Goal: Task Accomplishment & Management: Manage account settings

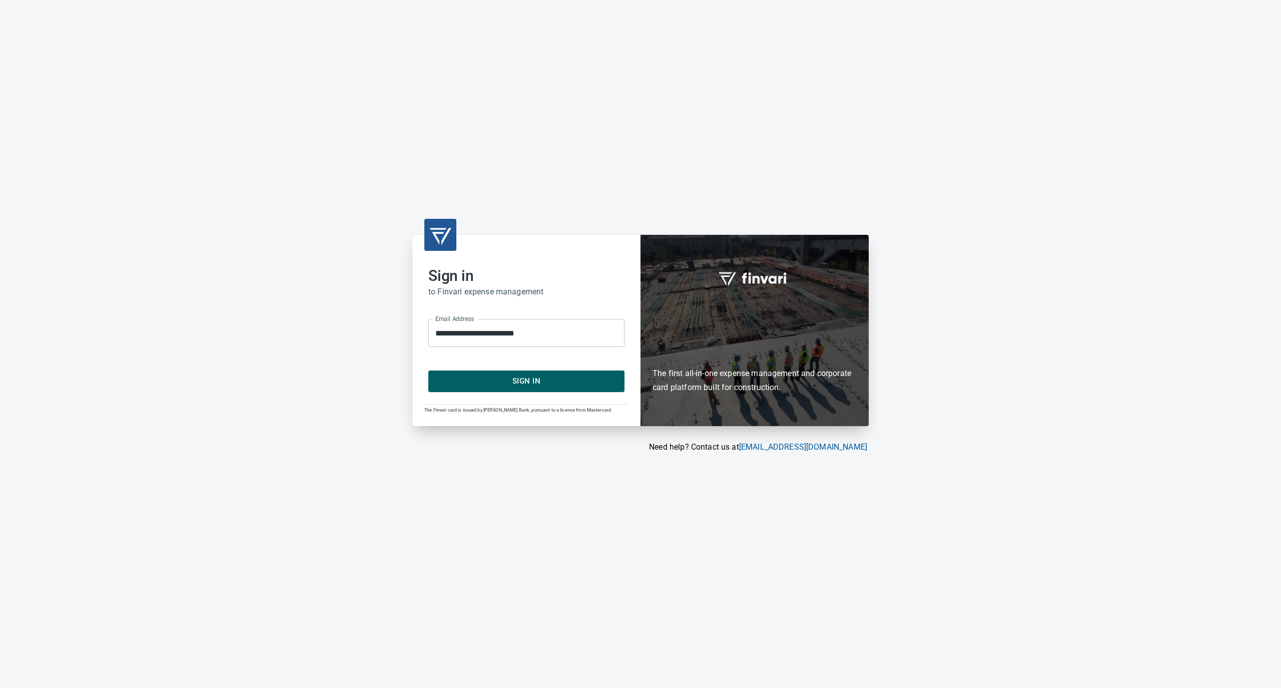
click at [537, 377] on span "Sign In" at bounding box center [526, 380] width 174 height 13
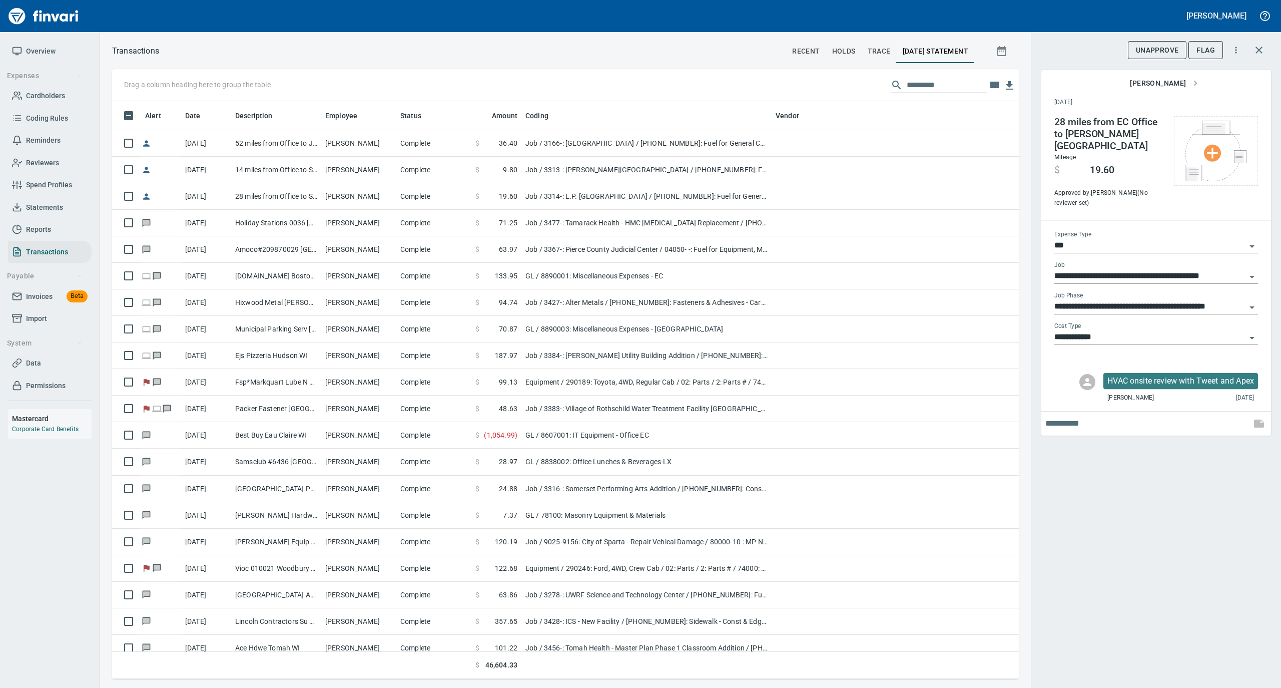
scroll to position [568, 887]
click at [46, 204] on span "Statements" at bounding box center [44, 207] width 37 height 13
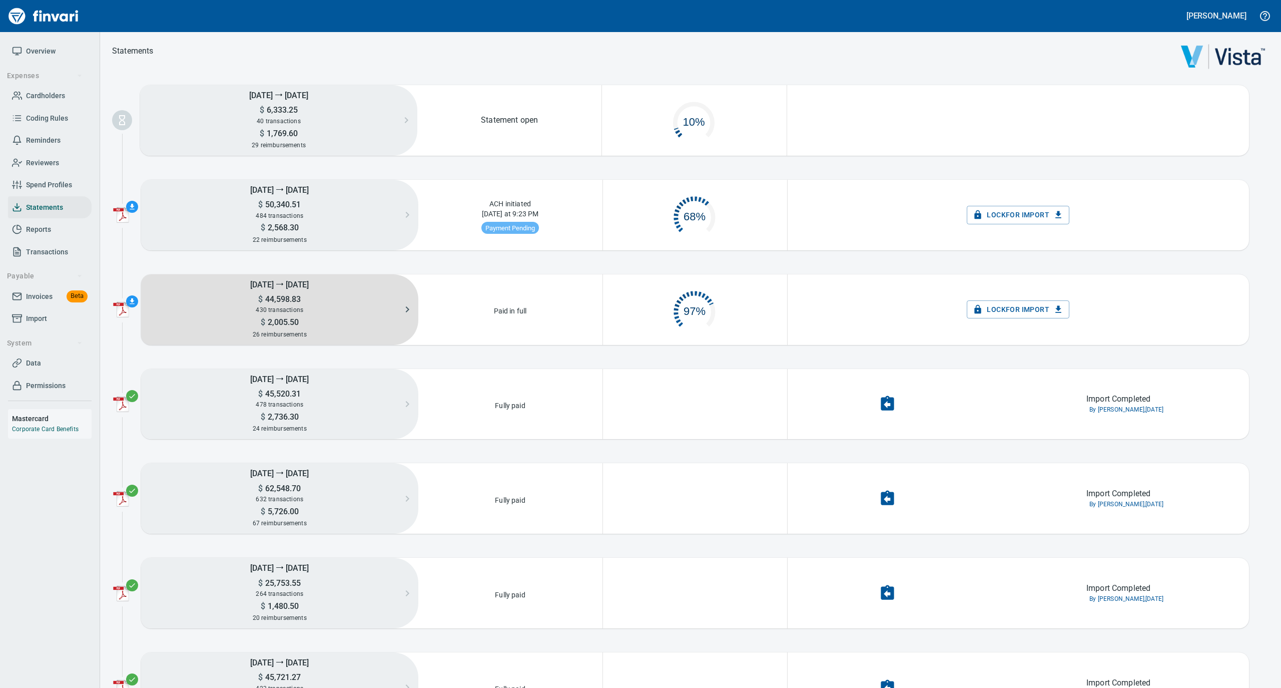
scroll to position [48, 173]
click at [311, 307] on div "430 transactions" at bounding box center [279, 309] width 277 height 11
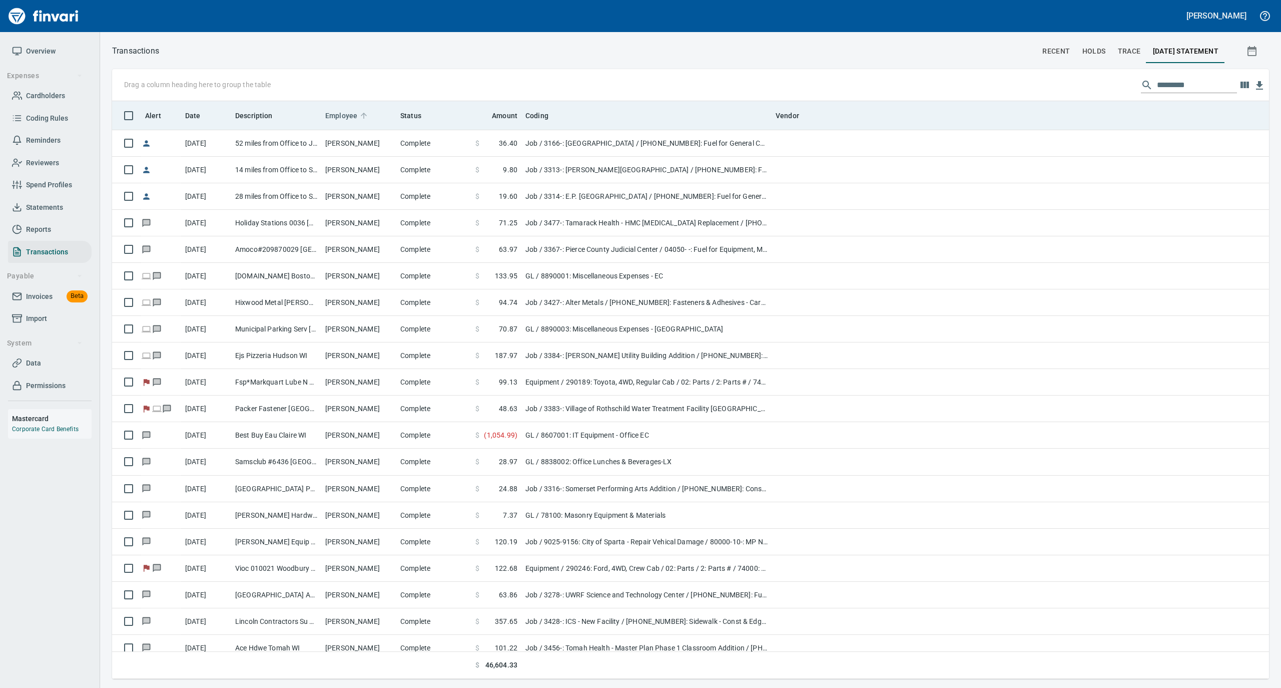
scroll to position [568, 1137]
click at [363, 113] on icon at bounding box center [363, 115] width 9 height 9
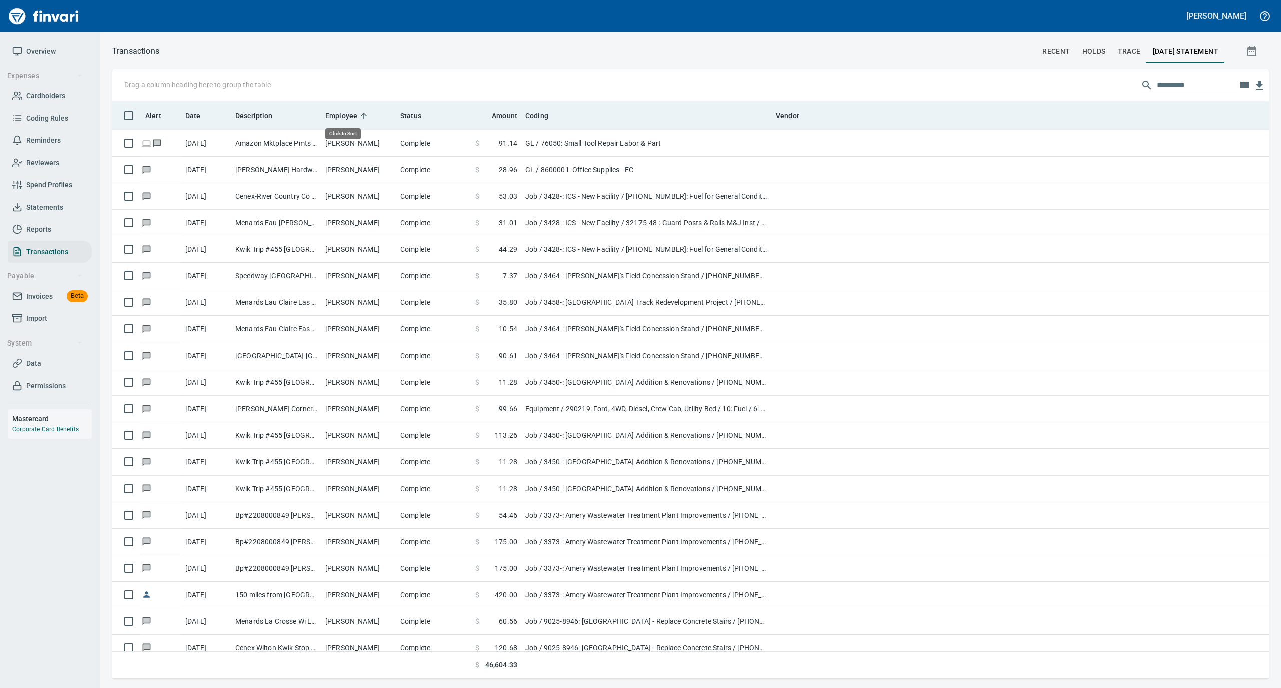
click at [363, 113] on icon at bounding box center [363, 115] width 9 height 9
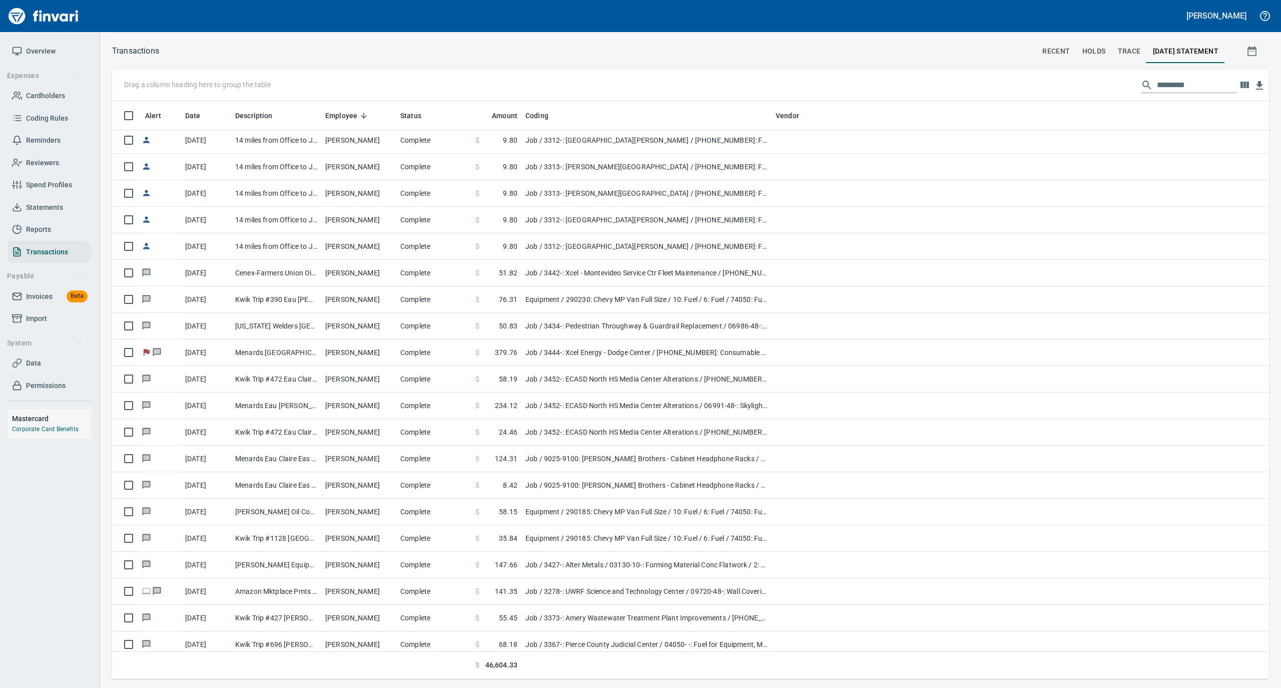
scroll to position [3003, 0]
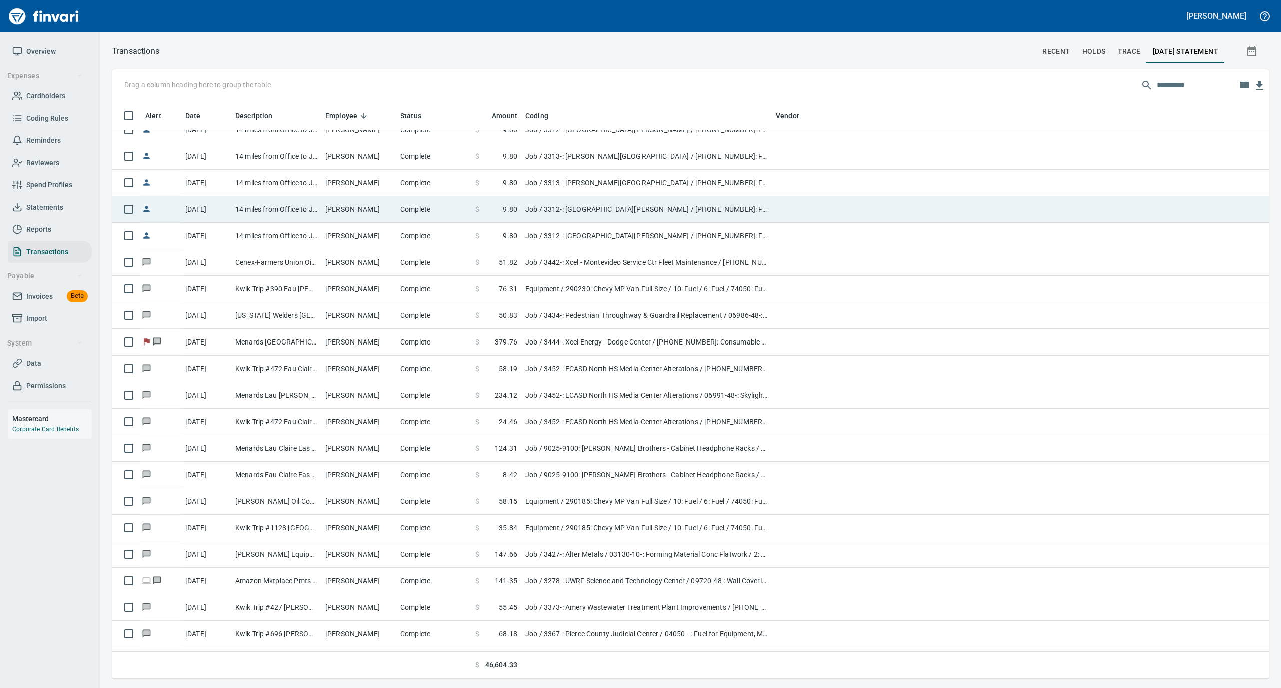
click at [327, 210] on td "[PERSON_NAME]" at bounding box center [358, 209] width 75 height 27
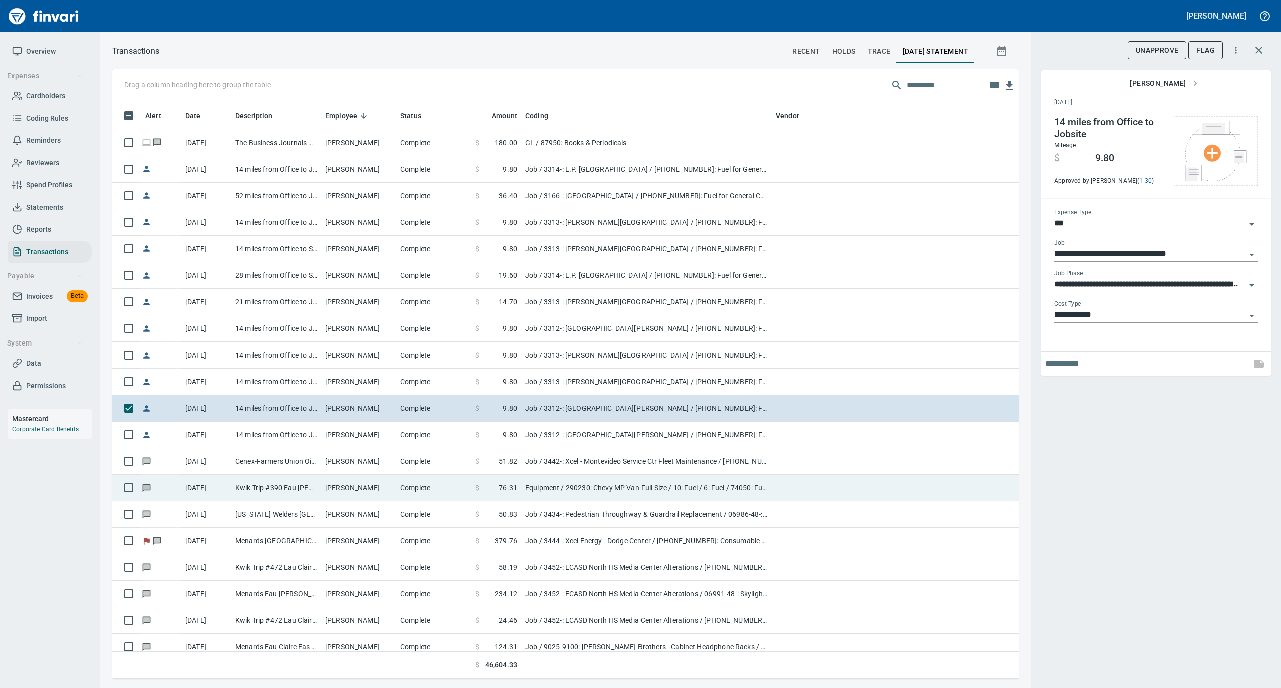
scroll to position [2736, 0]
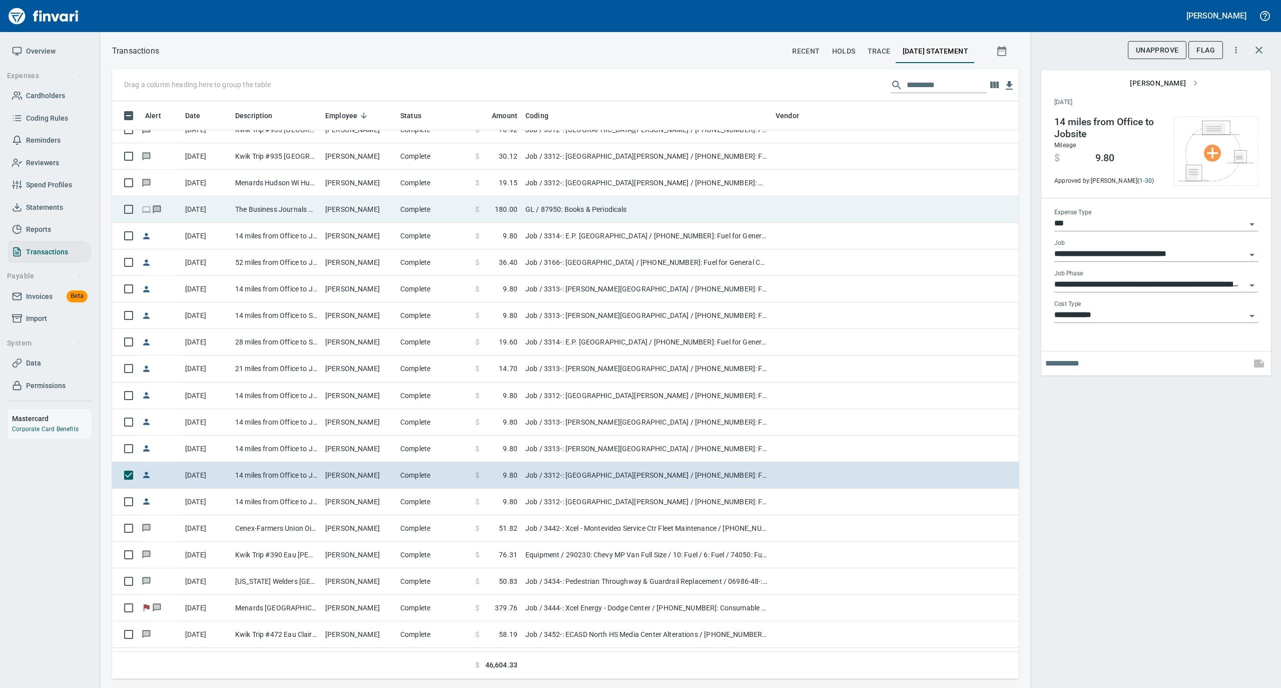
click at [302, 202] on td "The Business Journals Charlotte [GEOGRAPHIC_DATA]" at bounding box center [276, 209] width 90 height 27
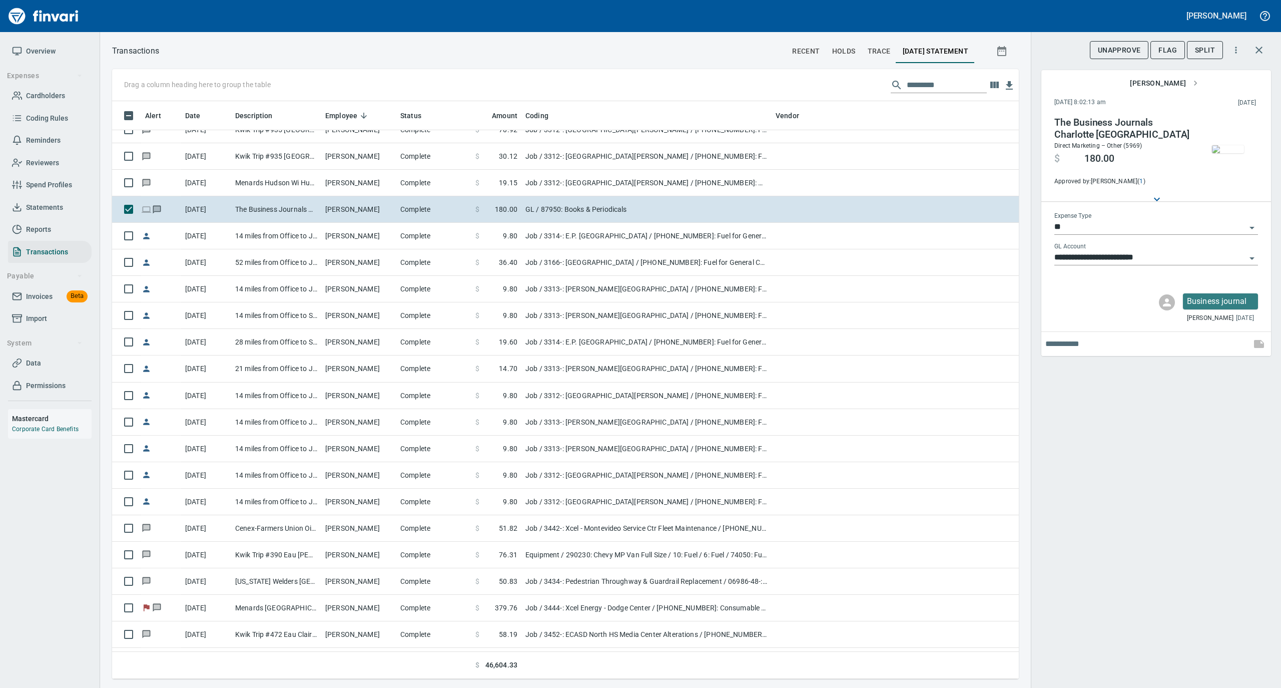
click at [1233, 145] on img "button" at bounding box center [1228, 149] width 32 height 8
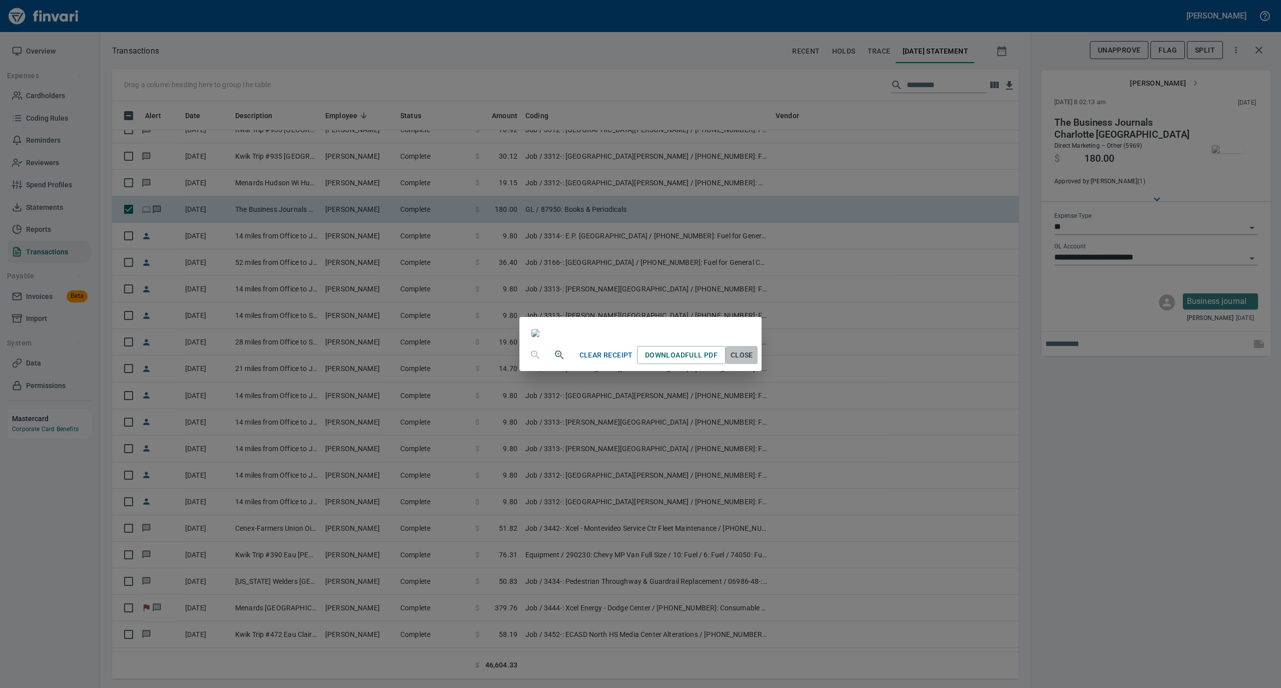
click at [754, 361] on span "Close" at bounding box center [742, 355] width 24 height 13
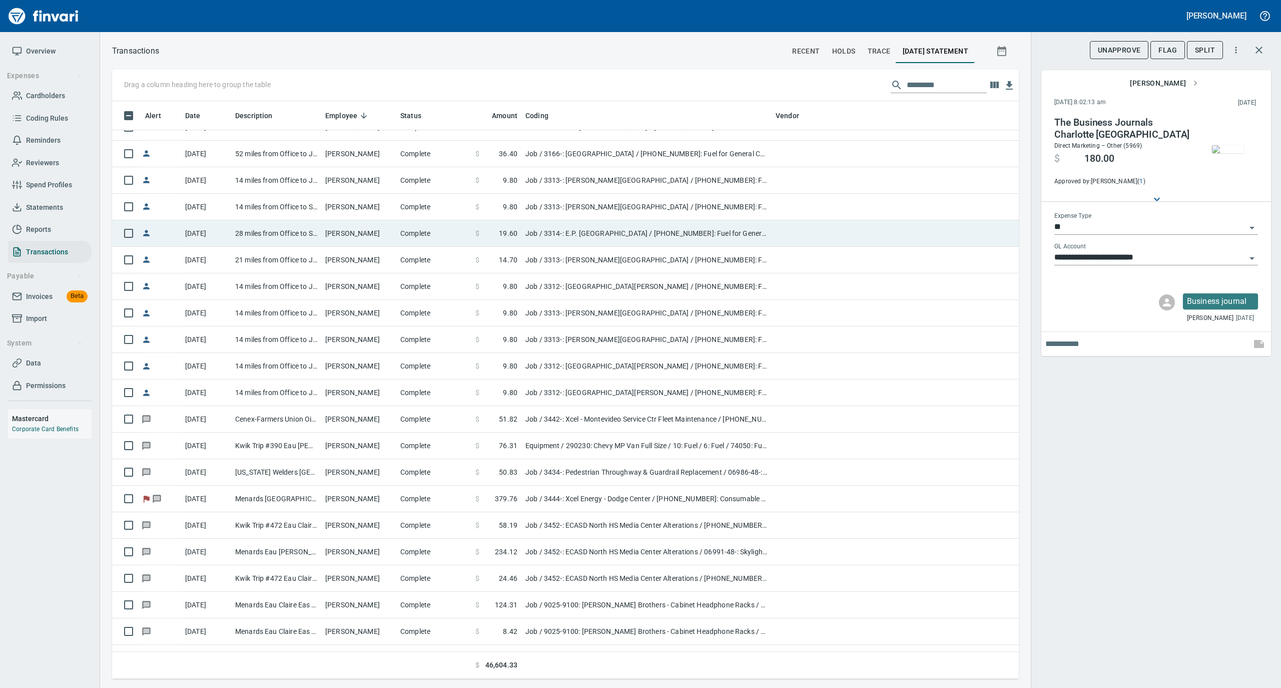
scroll to position [2869, 0]
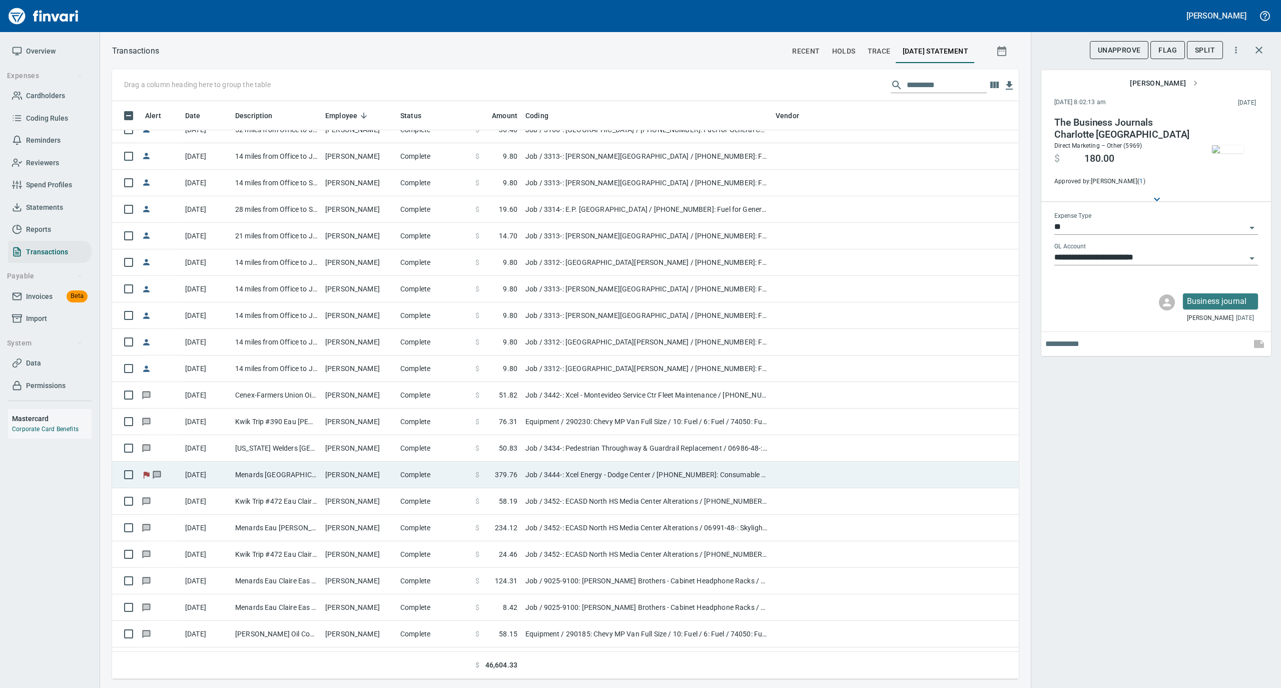
click at [346, 471] on td "[PERSON_NAME]" at bounding box center [358, 474] width 75 height 27
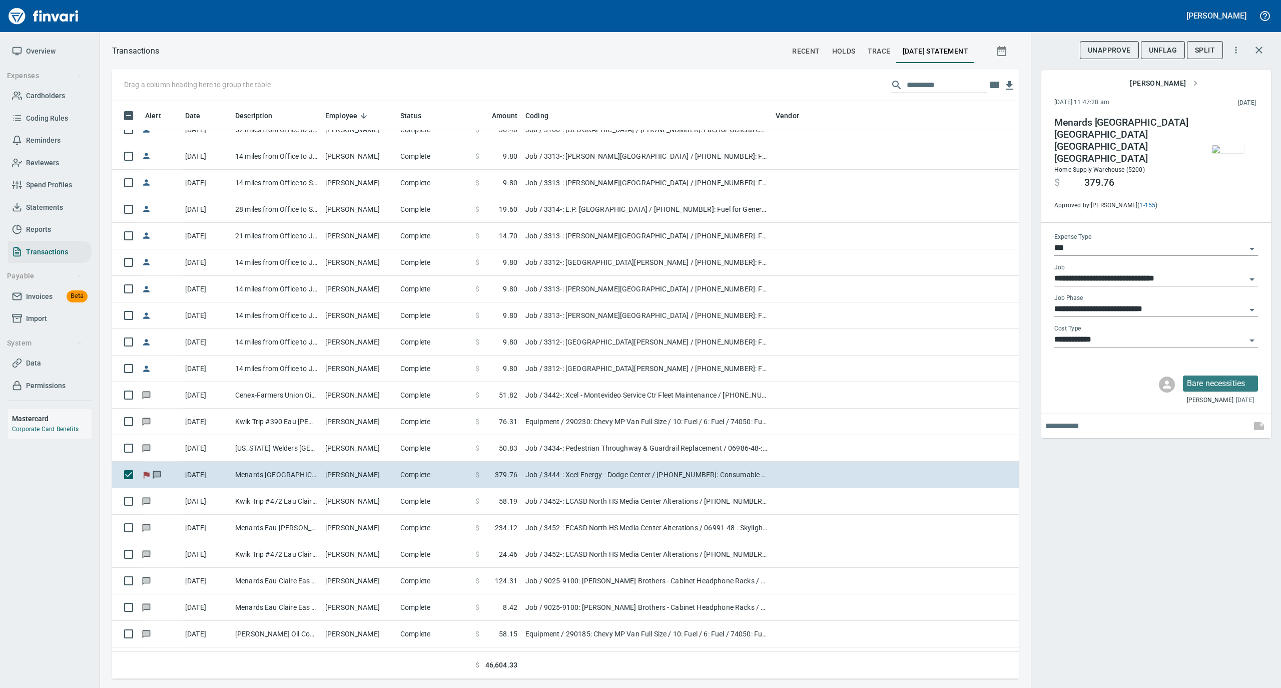
click at [1228, 151] on img "button" at bounding box center [1228, 149] width 32 height 8
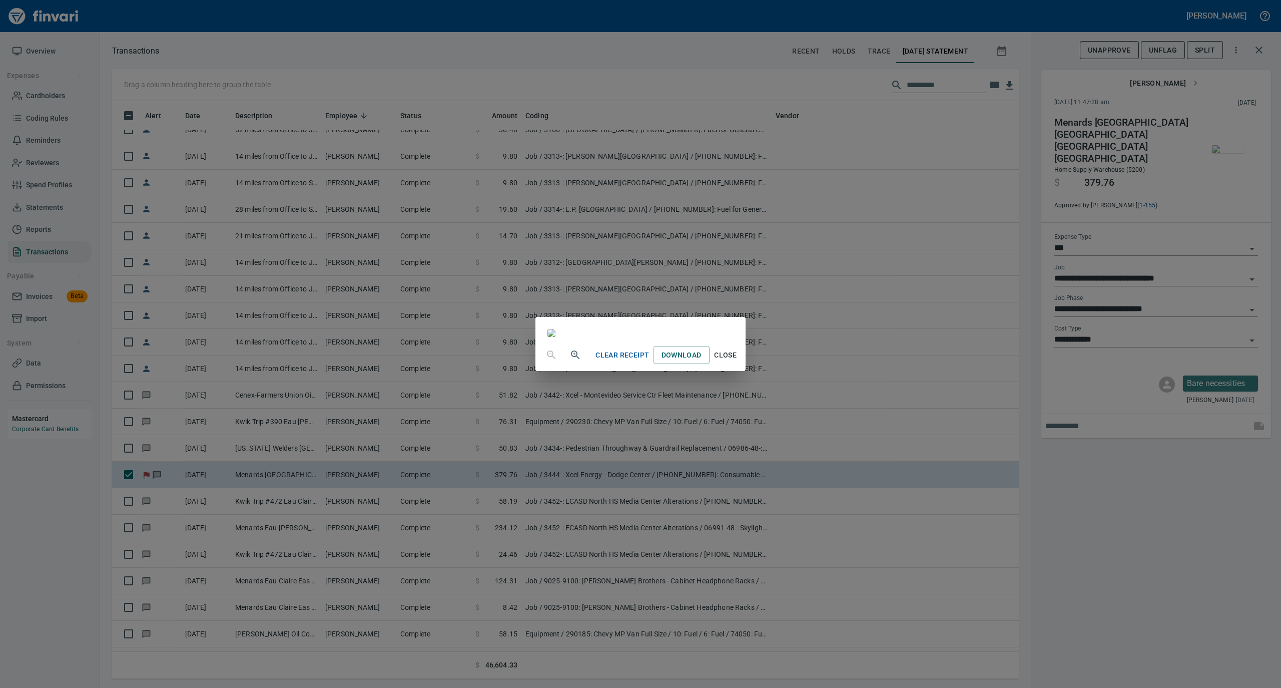
click at [570, 361] on icon "button" at bounding box center [576, 355] width 12 height 12
click at [548, 338] on img at bounding box center [553, 333] width 11 height 11
click at [738, 362] on span "Close" at bounding box center [726, 356] width 24 height 13
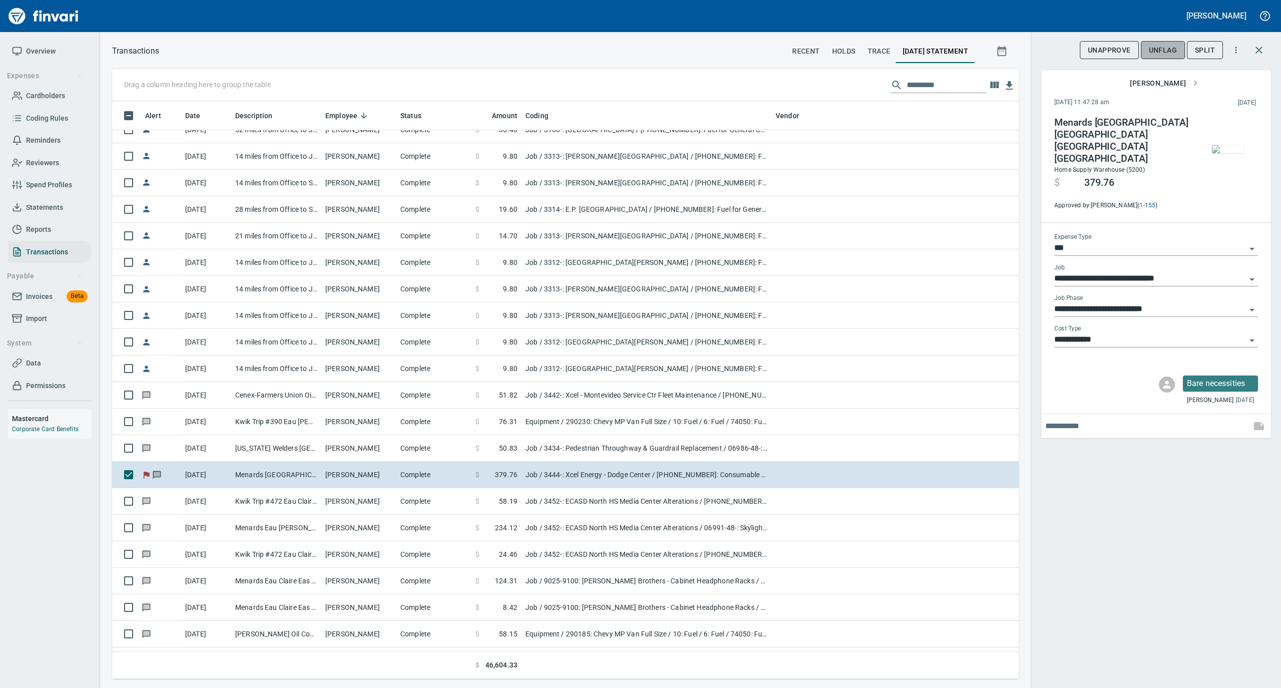
click at [1158, 50] on span "UnFlag" at bounding box center [1163, 50] width 28 height 13
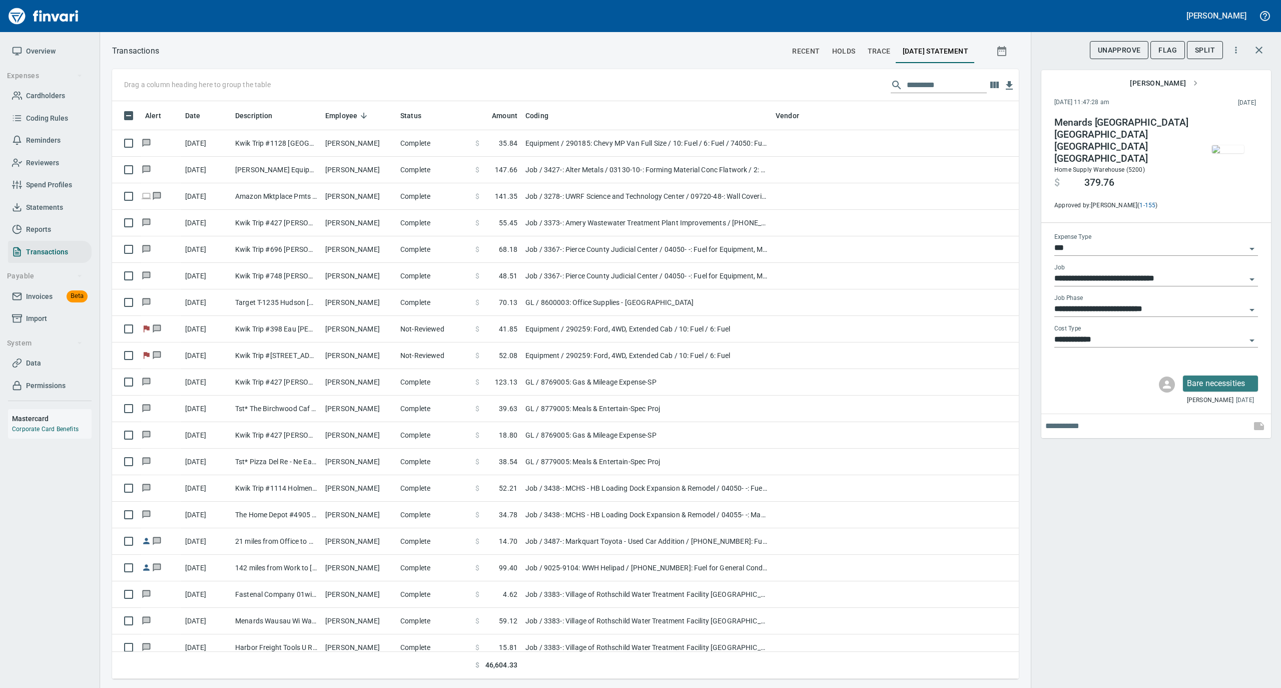
scroll to position [3403, 0]
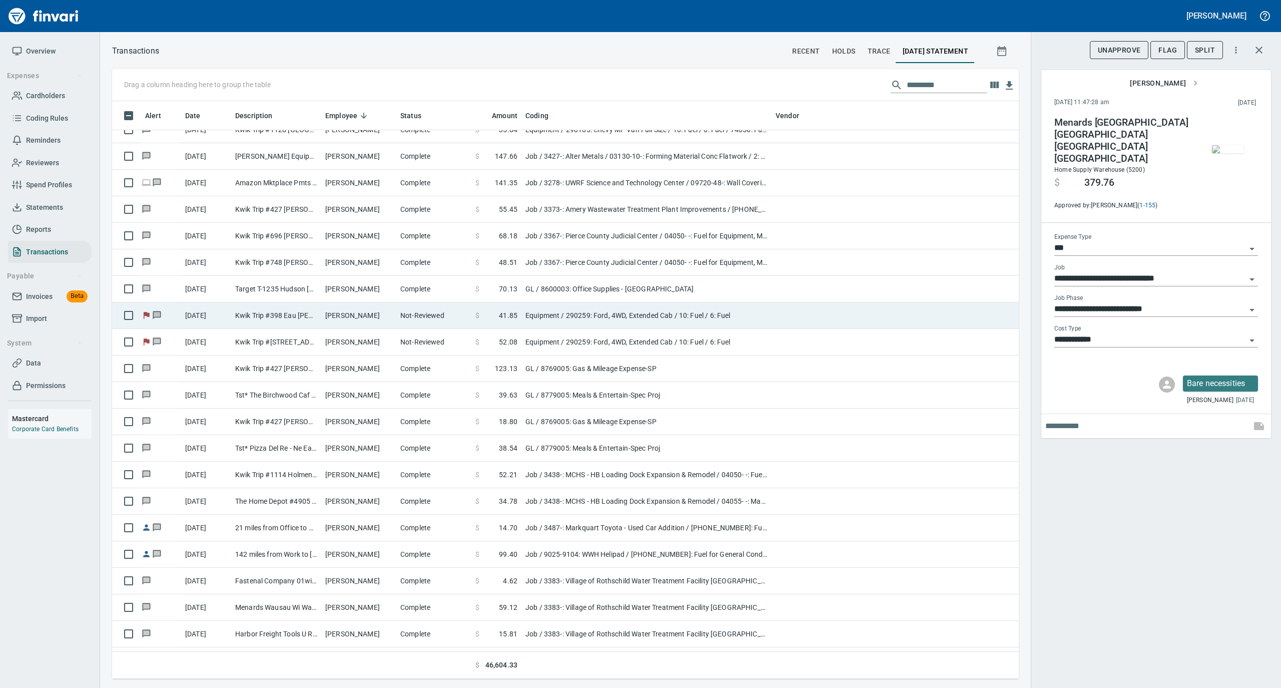
click at [351, 306] on td "[PERSON_NAME]" at bounding box center [358, 315] width 75 height 27
type input "*********"
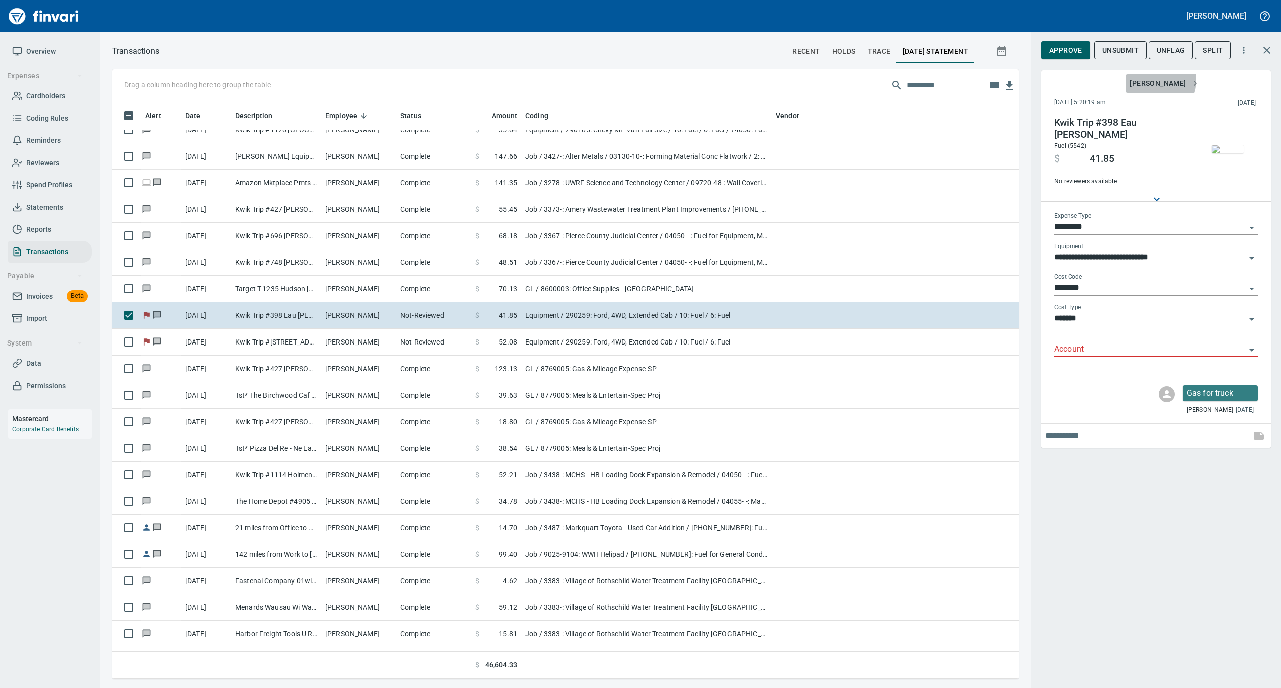
click at [1160, 80] on span "[PERSON_NAME]" at bounding box center [1164, 83] width 68 height 13
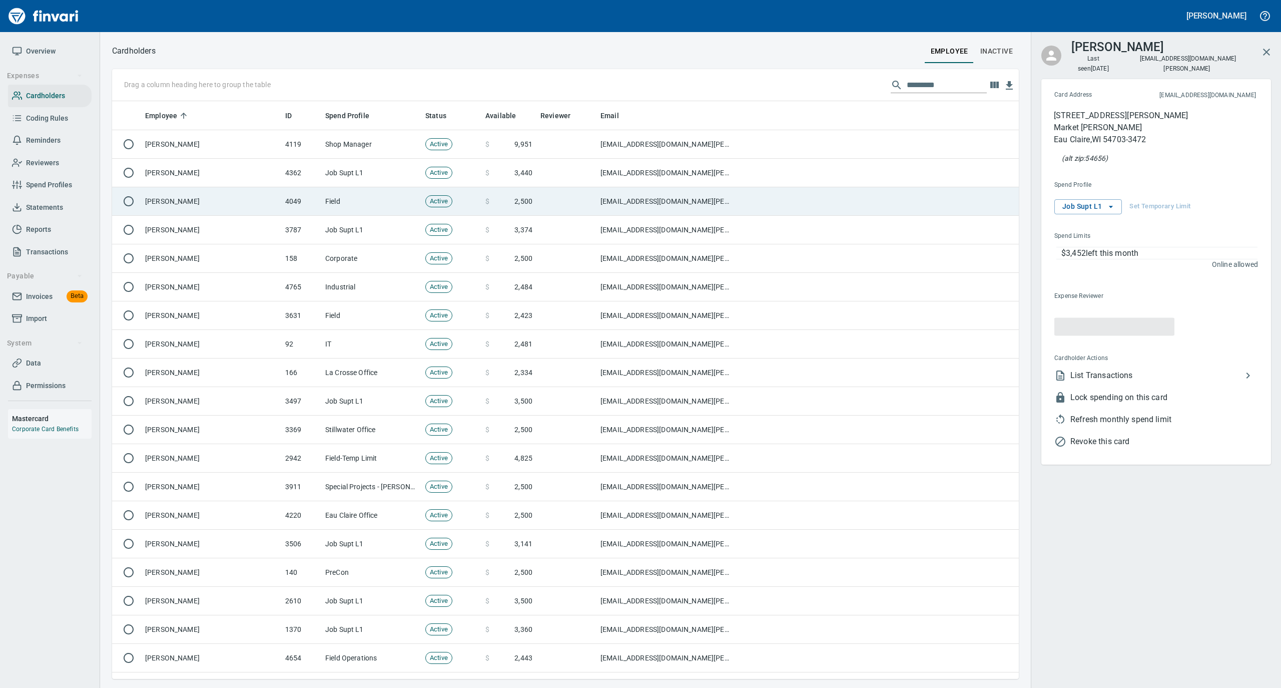
scroll to position [568, 887]
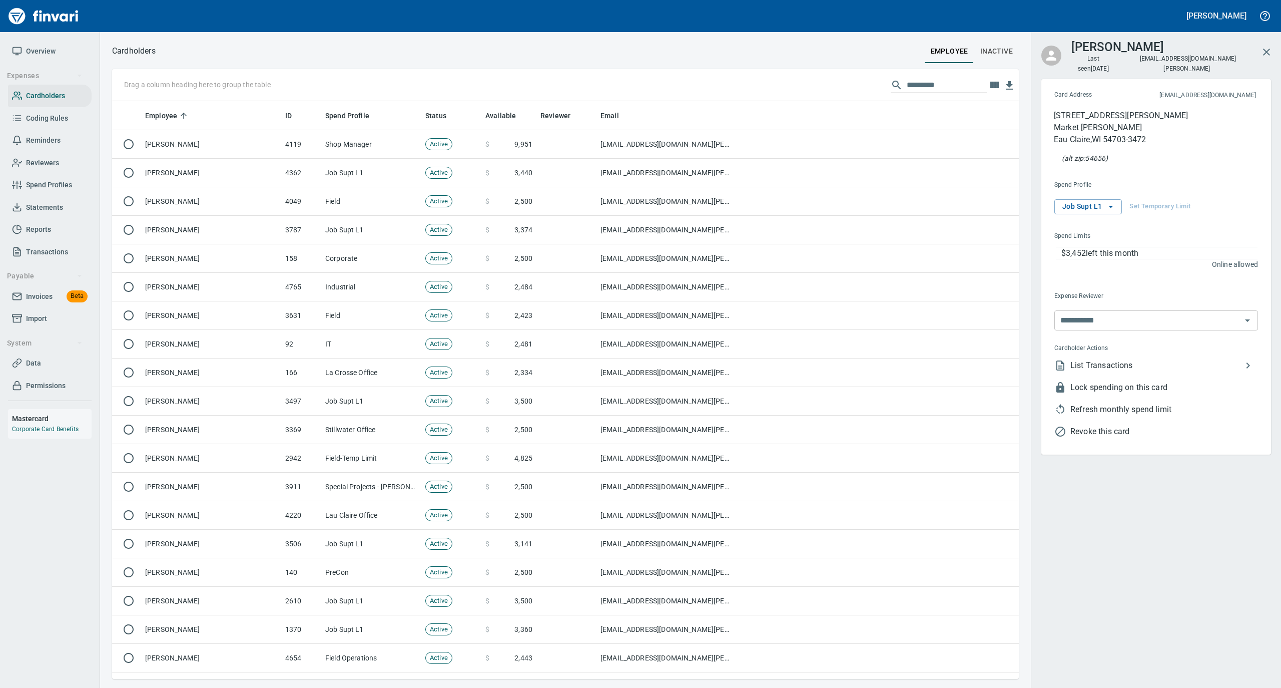
click at [1082, 359] on span "List Transactions" at bounding box center [1156, 365] width 172 height 12
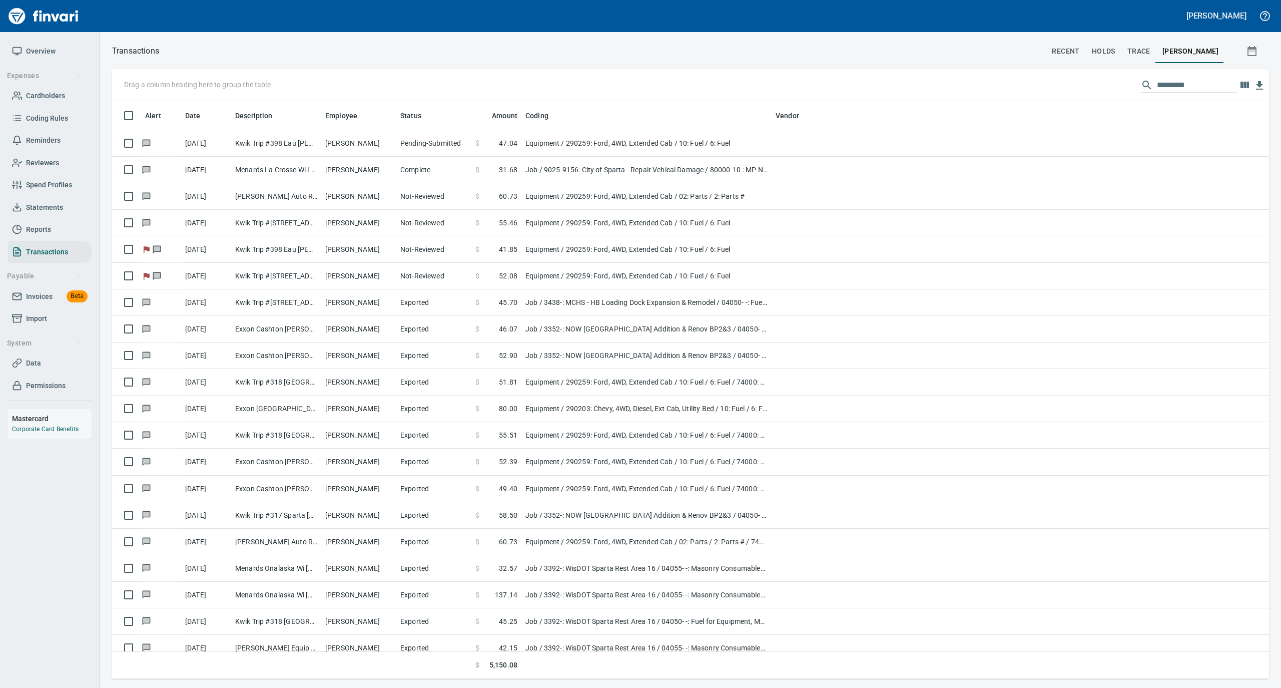
scroll to position [568, 1137]
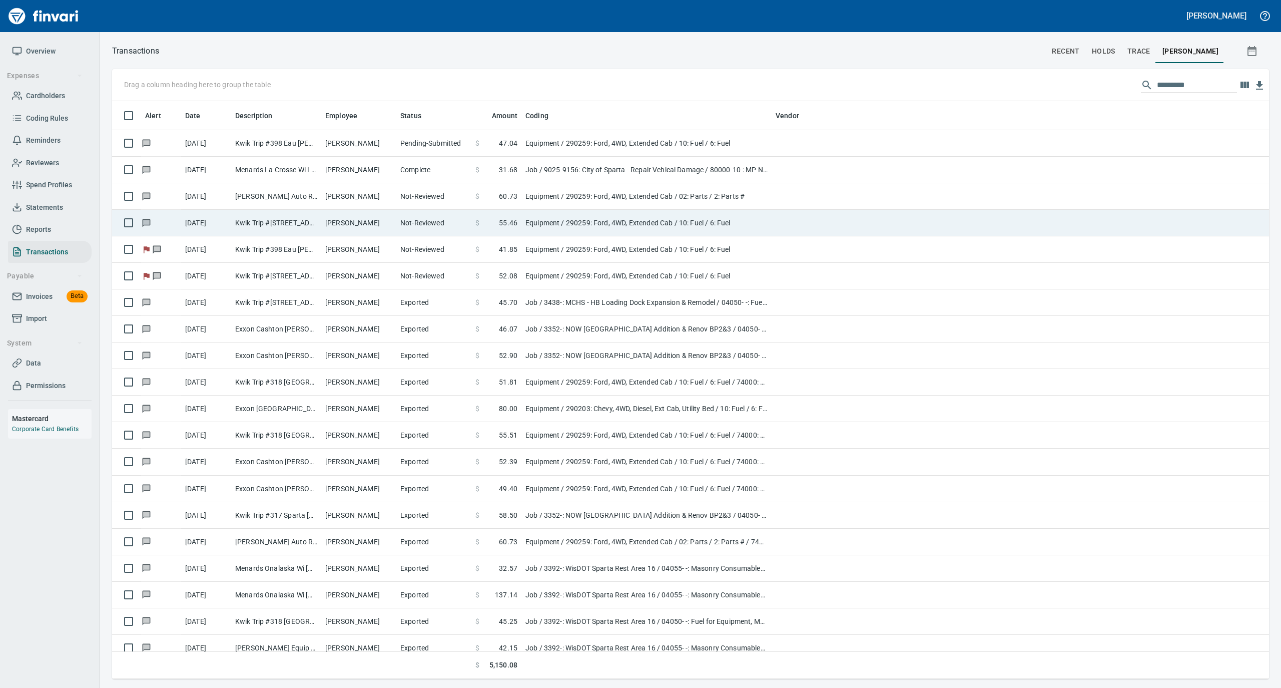
click at [431, 225] on td "Not-Reviewed" at bounding box center [433, 223] width 75 height 27
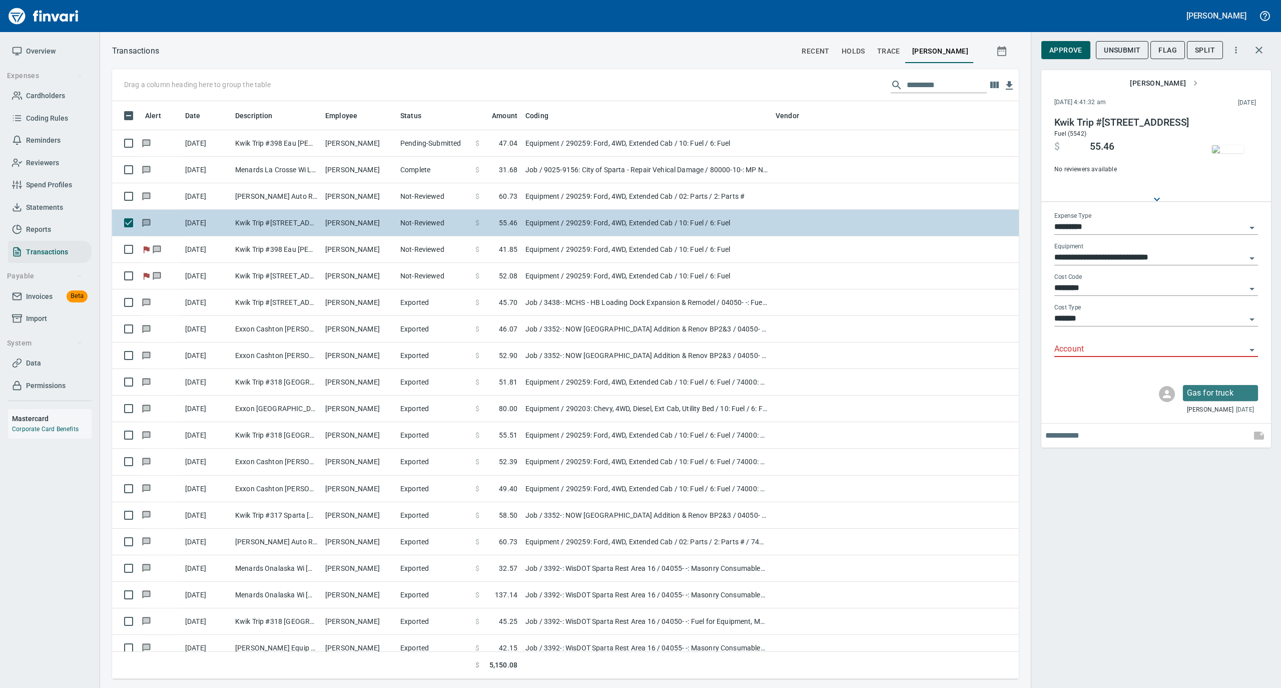
scroll to position [568, 887]
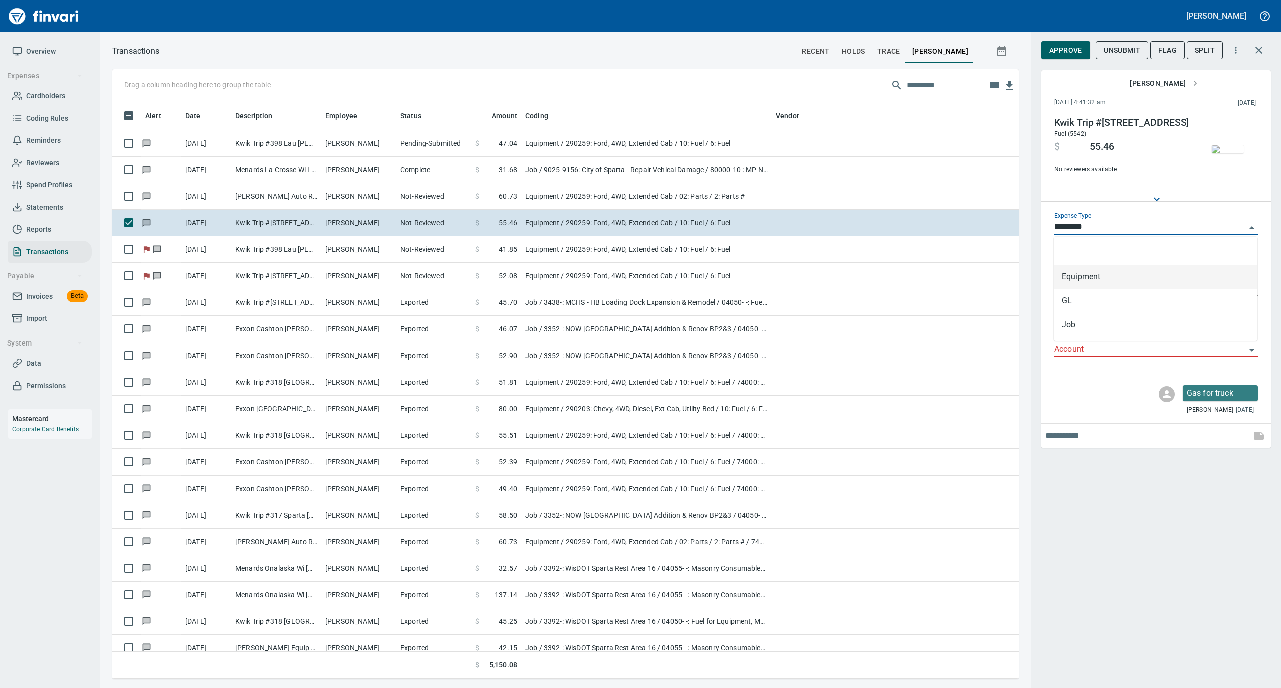
click at [1098, 222] on input "*********" at bounding box center [1150, 227] width 192 height 14
click at [1092, 324] on li "Job" at bounding box center [1156, 325] width 204 height 24
type input "***"
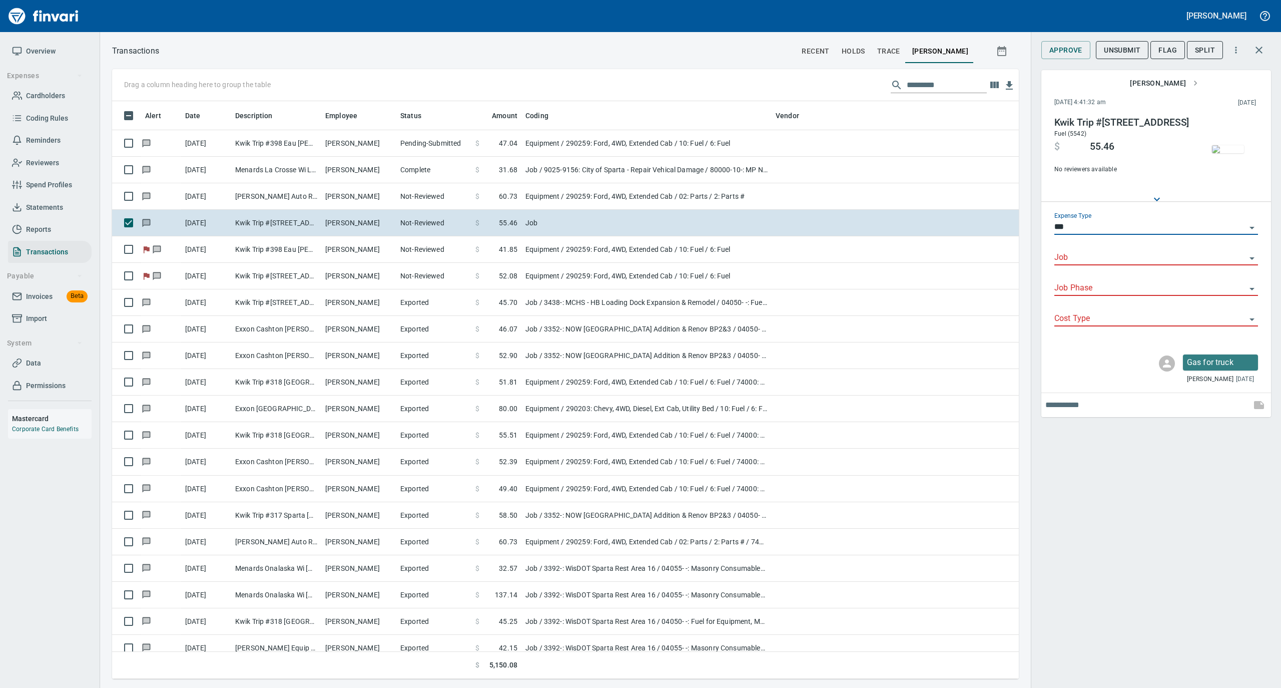
click at [1088, 257] on input "Job" at bounding box center [1150, 258] width 192 height 14
click at [1089, 280] on li "3438-: MCHS - HB Loading Dock Expansion & Remodel" at bounding box center [1156, 283] width 204 height 24
click at [1083, 295] on div at bounding box center [1156, 288] width 204 height 15
type input "**********"
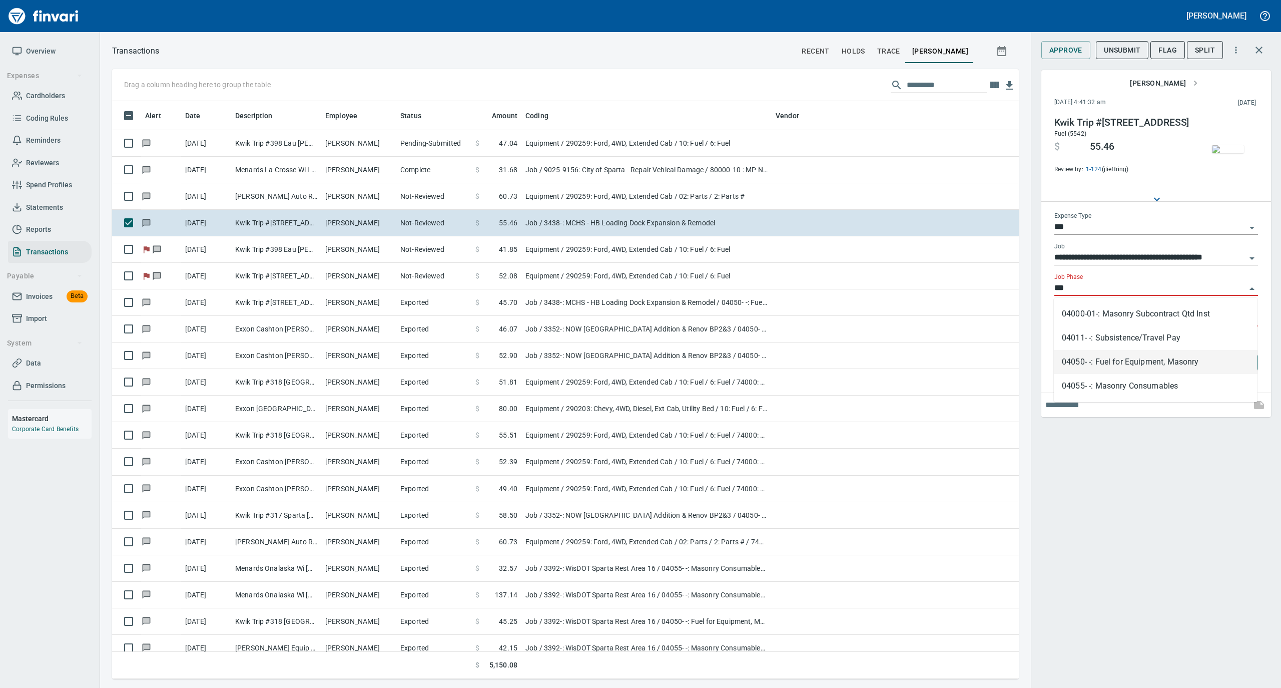
click at [1081, 363] on li "04050- -: Fuel for Equipment, Masonry" at bounding box center [1156, 362] width 204 height 24
type input "**********"
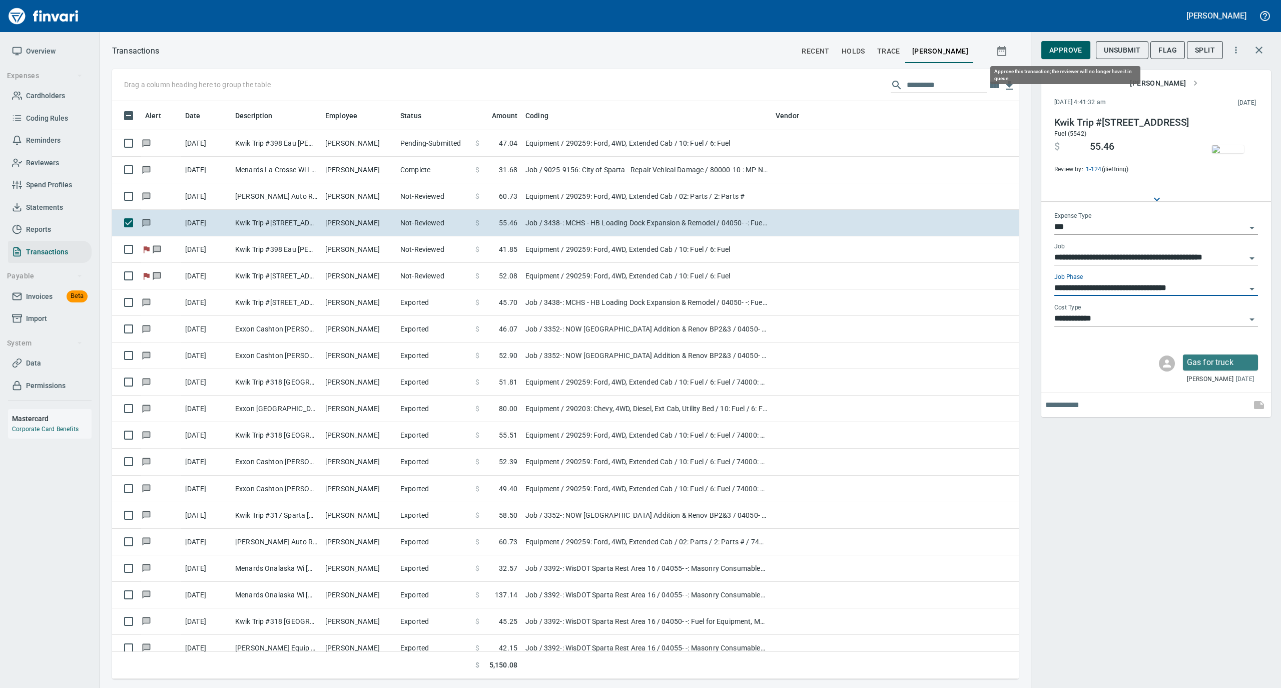
type input "**********"
click at [1063, 53] on span "Approve" at bounding box center [1065, 50] width 33 height 13
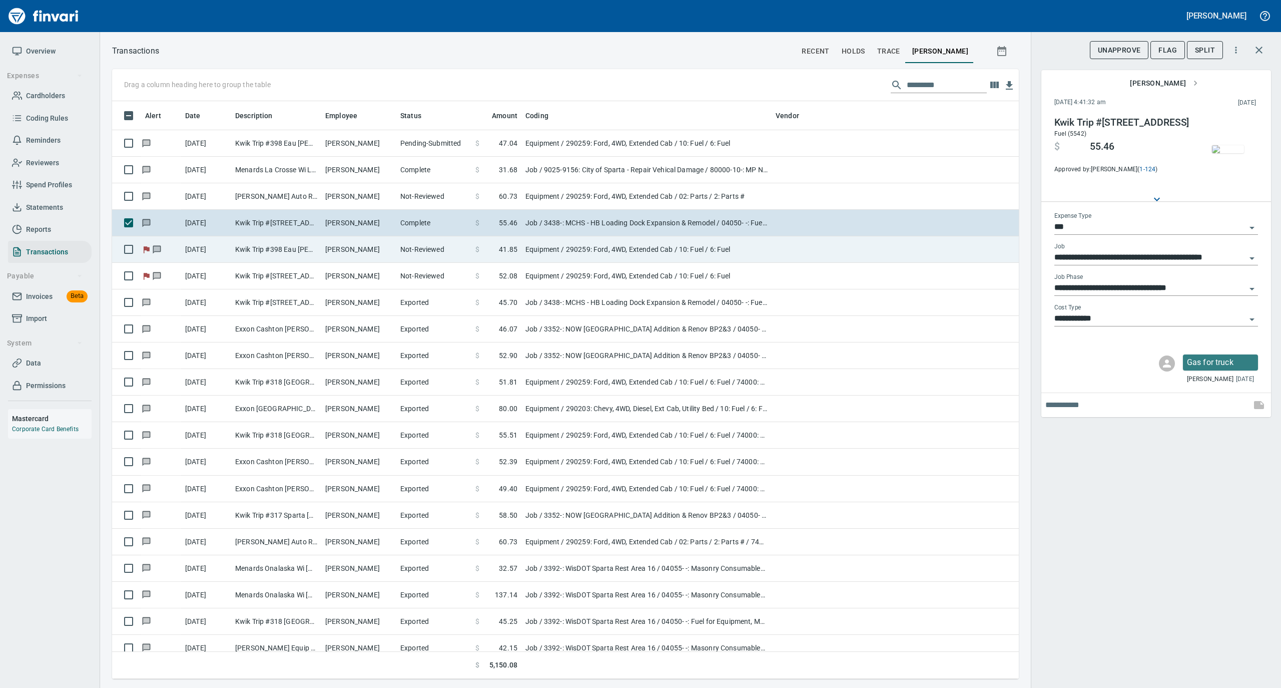
click at [406, 255] on td "Not-Reviewed" at bounding box center [433, 249] width 75 height 27
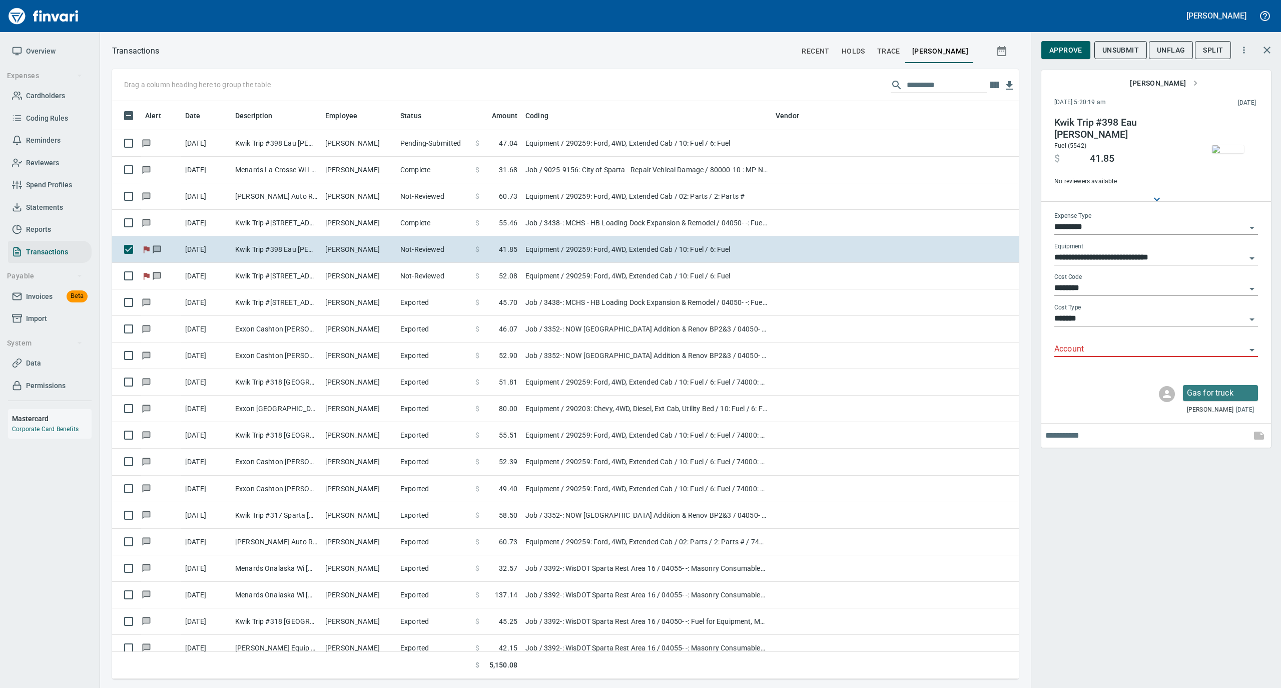
click at [1086, 226] on input "*********" at bounding box center [1150, 227] width 192 height 14
click at [1080, 327] on li "Job" at bounding box center [1156, 325] width 204 height 24
type input "***"
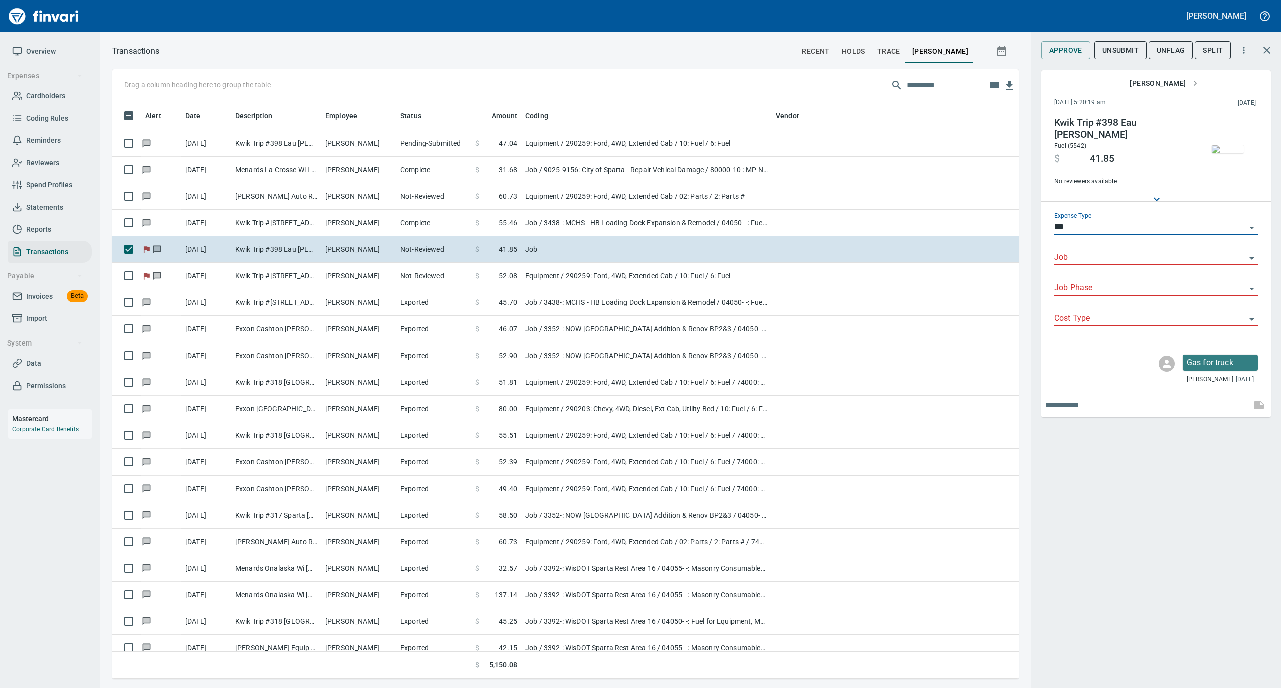
click at [1082, 255] on input "Job" at bounding box center [1150, 258] width 192 height 14
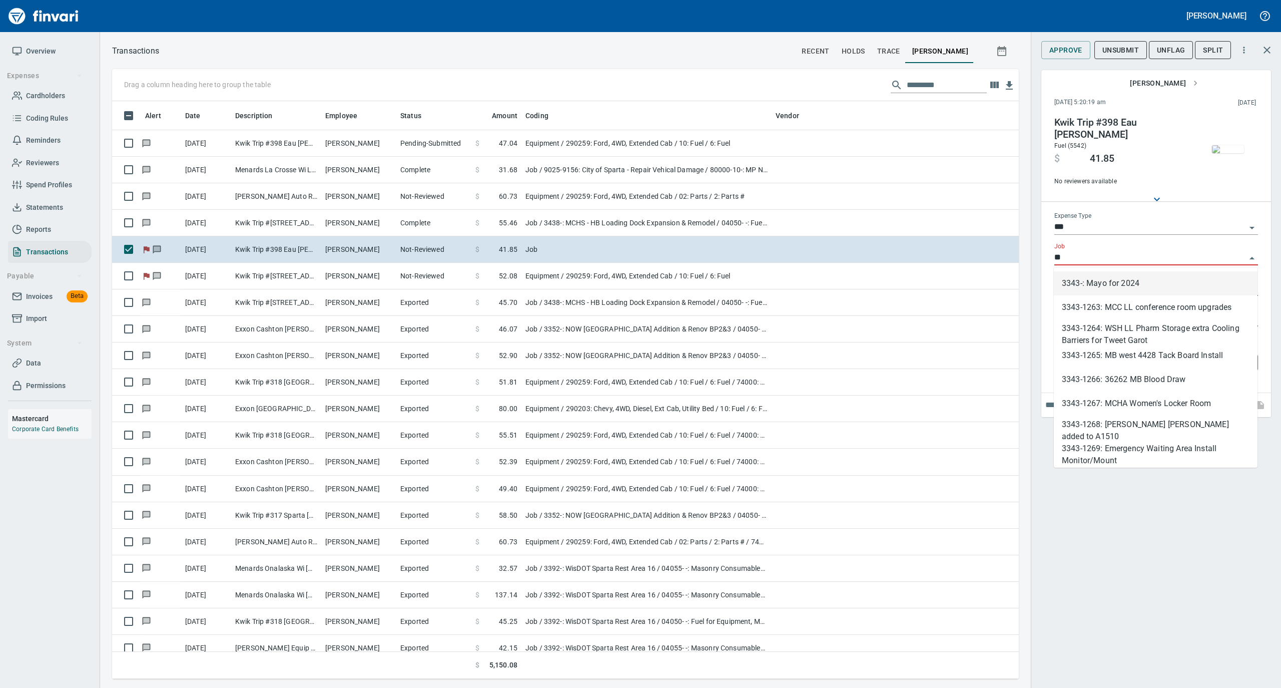
type input "*"
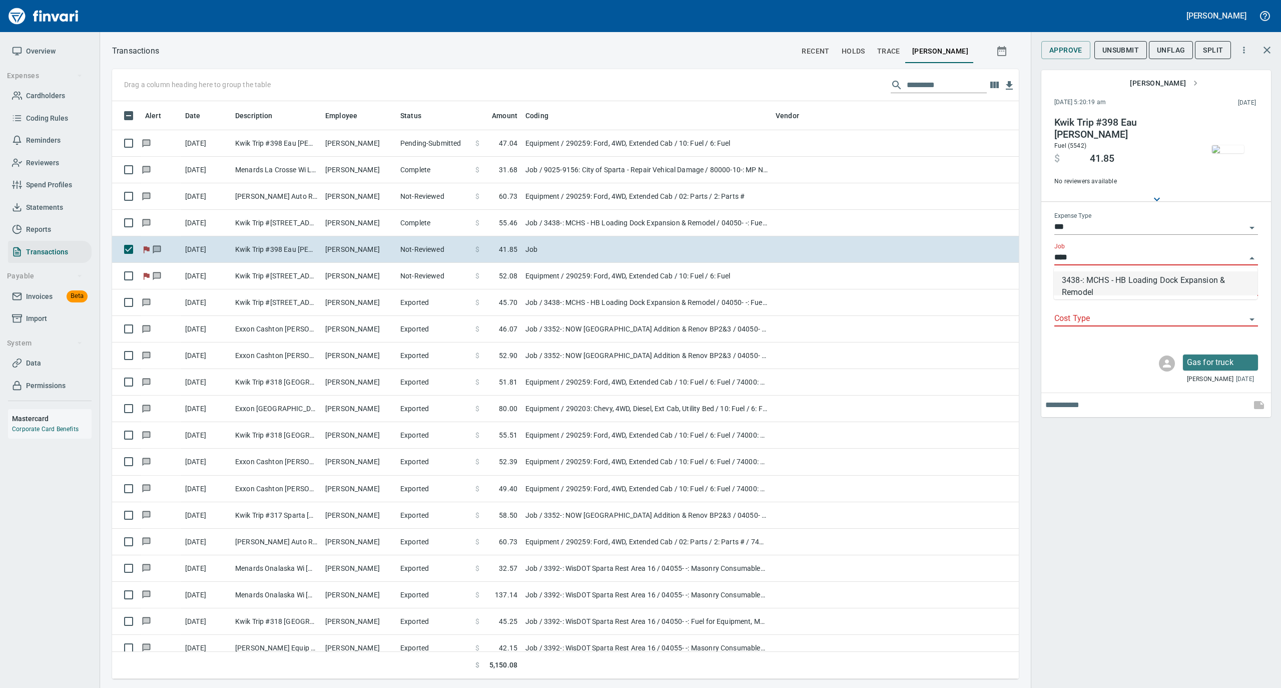
click at [1086, 285] on li "3438-: MCHS - HB Loading Dock Expansion & Remodel" at bounding box center [1156, 283] width 204 height 24
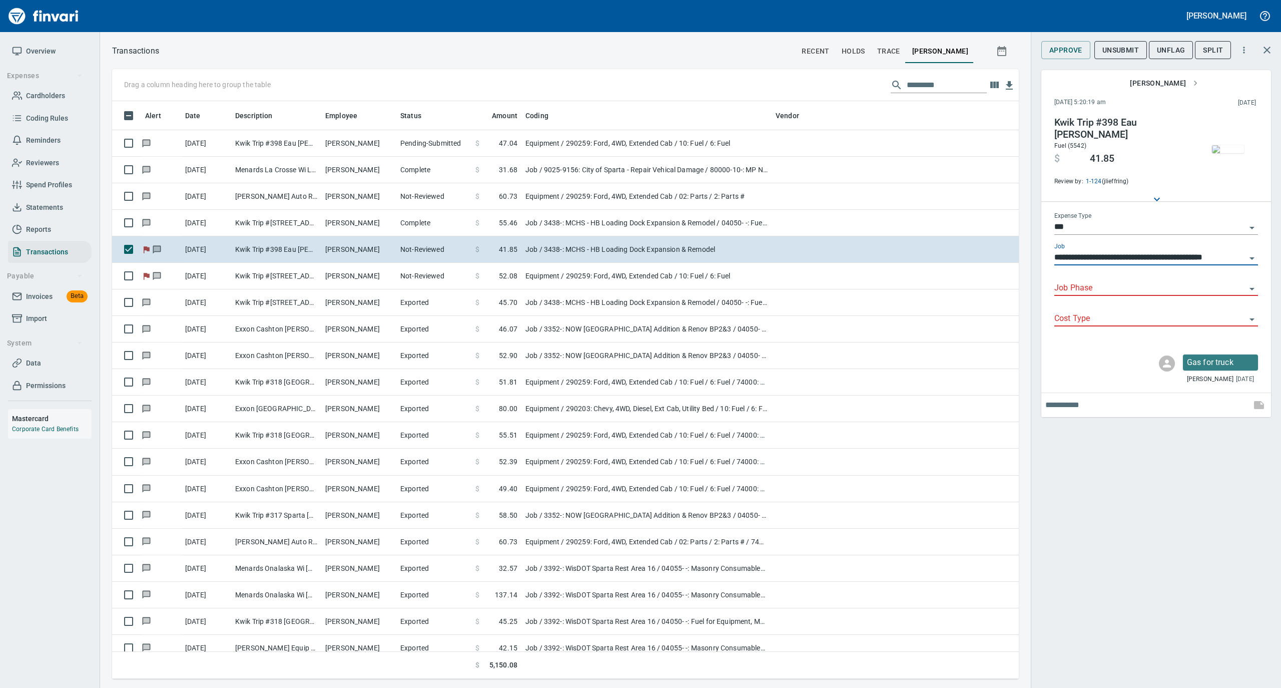
type input "**********"
click at [1085, 291] on input "Job Phase" at bounding box center [1150, 288] width 192 height 14
click at [1083, 313] on li "04050- -: Fuel for Equipment, Masonry" at bounding box center [1156, 314] width 204 height 24
type input "**********"
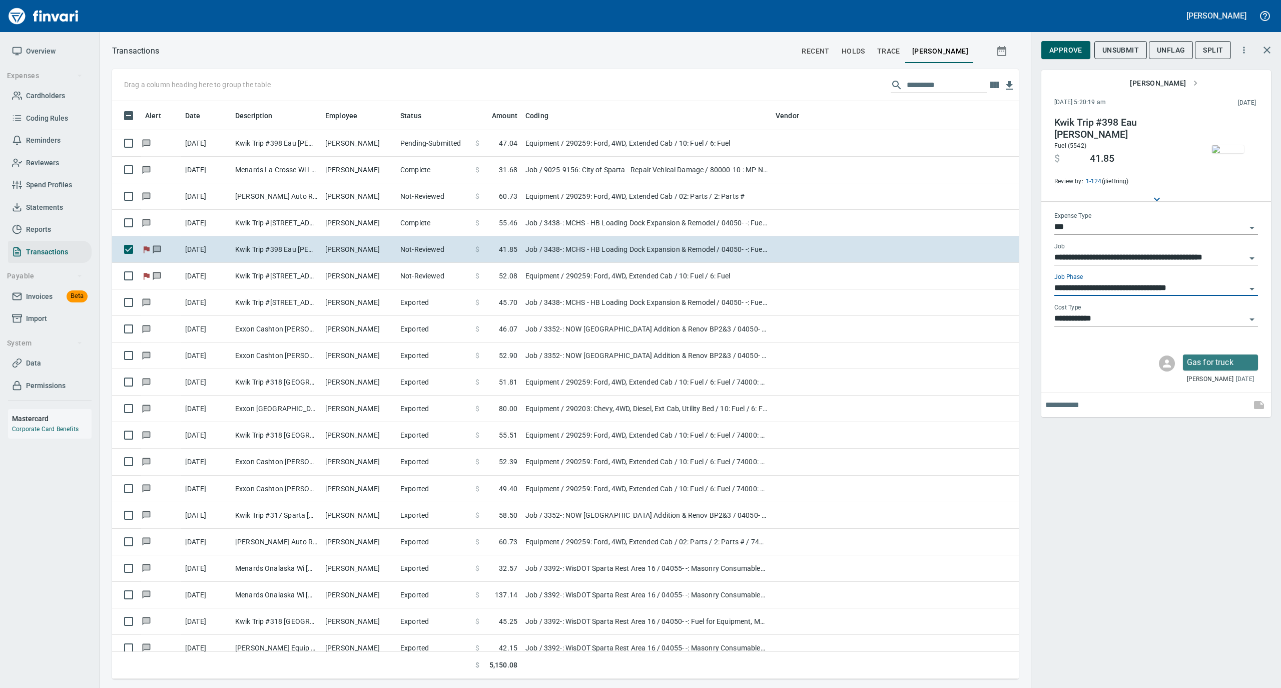
type input "**********"
click at [1062, 47] on span "Approve" at bounding box center [1065, 50] width 33 height 13
click at [1156, 52] on span "UnFlag" at bounding box center [1163, 50] width 28 height 13
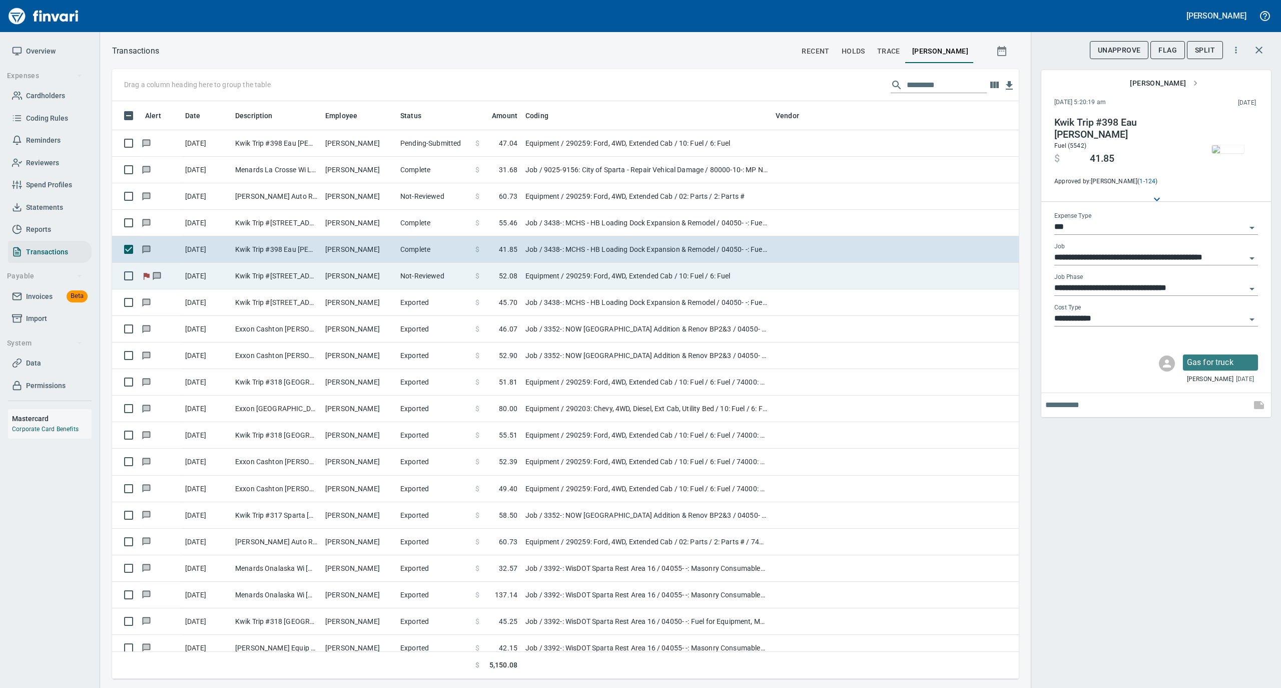
click at [365, 276] on td "[PERSON_NAME]" at bounding box center [358, 276] width 75 height 27
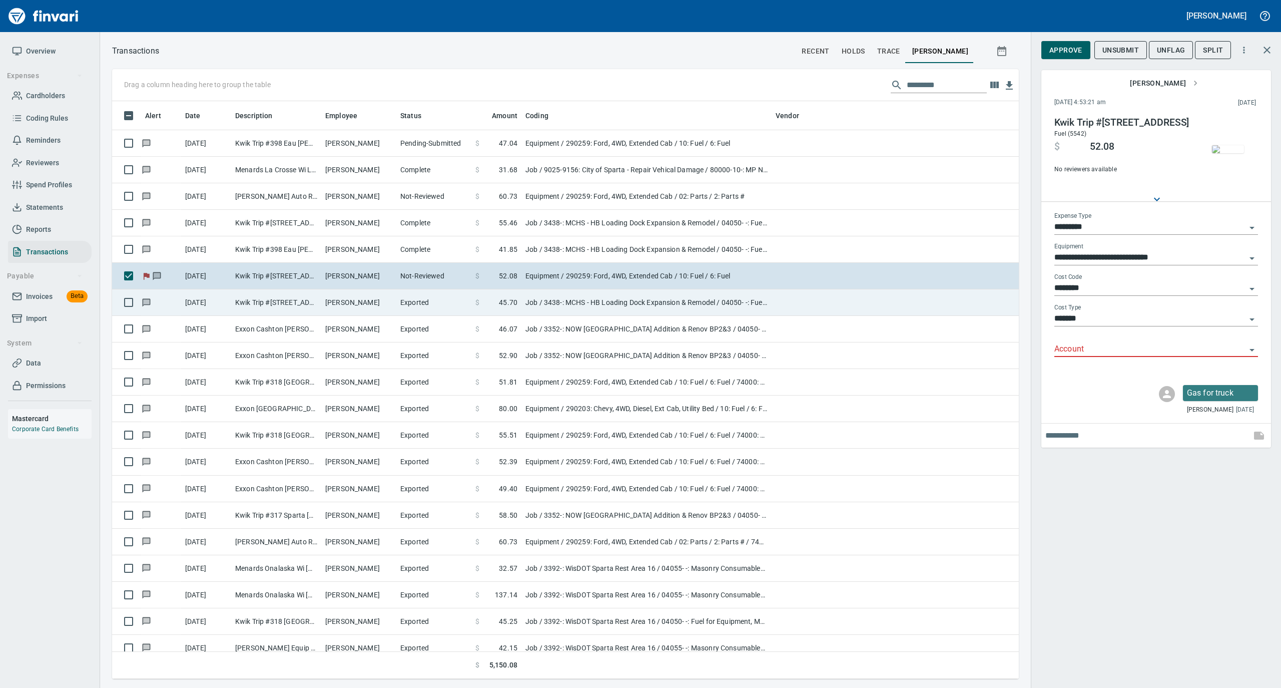
click at [619, 303] on td "Job / 3438-: MCHS - HB Loading Dock Expansion & Remodel / 04050- -: Fuel for Eq…" at bounding box center [646, 302] width 250 height 27
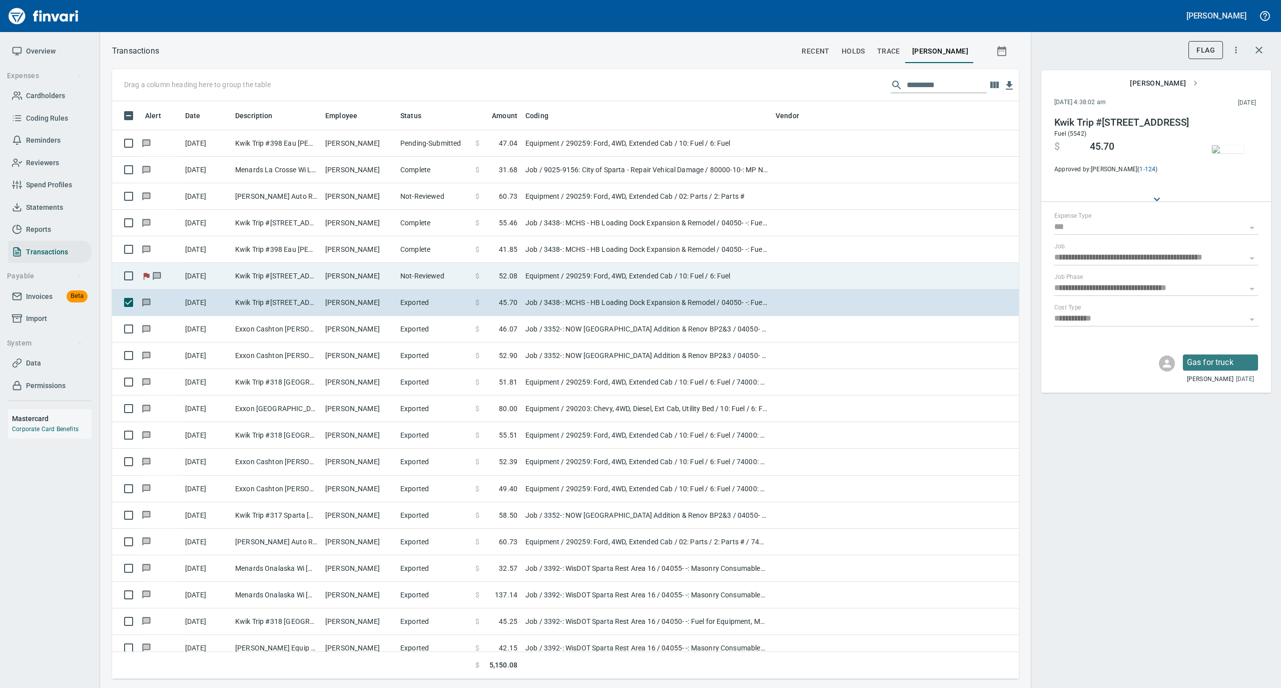
click at [603, 285] on td "Equipment / 290259: Ford, 4WD, Extended Cab / 10: Fuel / 6: Fuel" at bounding box center [646, 276] width 250 height 27
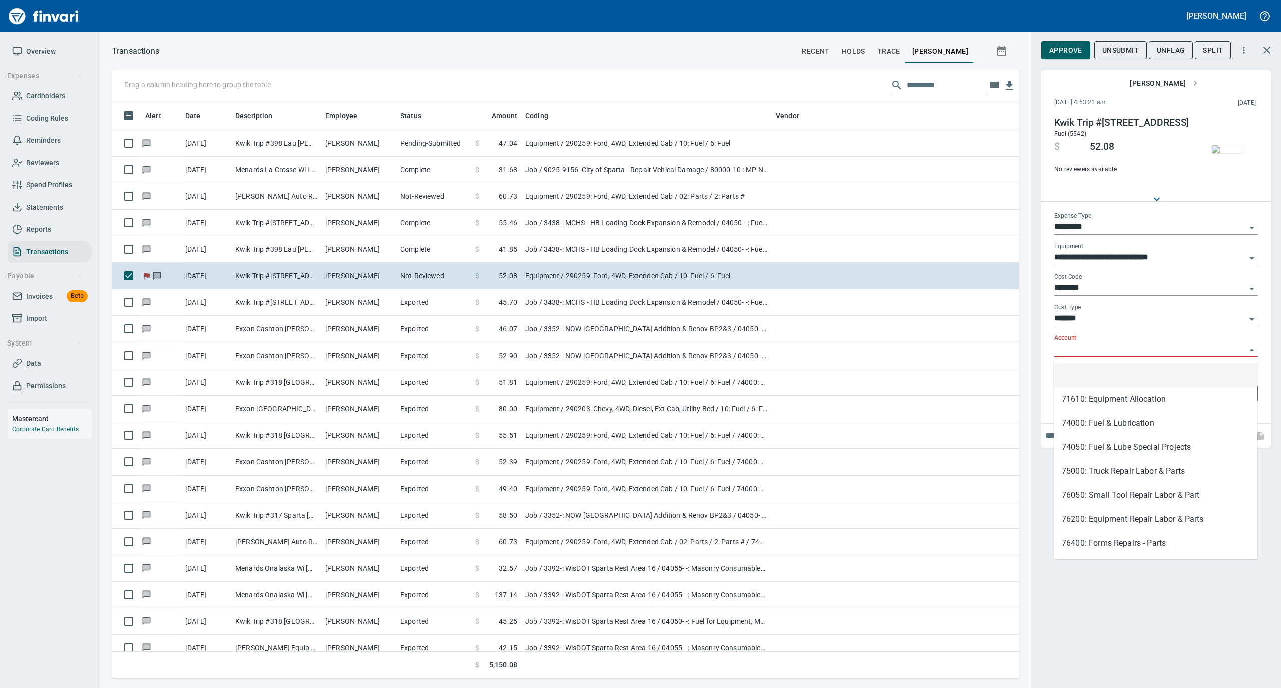
click at [1073, 350] on input "Account" at bounding box center [1150, 349] width 192 height 14
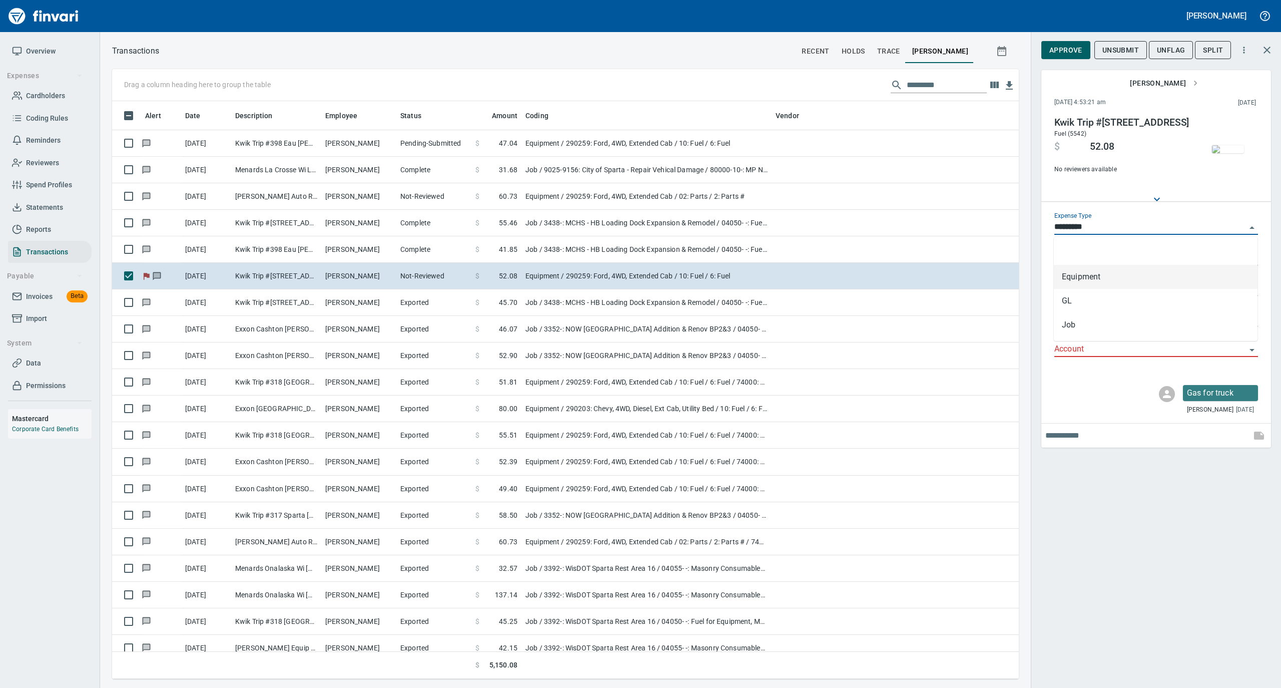
click at [1084, 231] on input "*********" at bounding box center [1150, 227] width 192 height 14
click at [1072, 299] on li "GL" at bounding box center [1156, 301] width 204 height 24
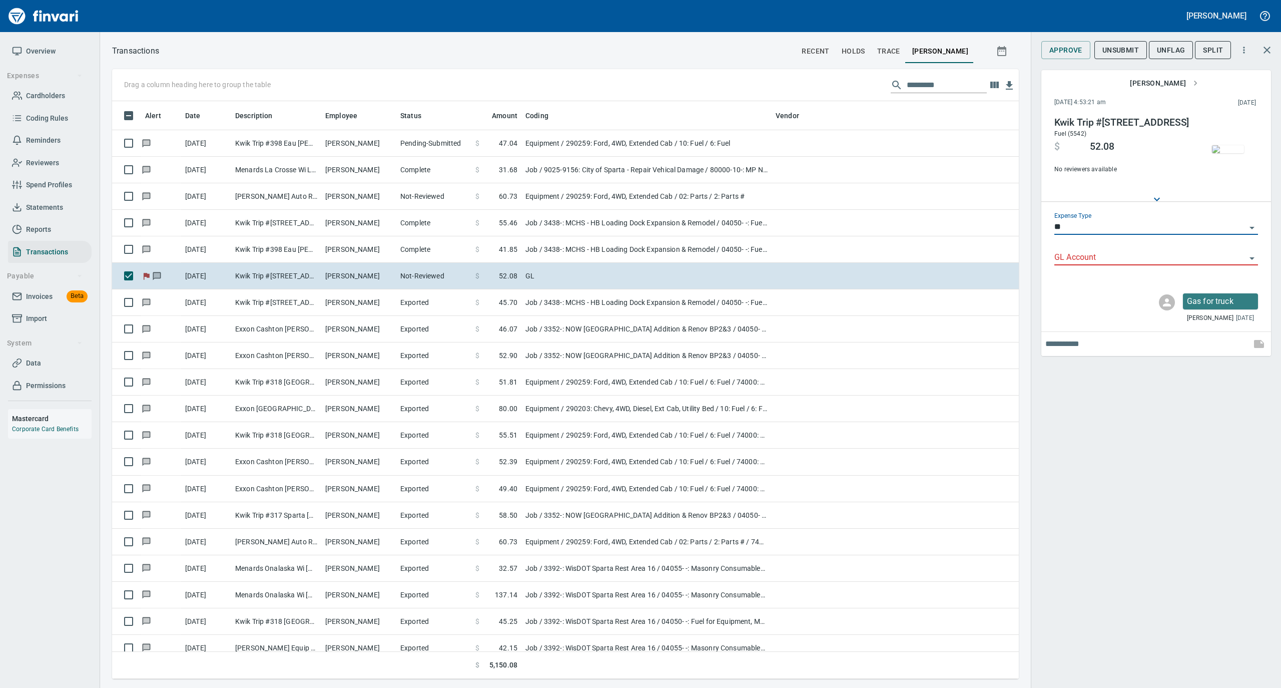
click at [1075, 250] on div "GL Account" at bounding box center [1156, 254] width 204 height 23
click at [1078, 222] on input "**" at bounding box center [1150, 227] width 192 height 14
click at [1073, 321] on li "Job" at bounding box center [1156, 325] width 204 height 24
type input "***"
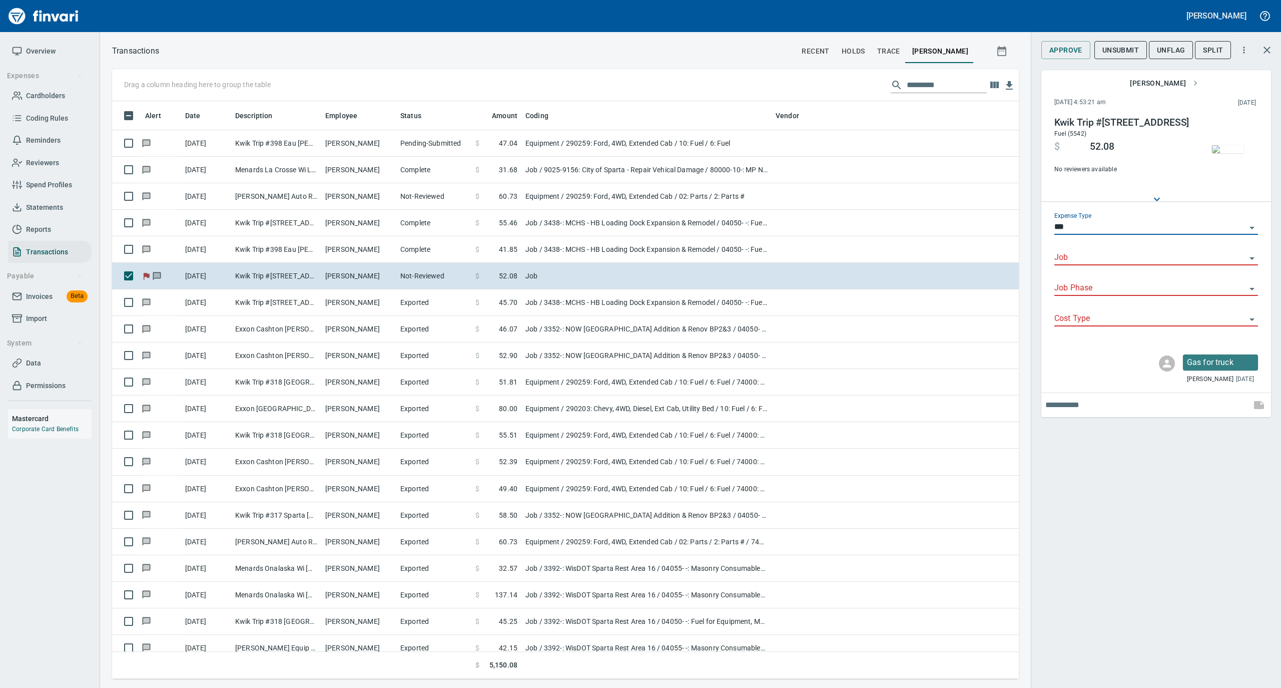
click at [1078, 263] on input "Job" at bounding box center [1150, 258] width 192 height 14
click at [1071, 287] on li "3438-: MCHS - HB Loading Dock Expansion & Remodel" at bounding box center [1156, 283] width 204 height 24
type input "**********"
click at [1071, 292] on input "Job Phase" at bounding box center [1150, 288] width 192 height 14
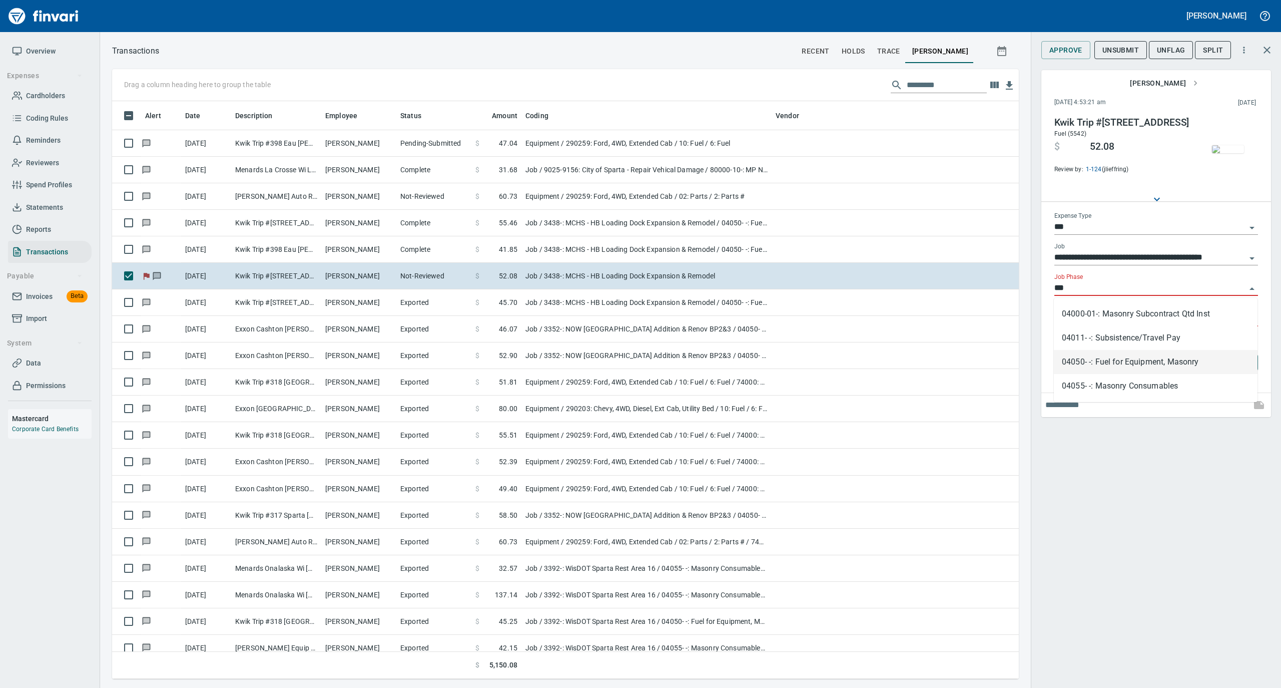
click at [1083, 364] on li "04050- -: Fuel for Equipment, Masonry" at bounding box center [1156, 362] width 204 height 24
type input "**********"
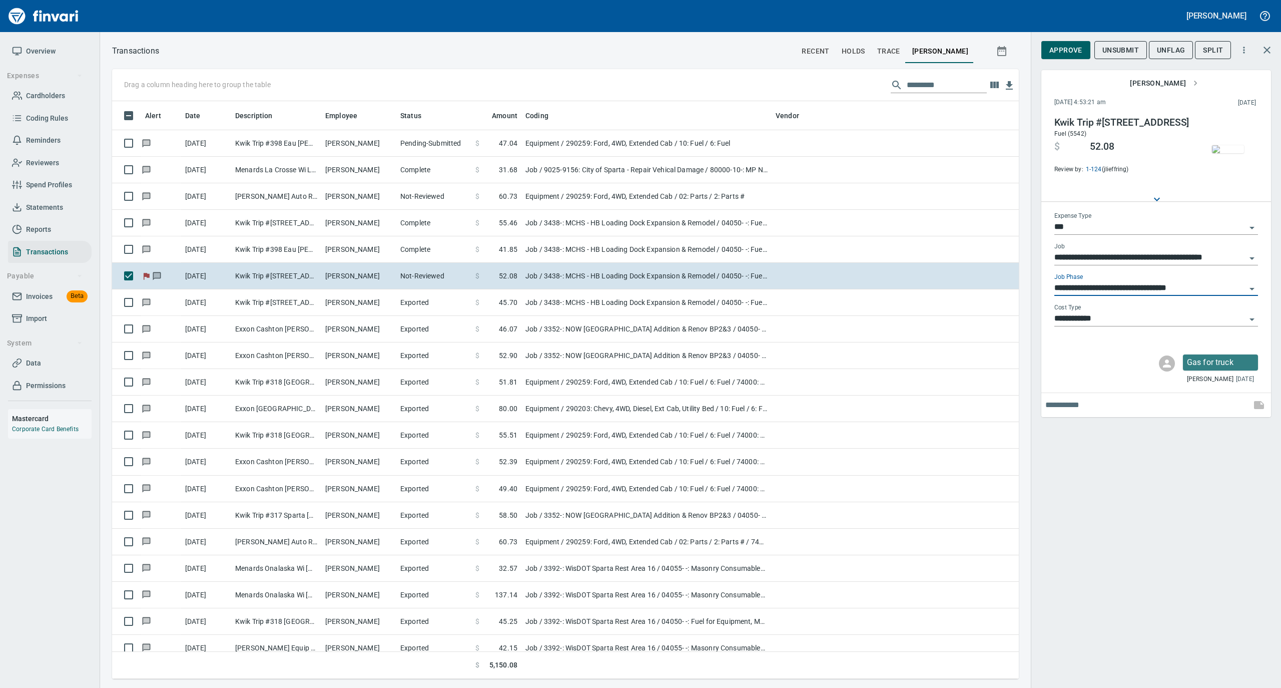
type input "**********"
click at [1062, 51] on span "Approve" at bounding box center [1065, 50] width 33 height 13
click at [1174, 51] on span "UnFlag" at bounding box center [1163, 50] width 28 height 13
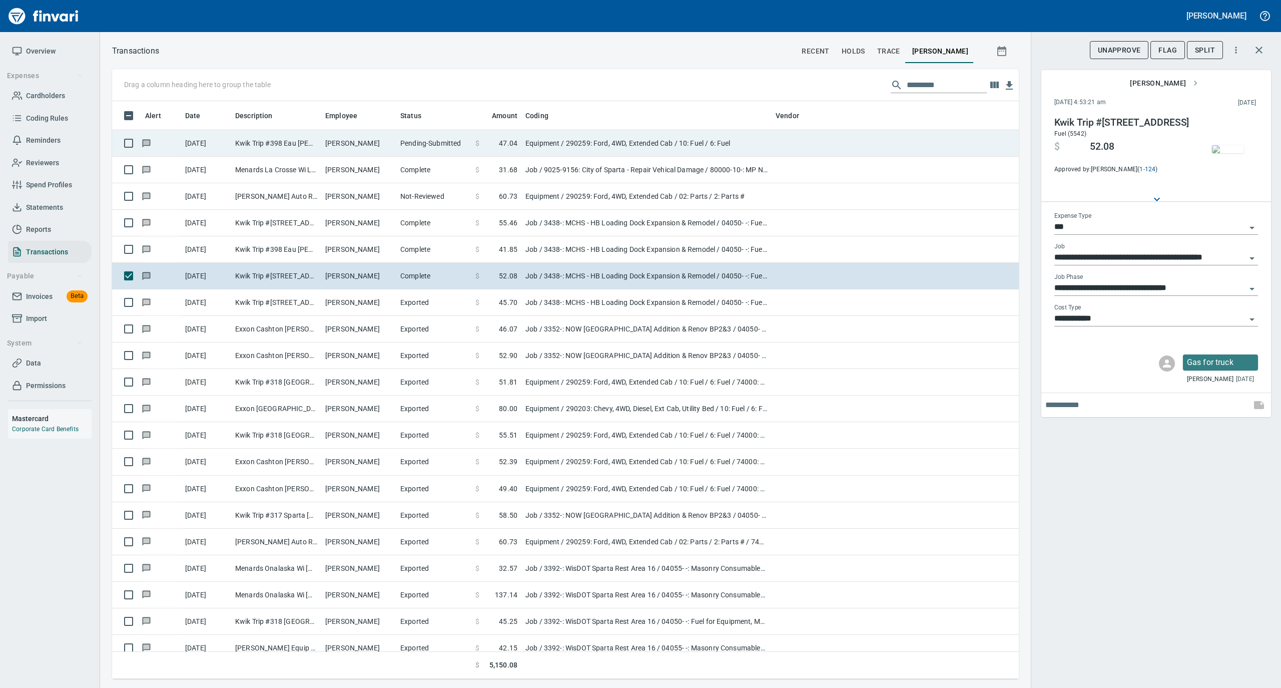
click at [401, 137] on td "Pending-Submitted" at bounding box center [433, 143] width 75 height 27
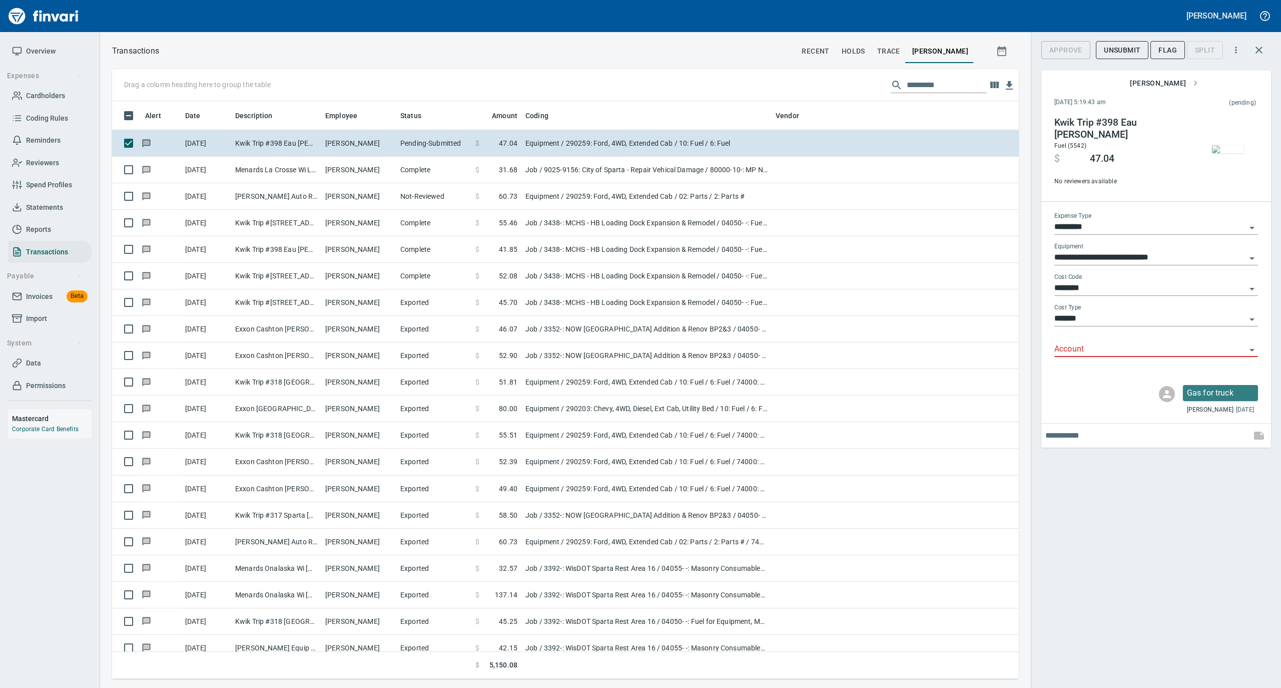
click at [1086, 221] on input "*********" at bounding box center [1150, 227] width 192 height 14
click at [1075, 319] on li "Job" at bounding box center [1156, 325] width 204 height 24
type input "***"
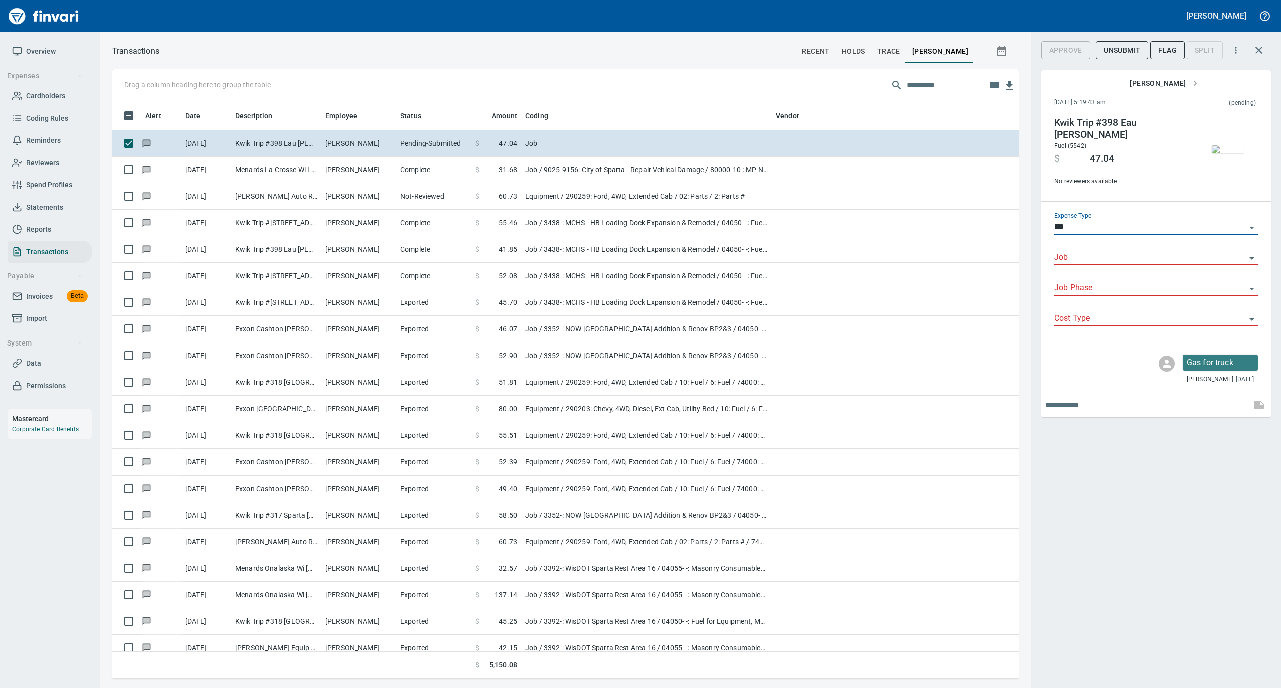
click at [1083, 254] on input "Job" at bounding box center [1150, 258] width 192 height 14
click at [1078, 289] on li "3438-: MCHS - HB Loading Dock Expansion & Remodel" at bounding box center [1156, 283] width 204 height 24
type input "**********"
click at [1078, 289] on input "Job Phase" at bounding box center [1150, 288] width 192 height 14
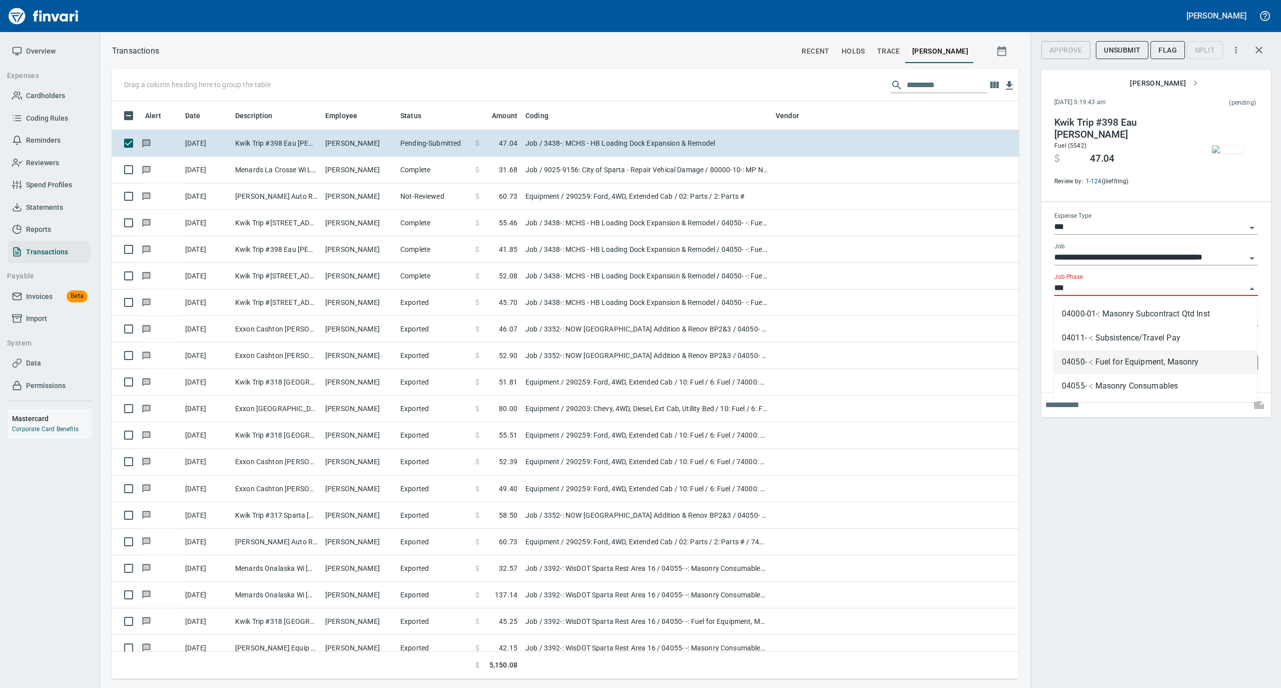
click at [1079, 368] on li "04050- -: Fuel for Equipment, Masonry" at bounding box center [1156, 362] width 204 height 24
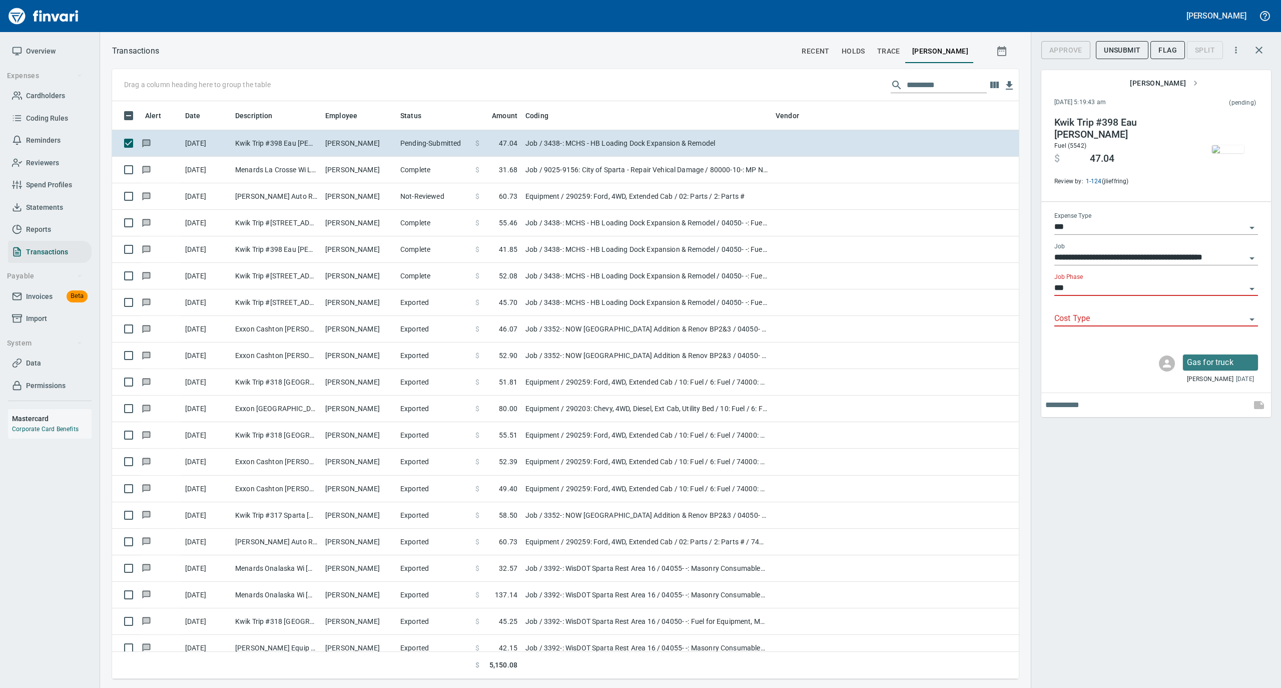
type input "**********"
click at [51, 205] on span "Statements" at bounding box center [44, 207] width 37 height 13
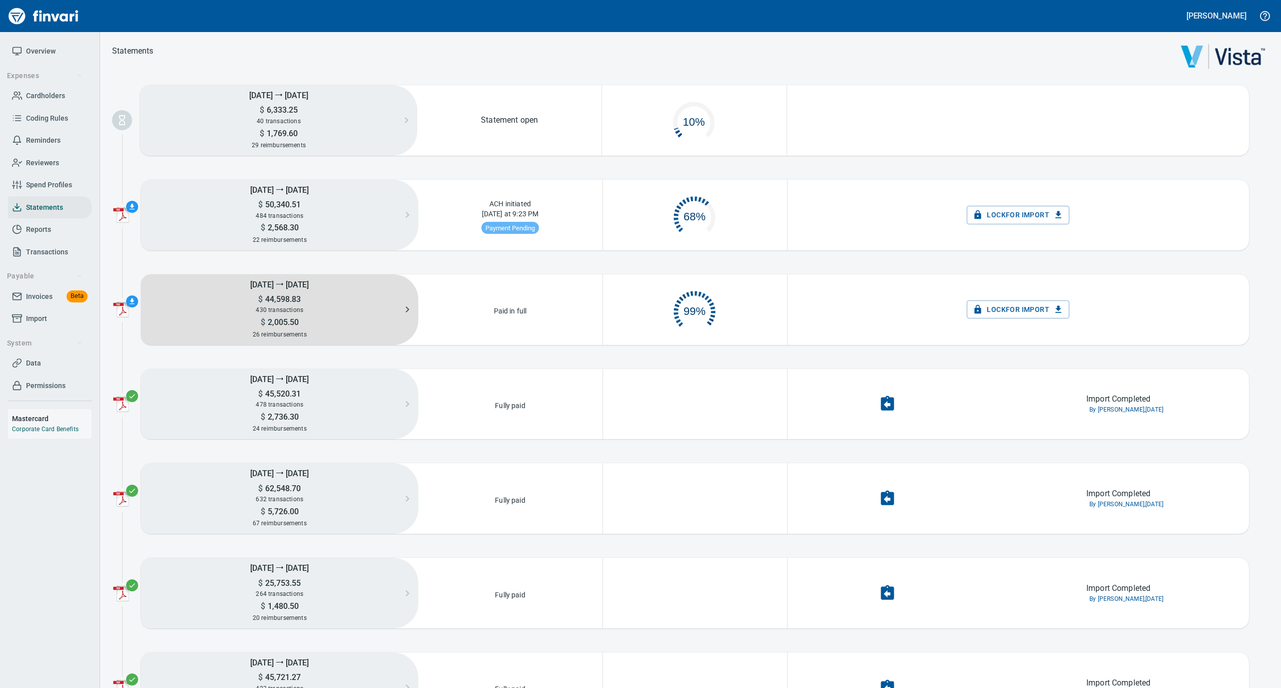
scroll to position [48, 173]
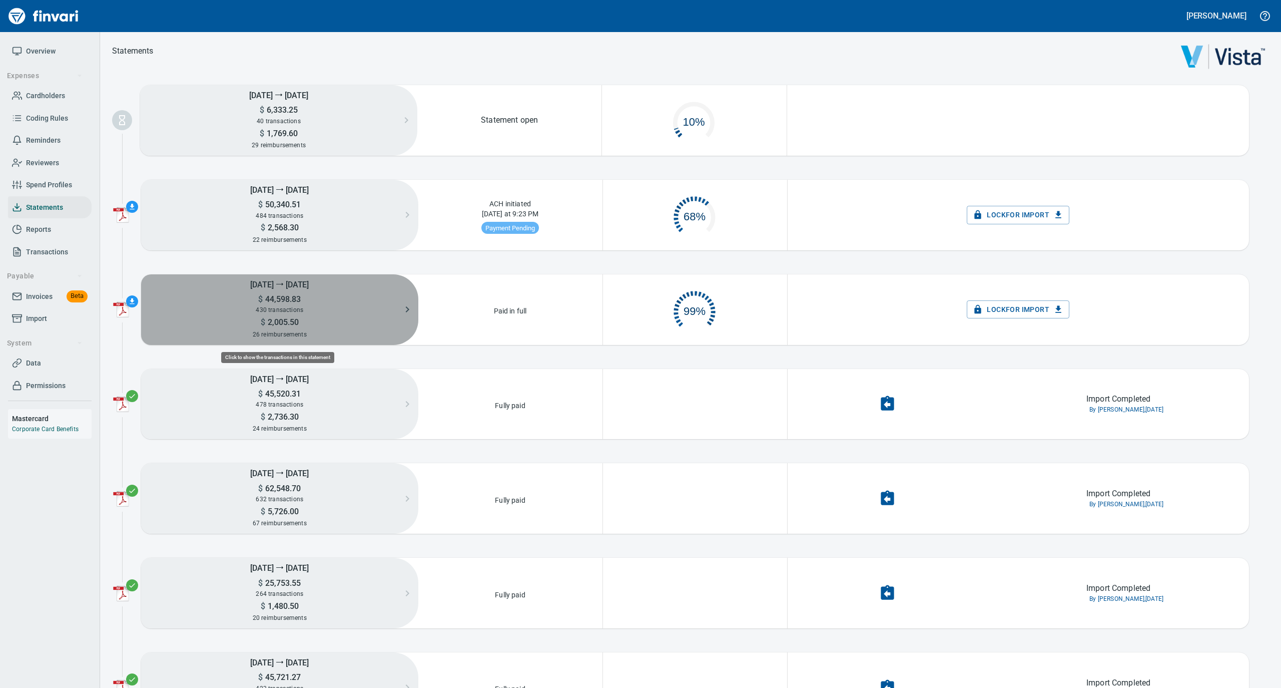
click at [313, 297] on h5 "$ 44,598.83" at bounding box center [279, 299] width 277 height 11
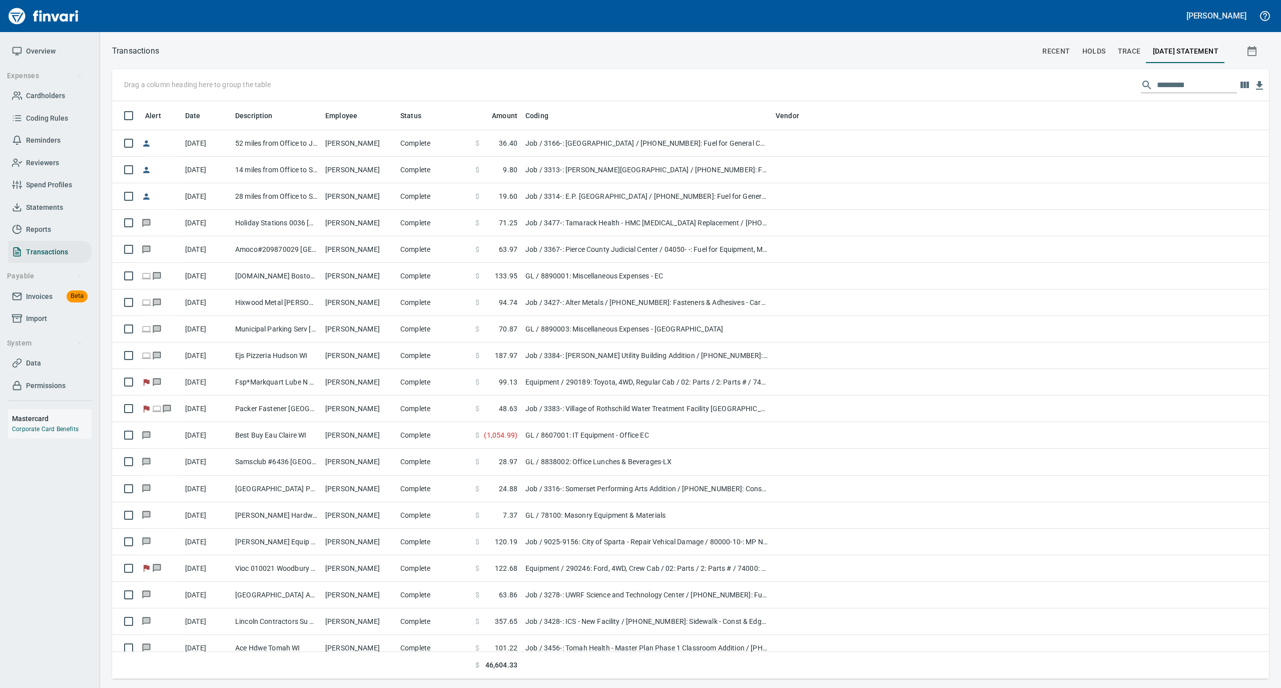
scroll to position [568, 1137]
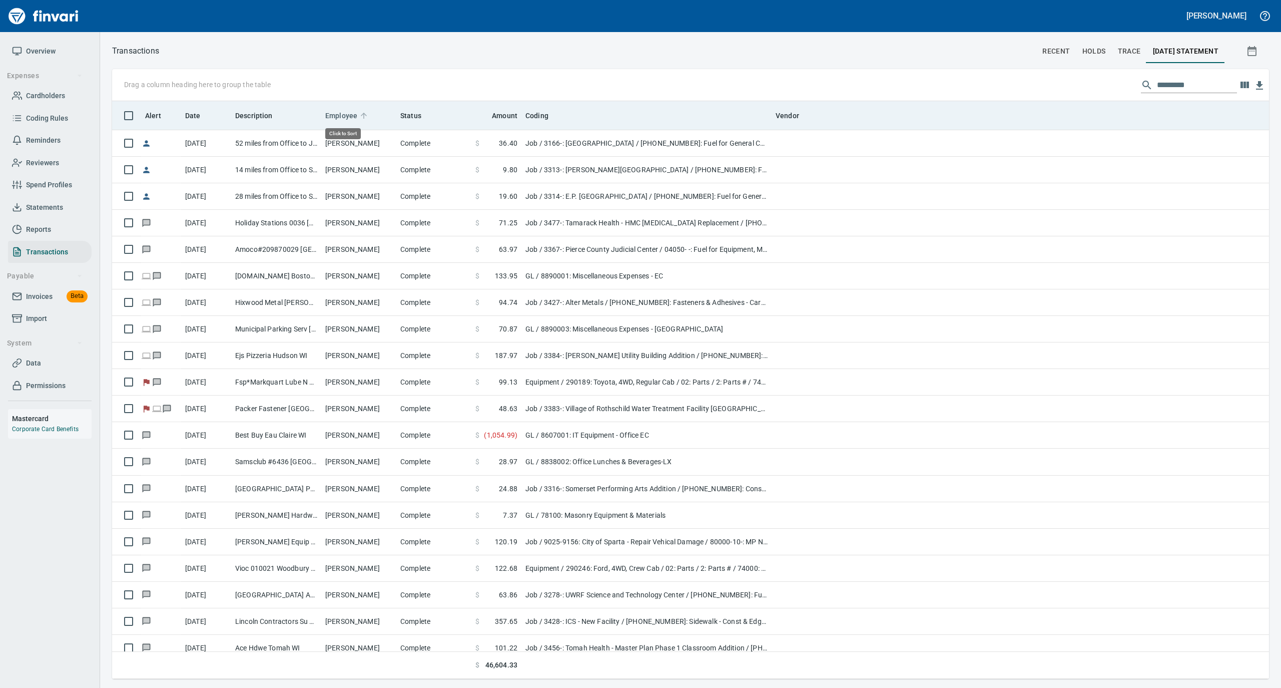
click at [363, 115] on icon at bounding box center [364, 116] width 6 height 6
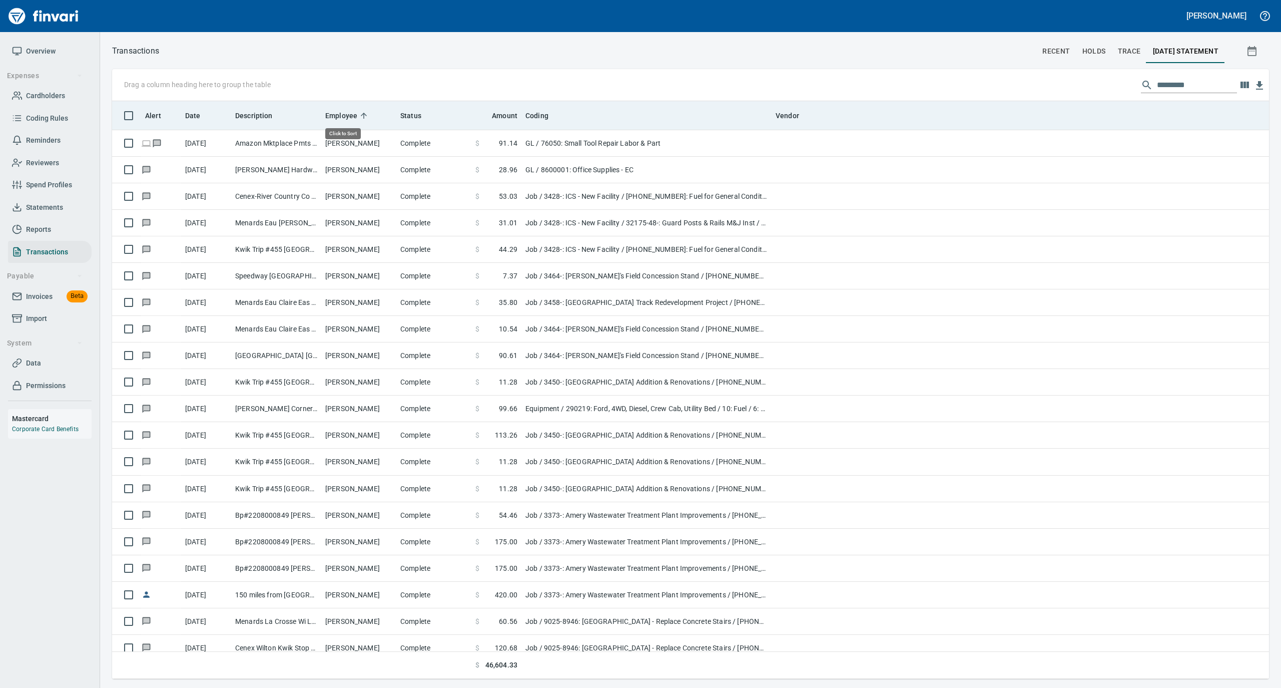
click at [362, 115] on icon at bounding box center [363, 115] width 9 height 9
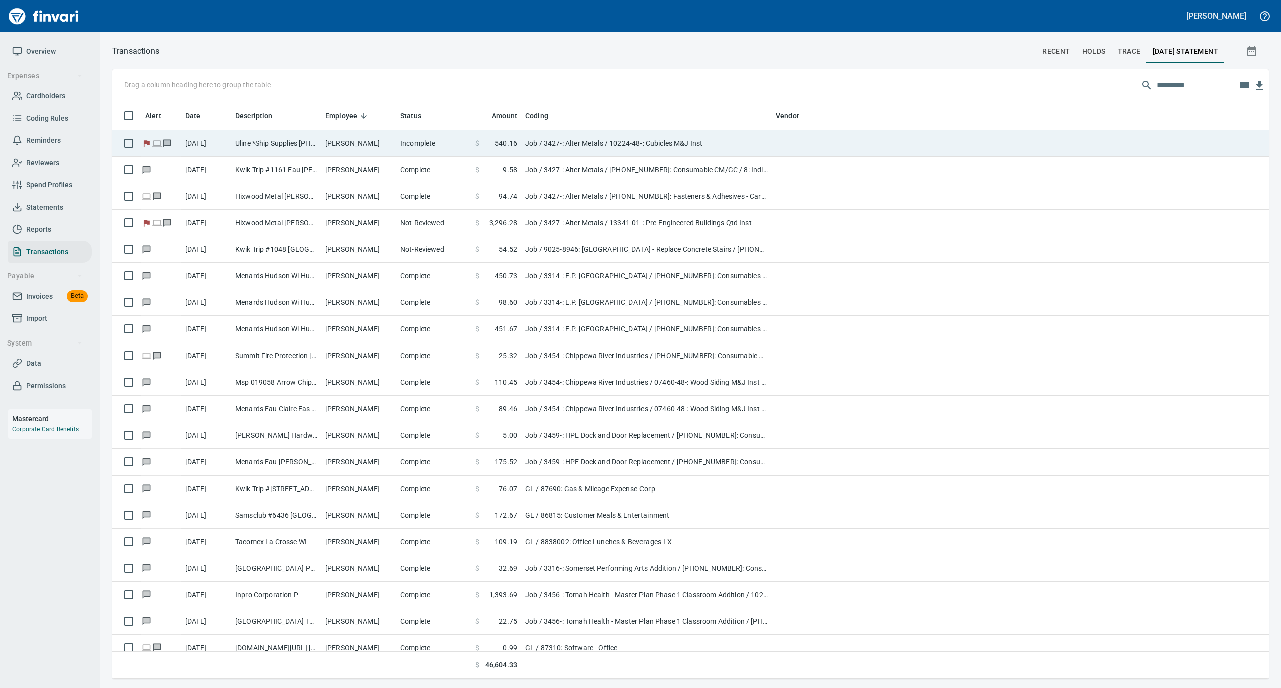
click at [354, 139] on td "[PERSON_NAME]" at bounding box center [358, 143] width 75 height 27
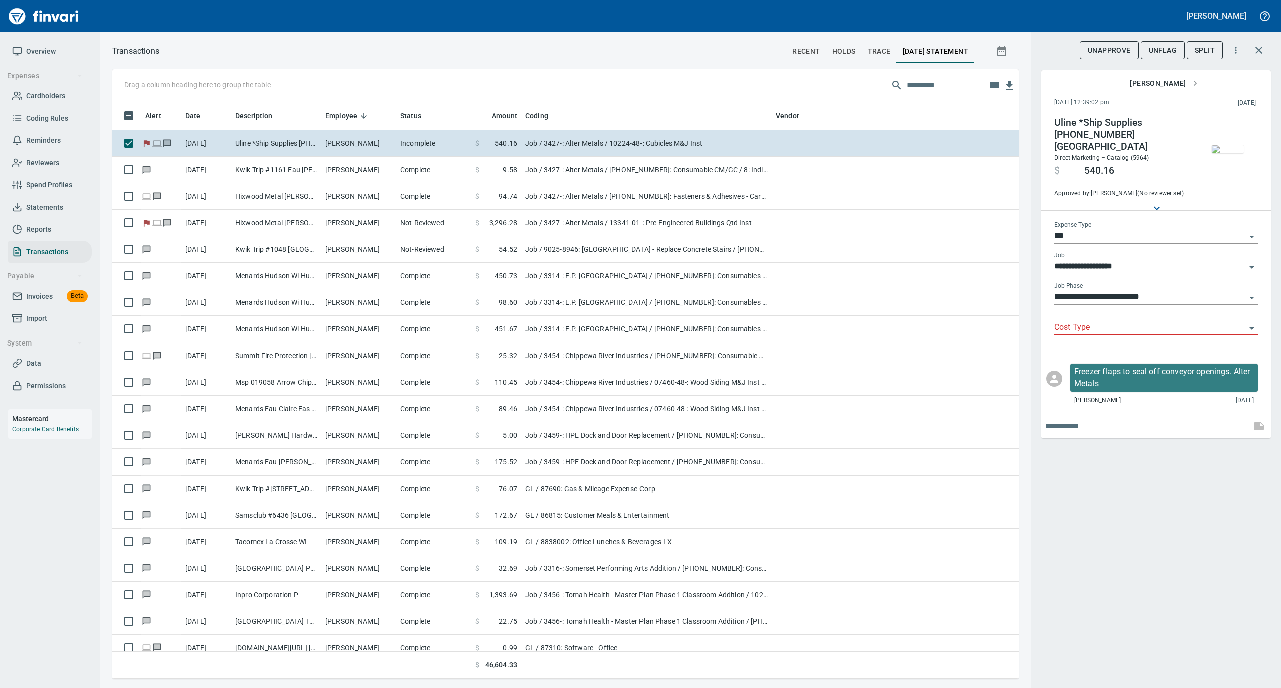
scroll to position [568, 887]
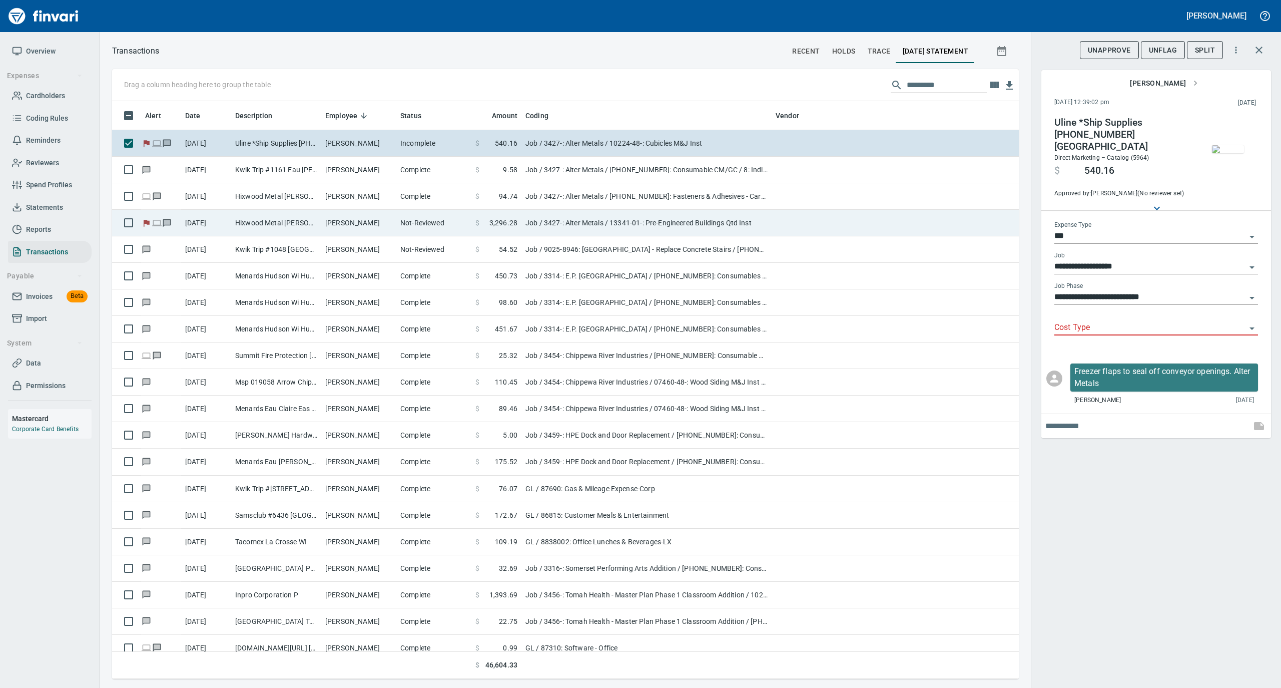
click at [394, 214] on td "[PERSON_NAME]" at bounding box center [358, 223] width 75 height 27
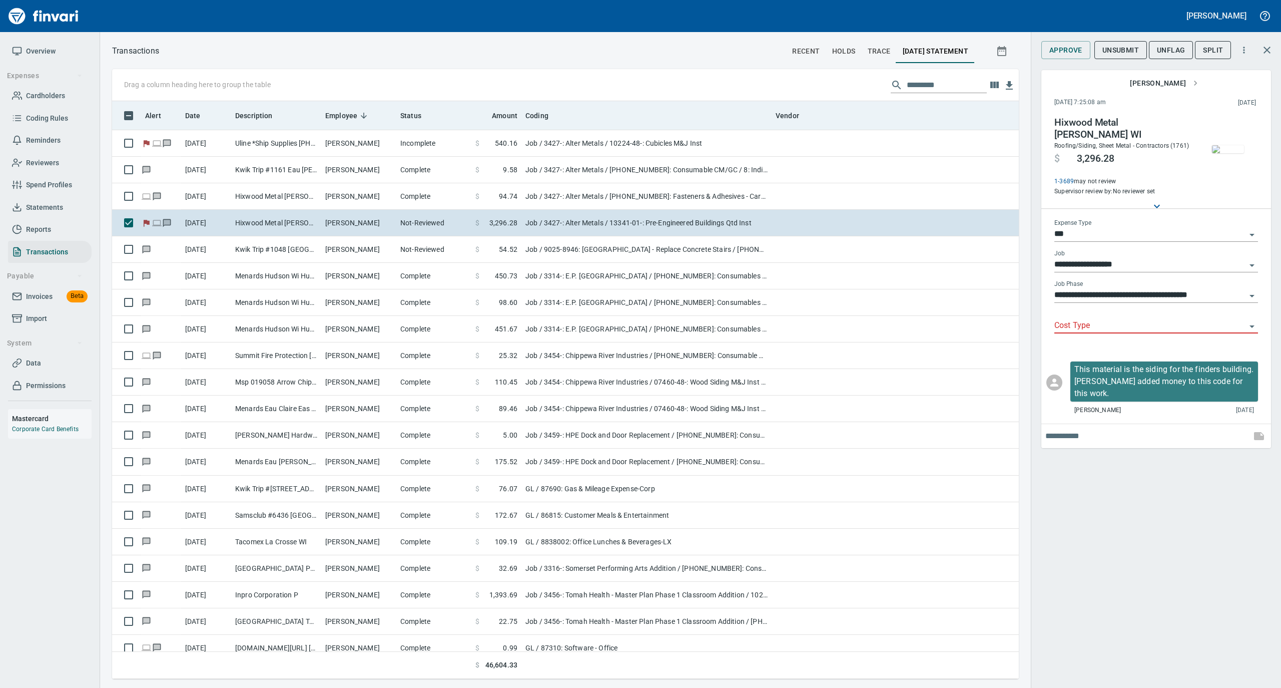
drag, startPoint x: 354, startPoint y: 140, endPoint x: 422, endPoint y: 124, distance: 69.9
click at [353, 140] on td "[PERSON_NAME]" at bounding box center [358, 143] width 75 height 27
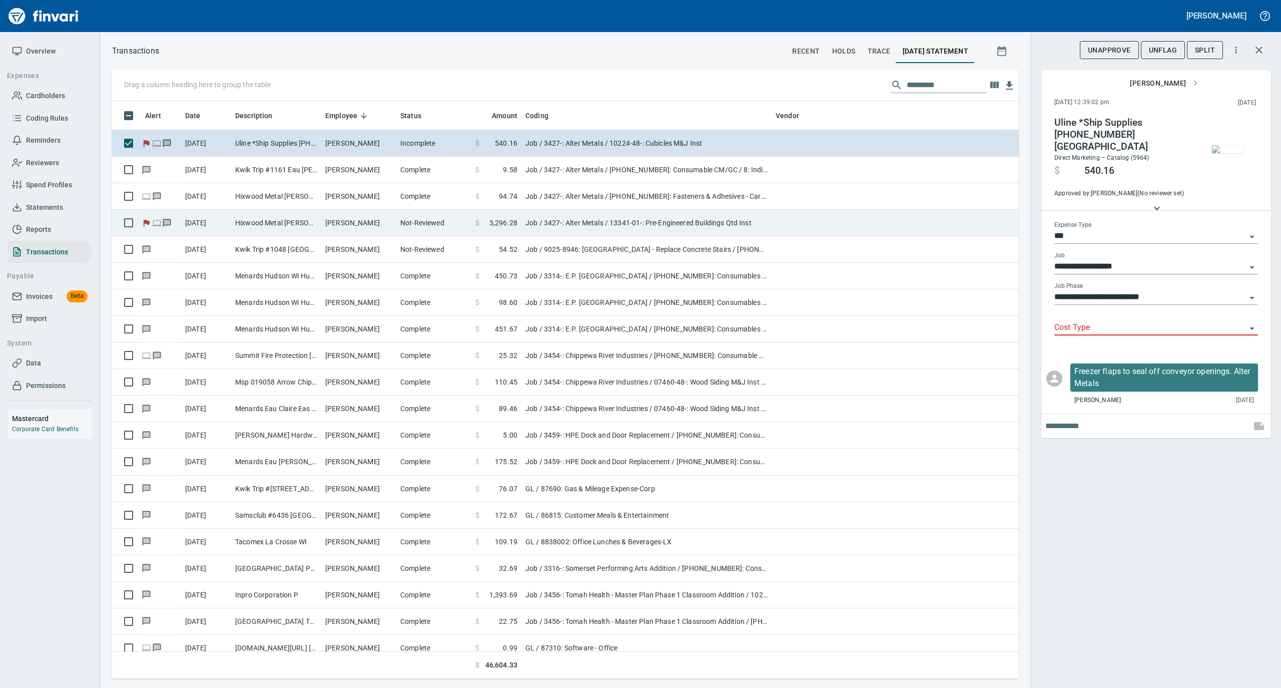
click at [325, 219] on td "[PERSON_NAME]" at bounding box center [358, 223] width 75 height 27
type input "**********"
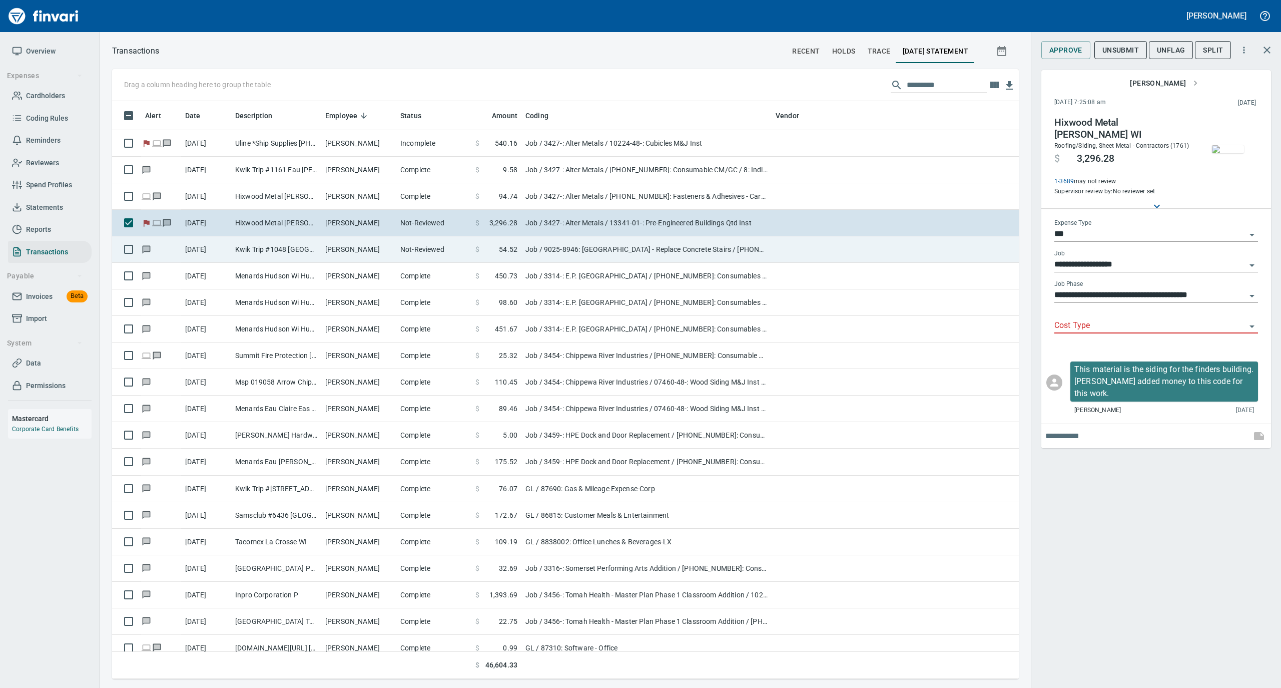
click at [334, 248] on td "[PERSON_NAME]" at bounding box center [358, 249] width 75 height 27
type input "**********"
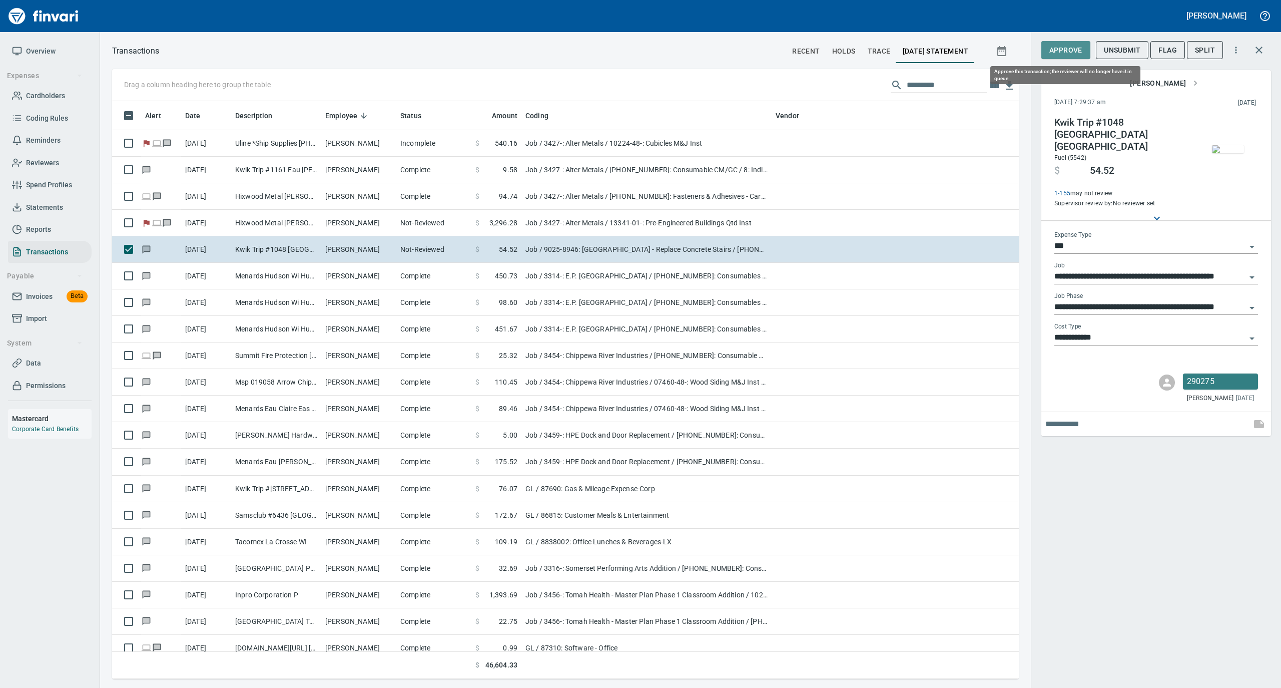
click at [1063, 52] on span "Approve" at bounding box center [1065, 50] width 33 height 13
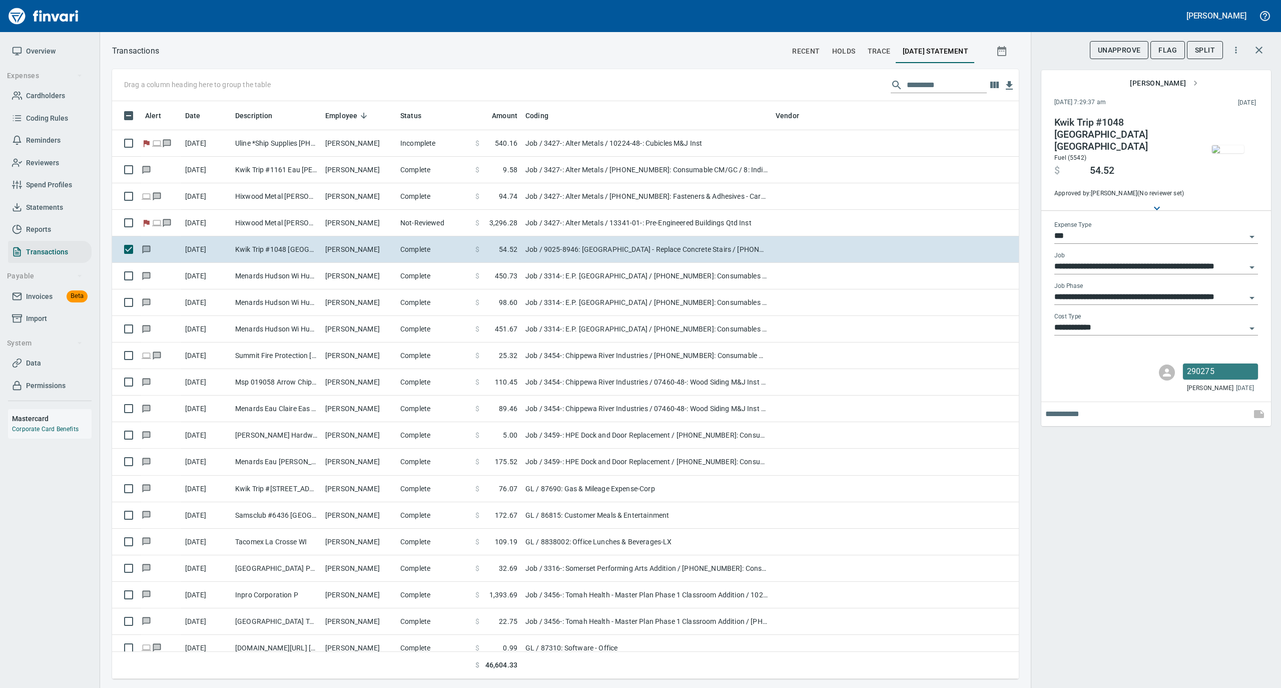
click at [37, 357] on span "Data" at bounding box center [33, 363] width 15 height 13
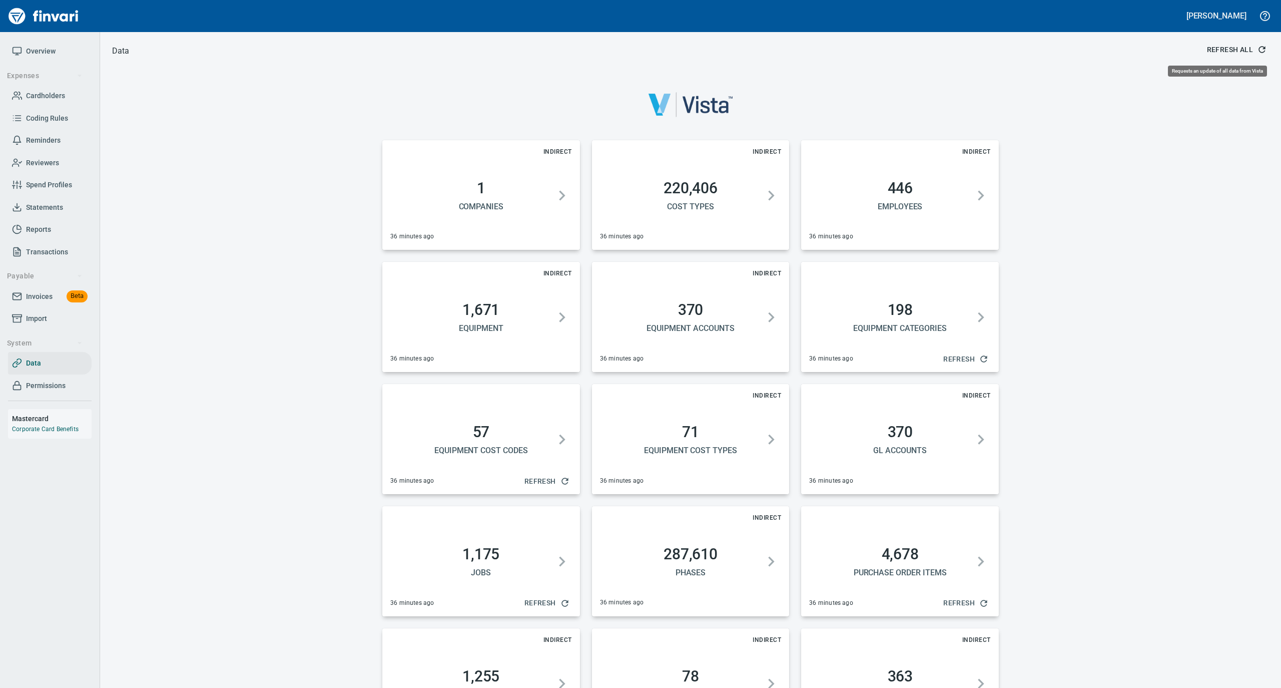
click at [1232, 47] on span "Refresh All" at bounding box center [1236, 50] width 58 height 13
click at [31, 199] on link "Statements" at bounding box center [50, 207] width 84 height 23
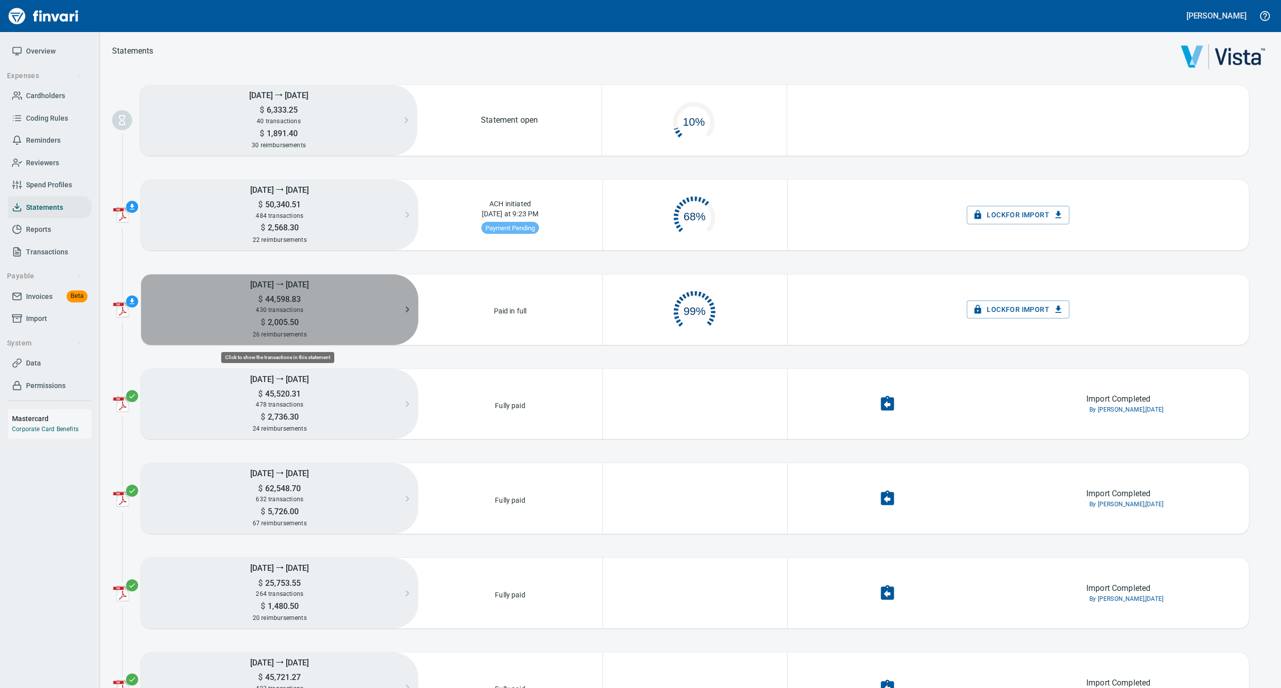
click at [285, 299] on span "44,598.83" at bounding box center [282, 299] width 38 height 10
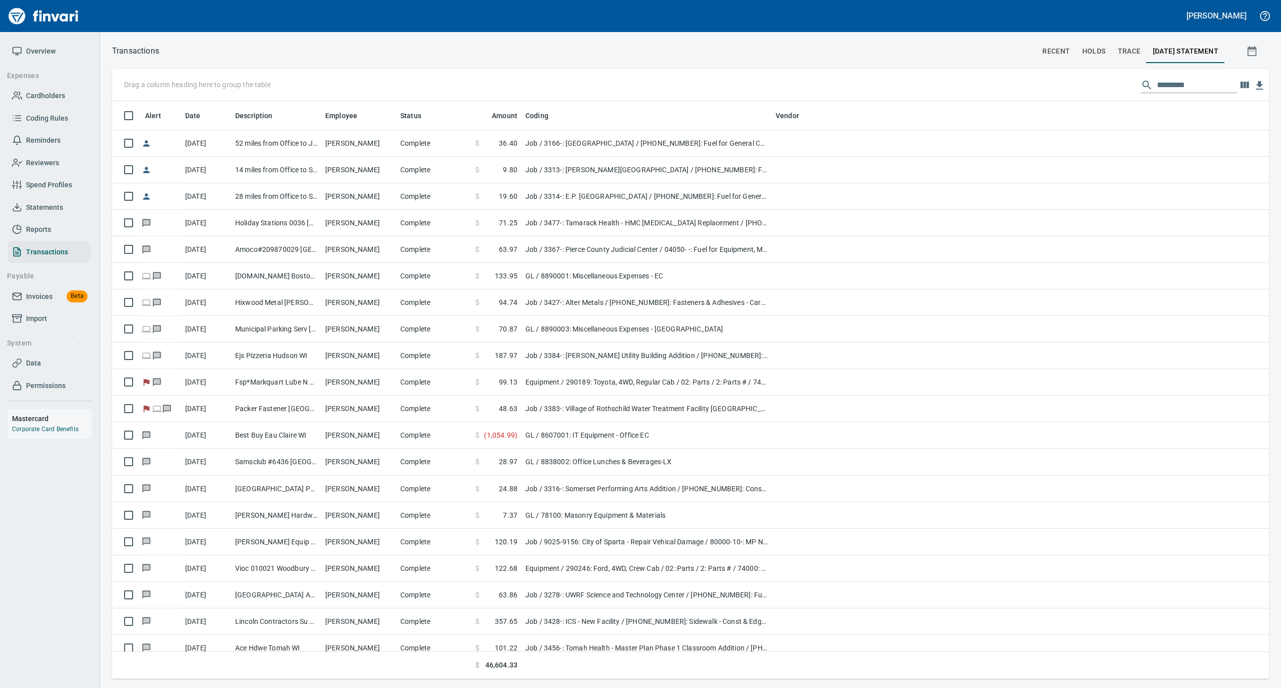
scroll to position [1, 1]
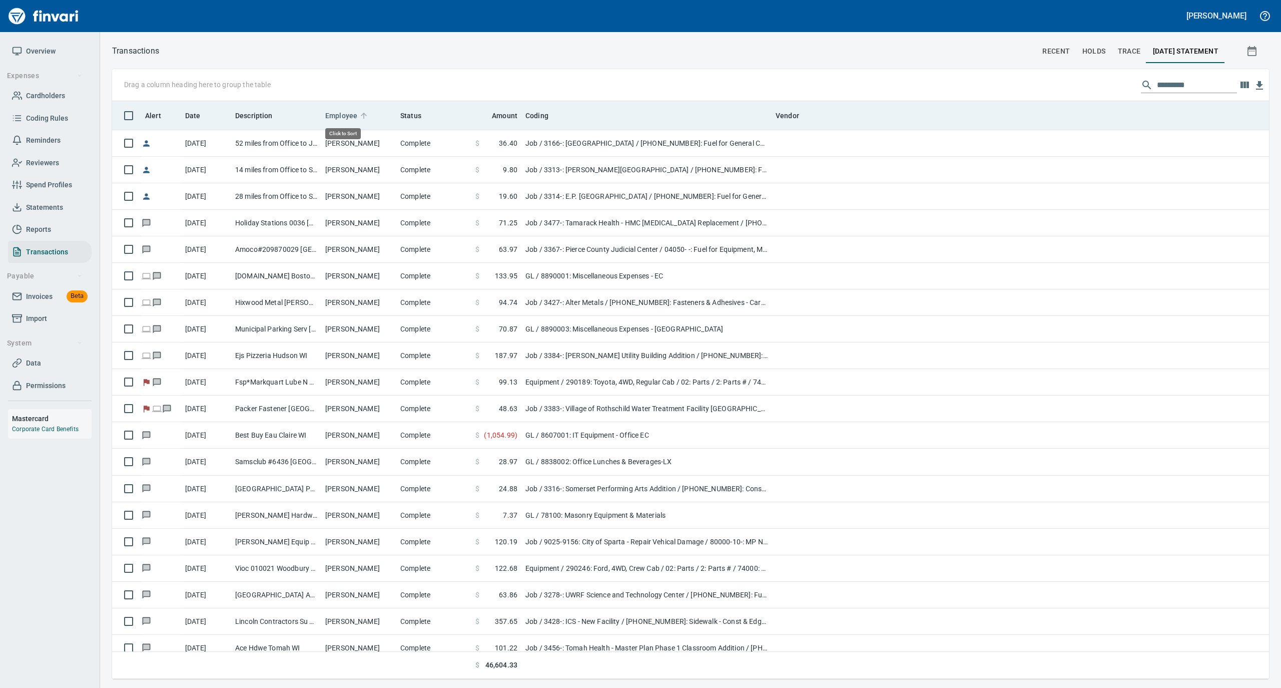
click at [366, 112] on icon at bounding box center [363, 115] width 9 height 9
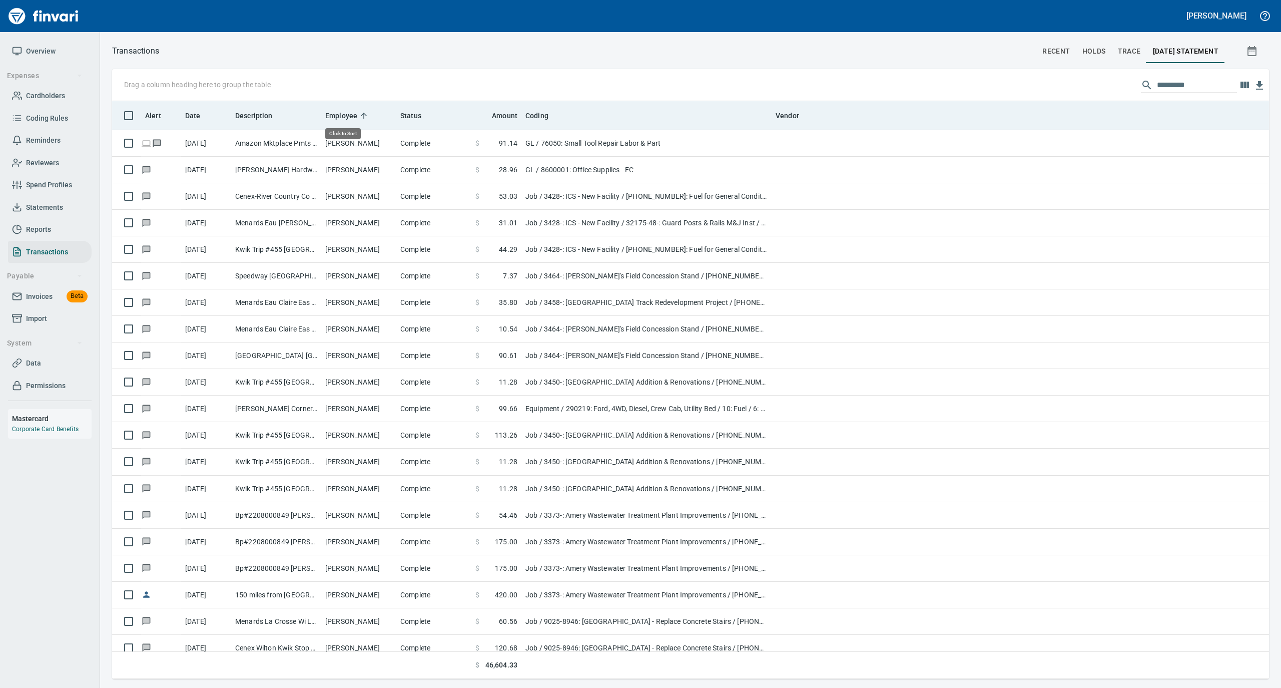
click at [366, 112] on icon at bounding box center [363, 115] width 9 height 9
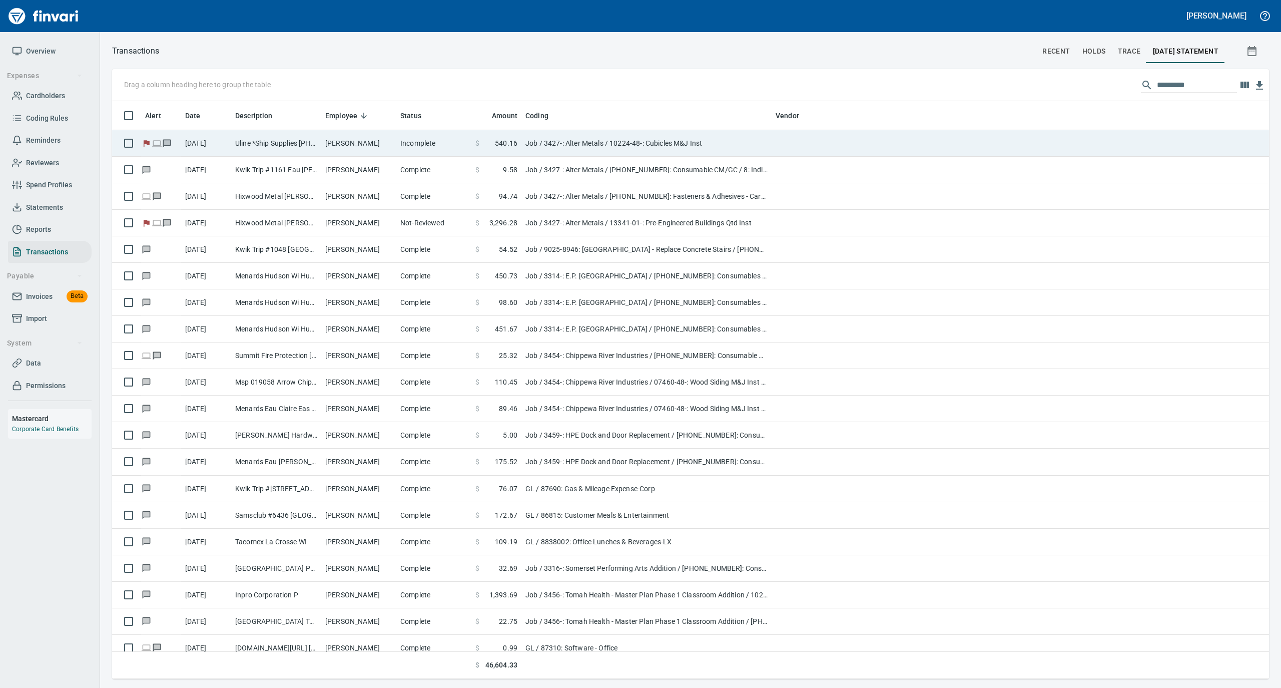
scroll to position [568, 1137]
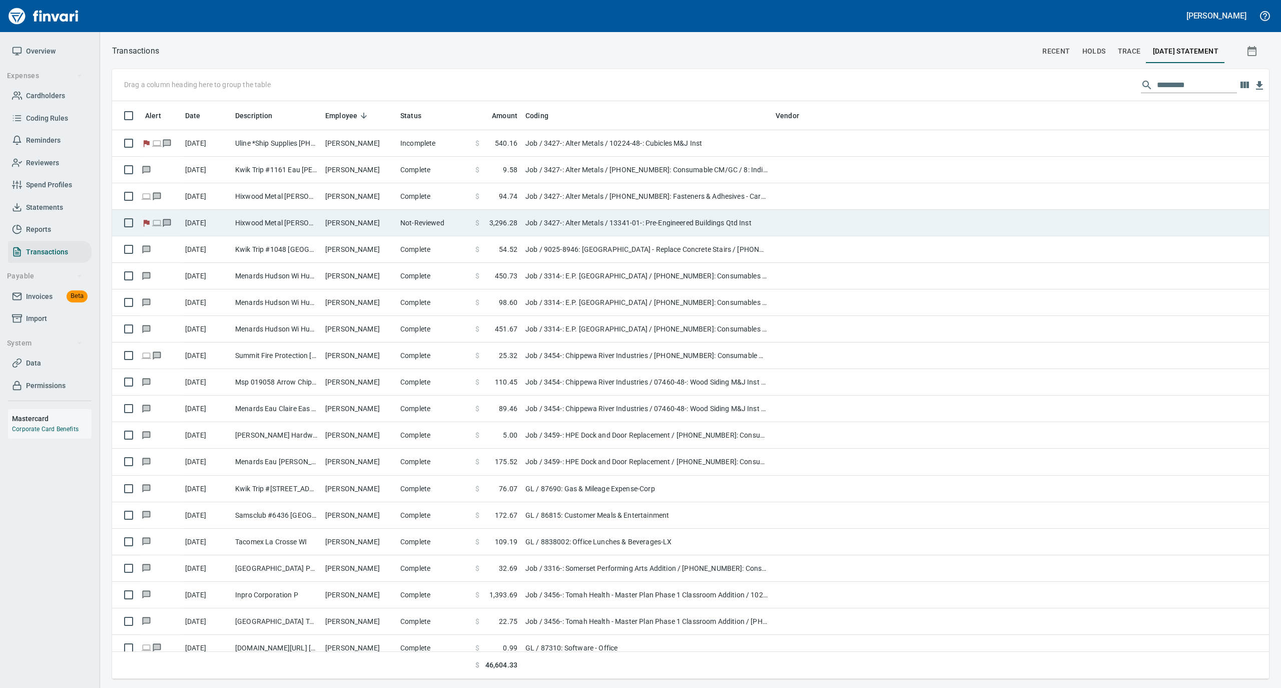
click at [294, 221] on td "Hixwood Metal [PERSON_NAME] WI" at bounding box center [276, 223] width 90 height 27
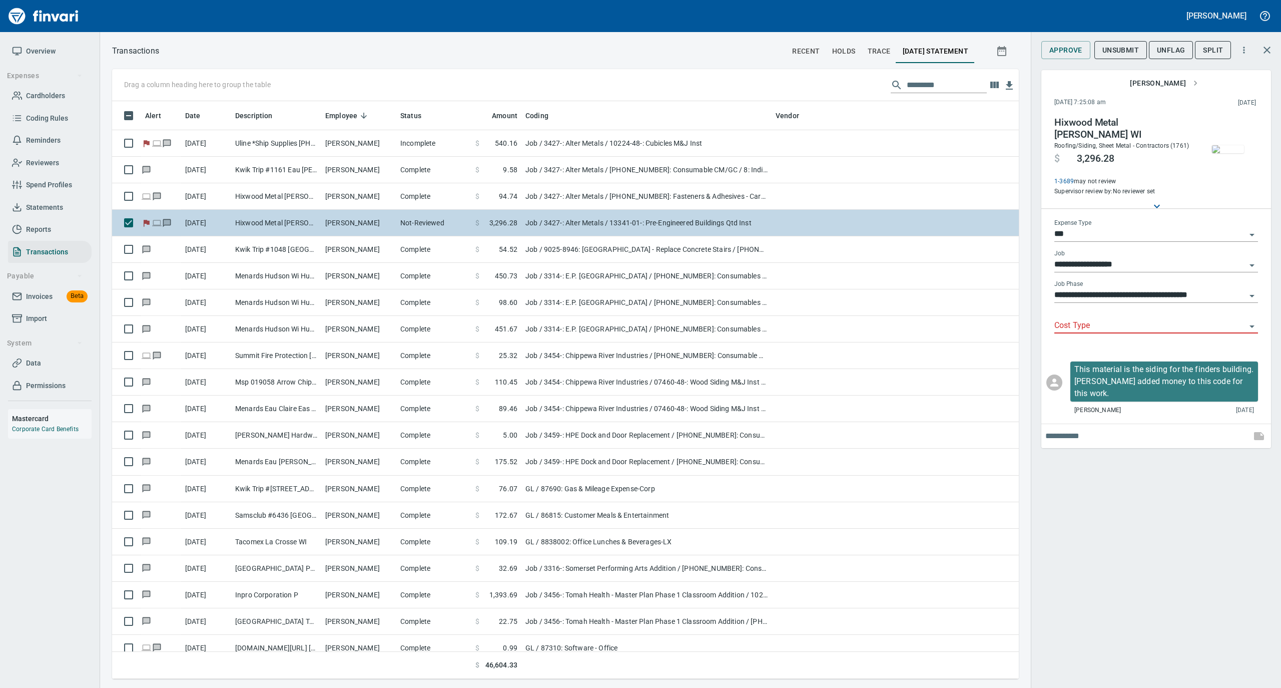
scroll to position [568, 887]
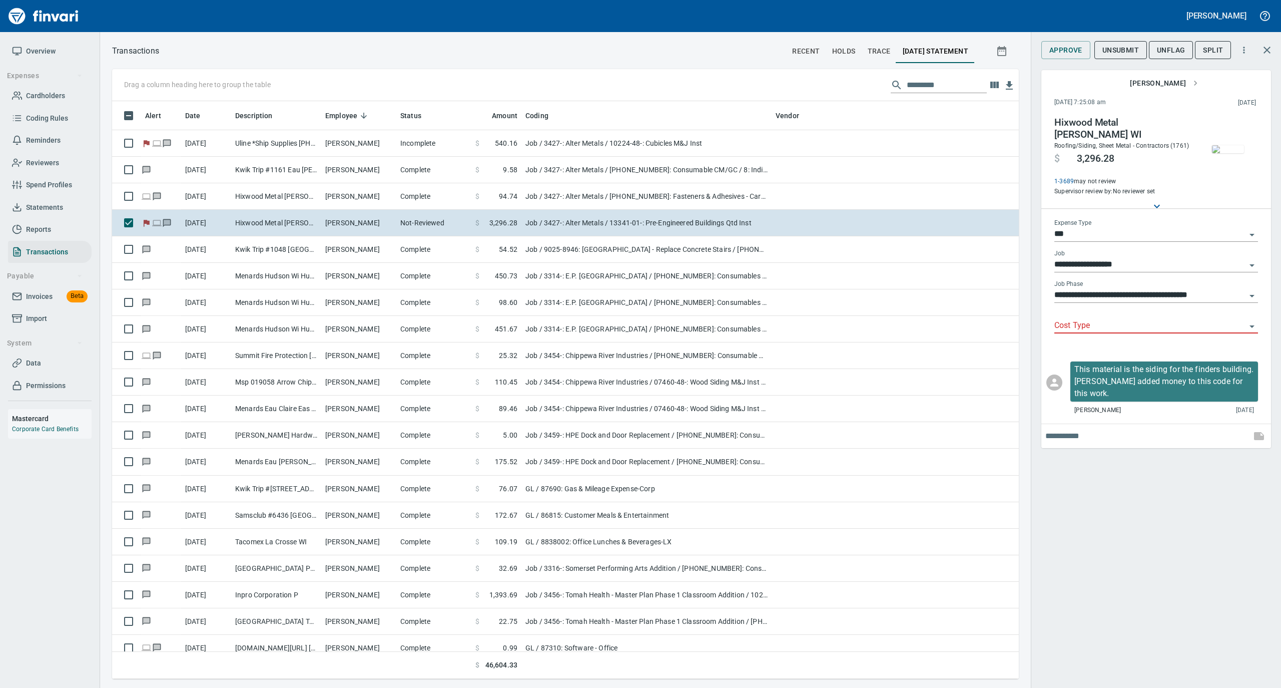
click at [1093, 288] on input "**********" at bounding box center [1150, 295] width 192 height 14
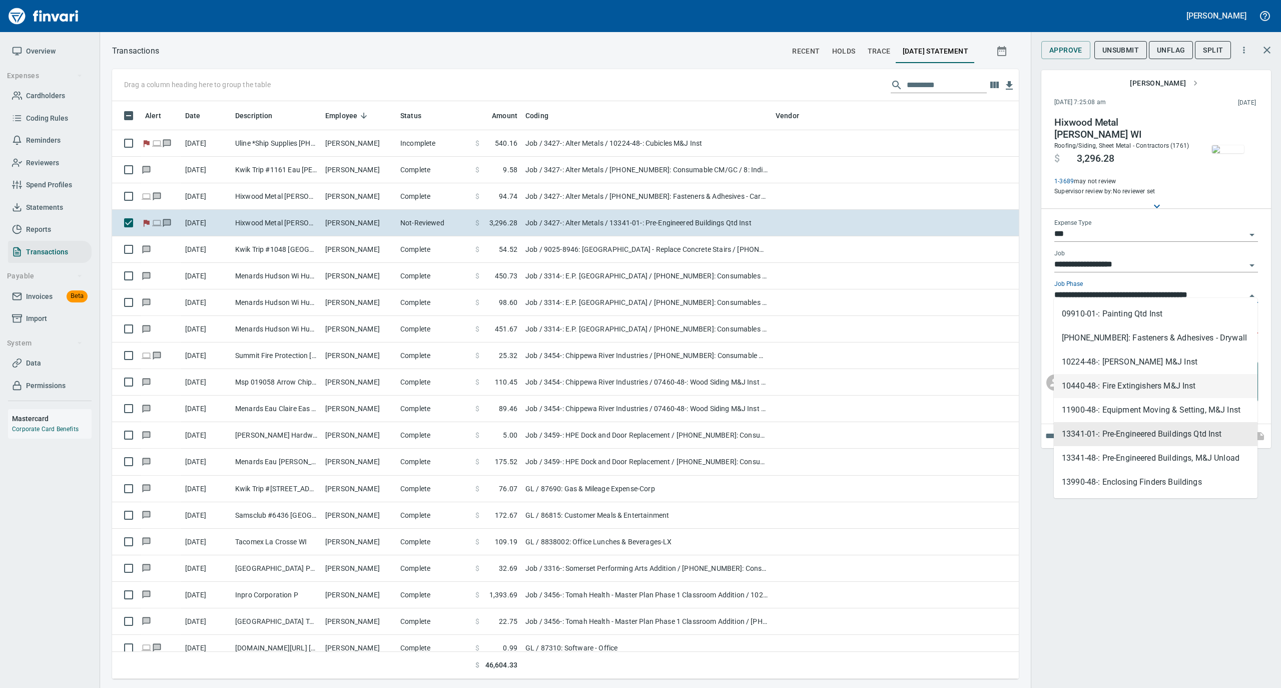
scroll to position [1868, 0]
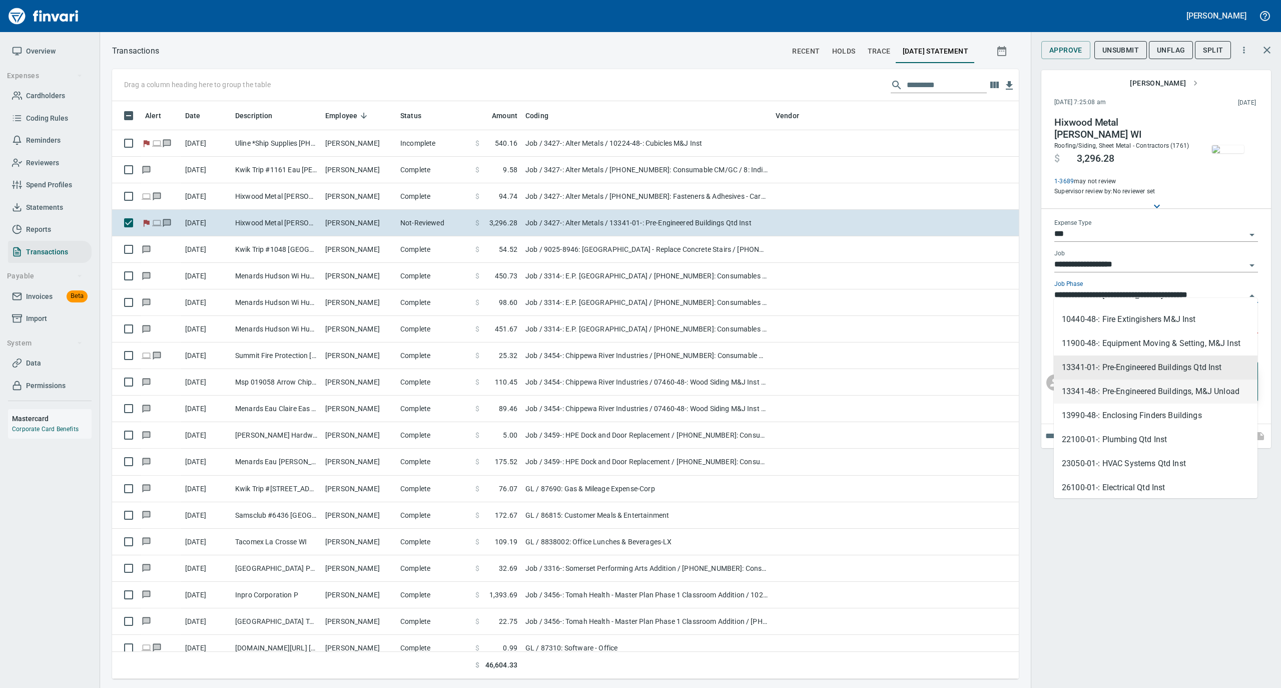
click at [1126, 392] on li "13341-48-: Pre-Engineered Buildings, M&J Unload" at bounding box center [1156, 391] width 204 height 24
type input "**********"
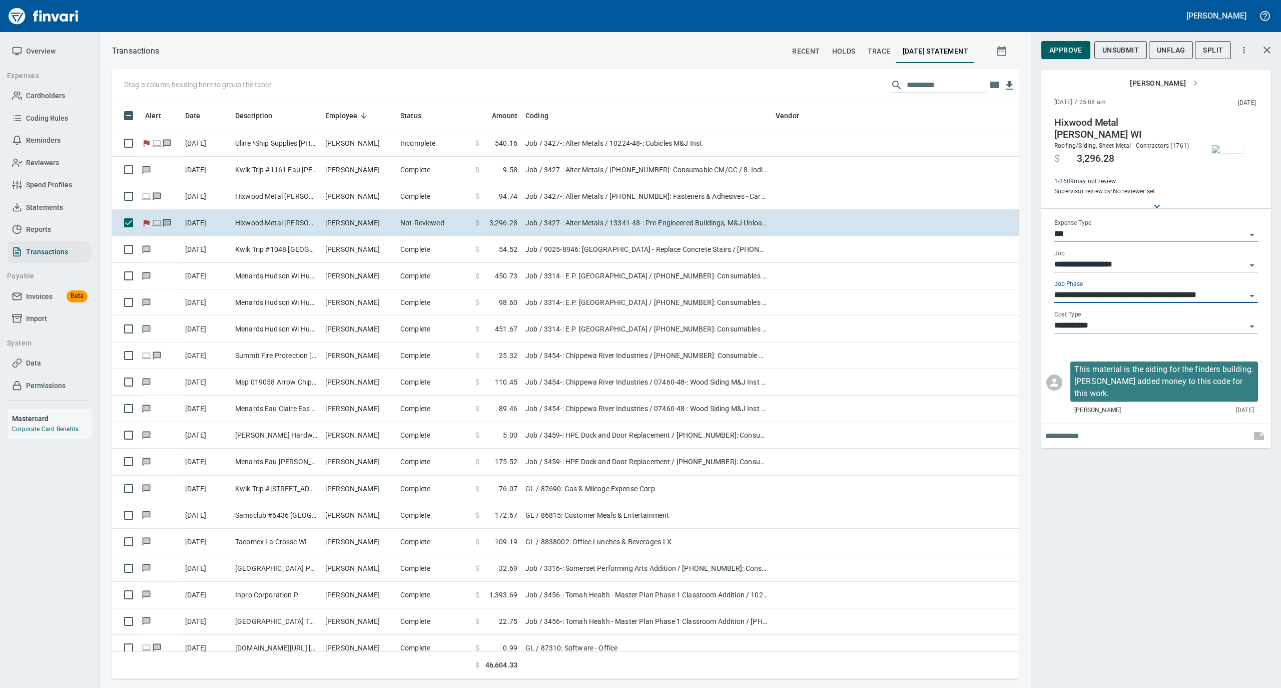
scroll to position [568, 887]
click at [1229, 145] on img "button" at bounding box center [1228, 149] width 32 height 8
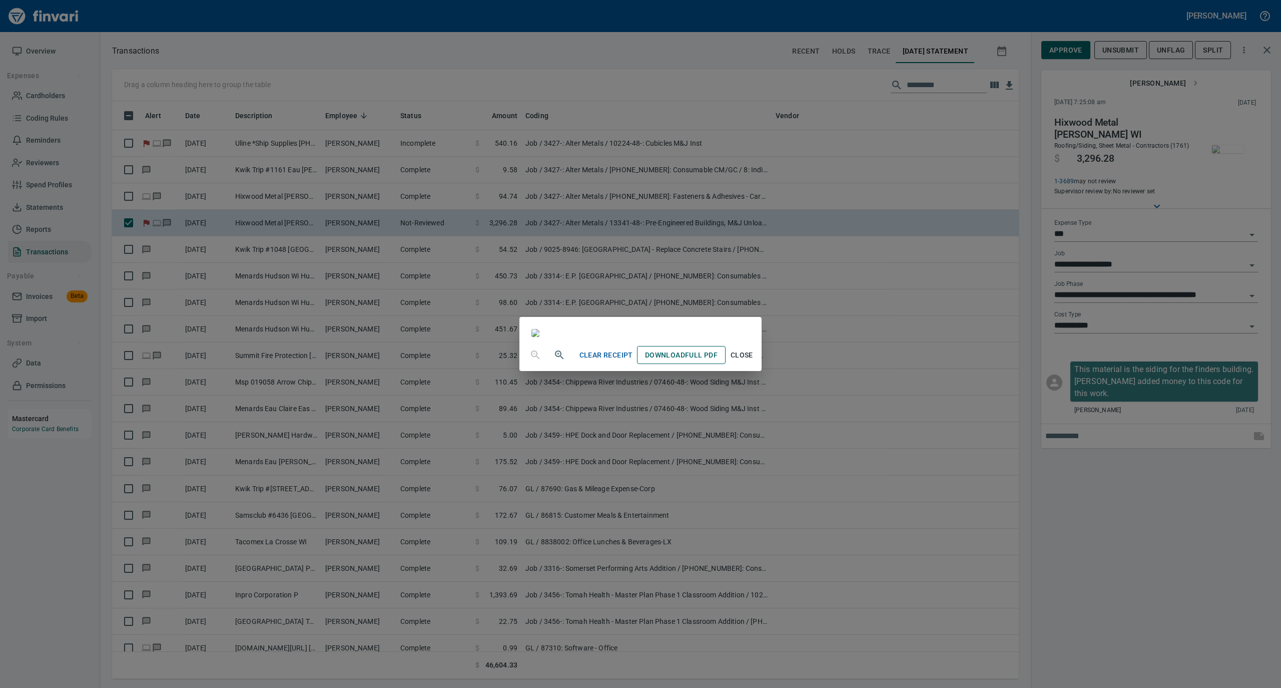
click at [718, 361] on span "Download Full PDF" at bounding box center [681, 355] width 73 height 13
click at [754, 361] on span "Close" at bounding box center [742, 355] width 24 height 13
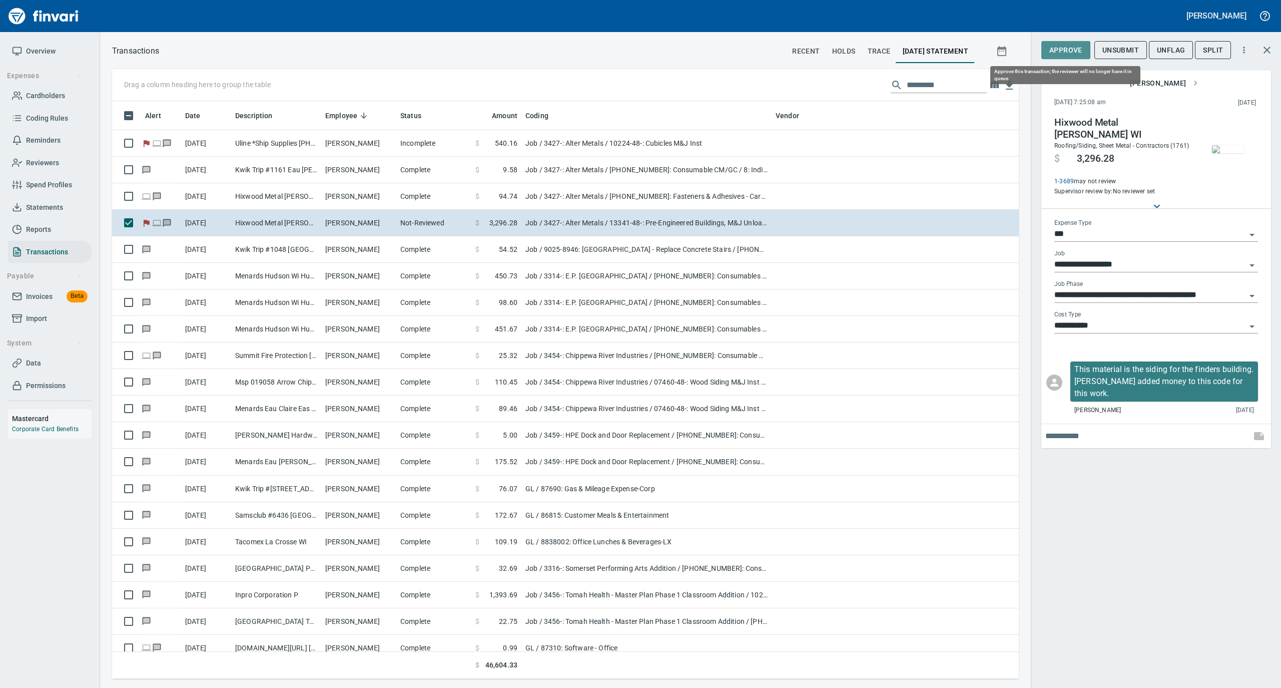
click at [1059, 46] on span "Approve" at bounding box center [1065, 50] width 33 height 13
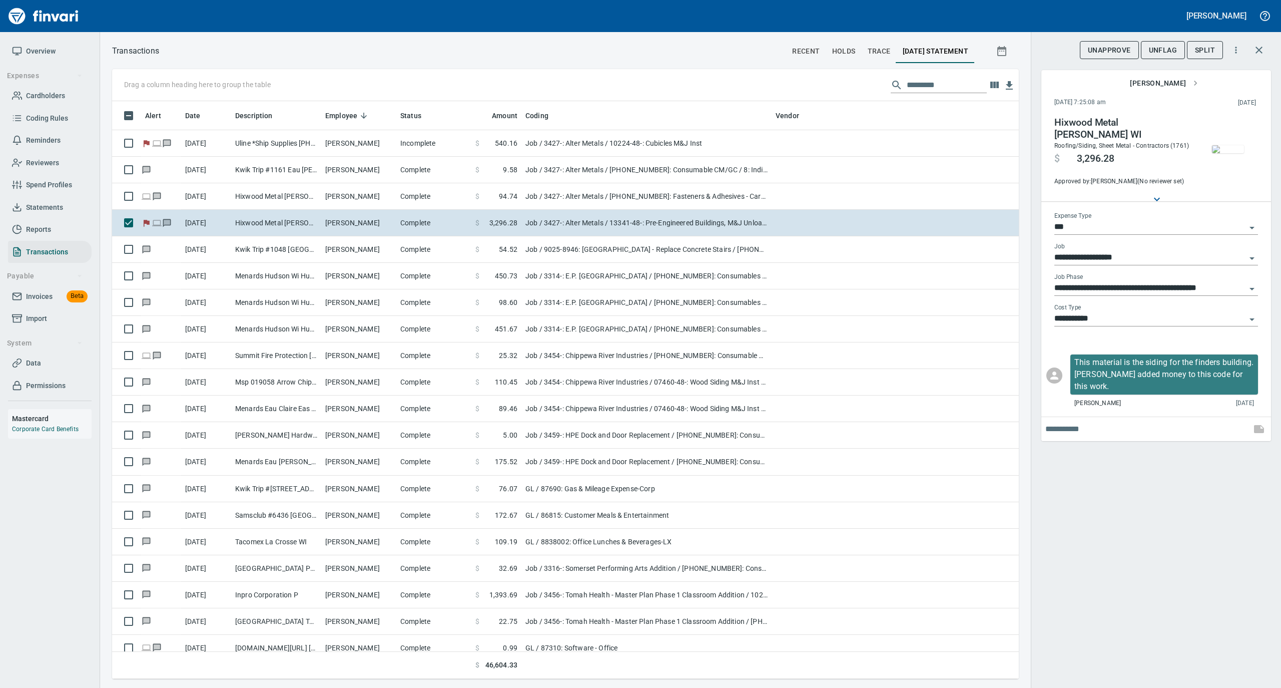
click at [1156, 47] on span "UnFlag" at bounding box center [1163, 50] width 28 height 13
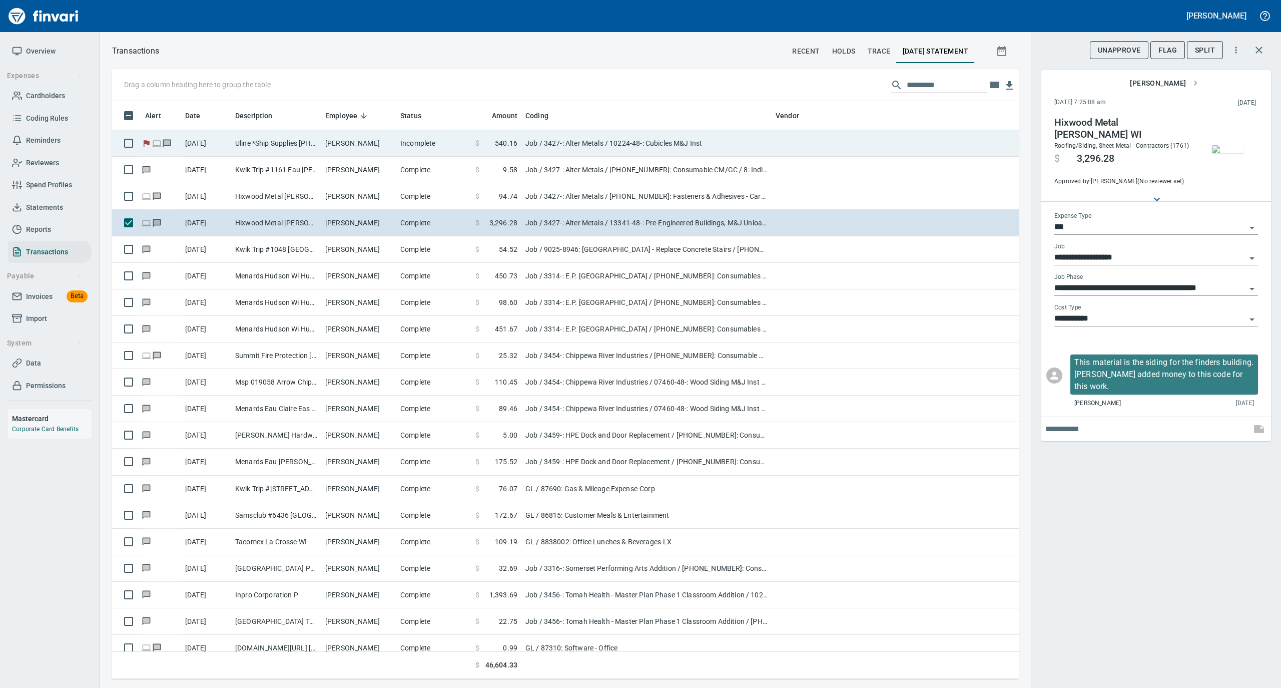
click at [441, 141] on td "Incomplete" at bounding box center [433, 143] width 75 height 27
type input "**********"
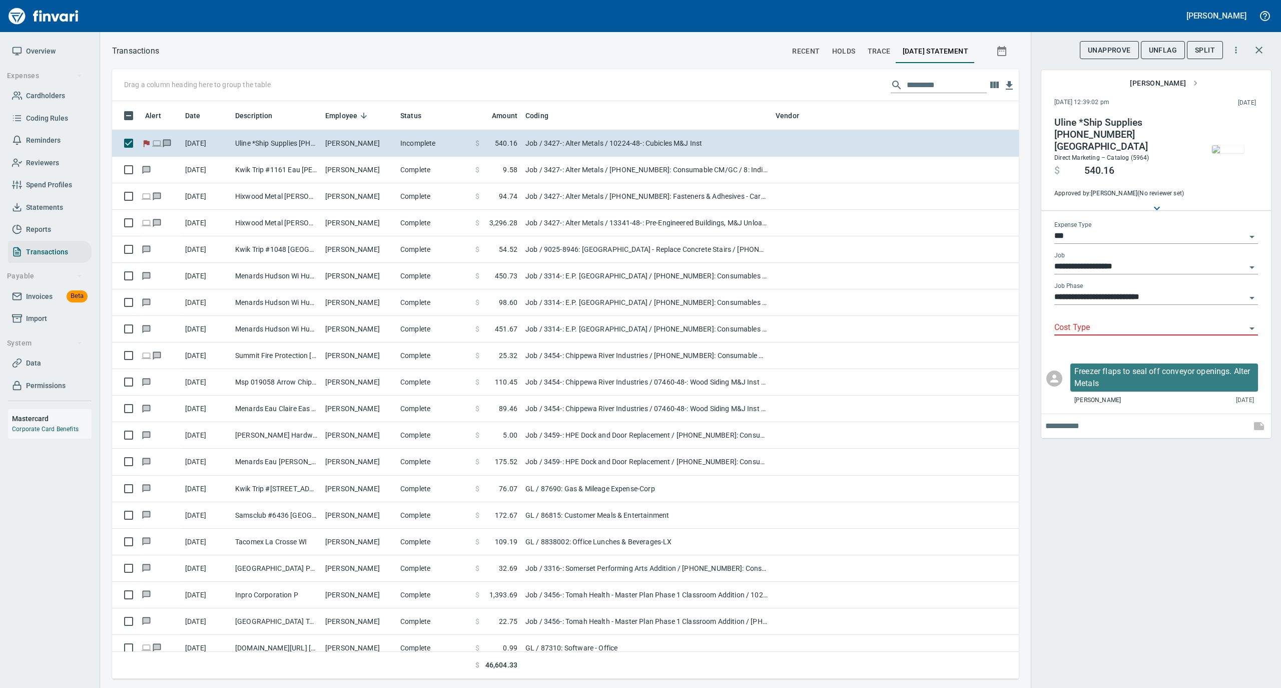
click at [1082, 321] on input "Cost Type" at bounding box center [1150, 328] width 192 height 14
click at [1112, 290] on input "**********" at bounding box center [1150, 297] width 192 height 14
click at [1093, 313] on li "10224-48-: [PERSON_NAME] M&J Inst" at bounding box center [1156, 314] width 204 height 24
type input "**********"
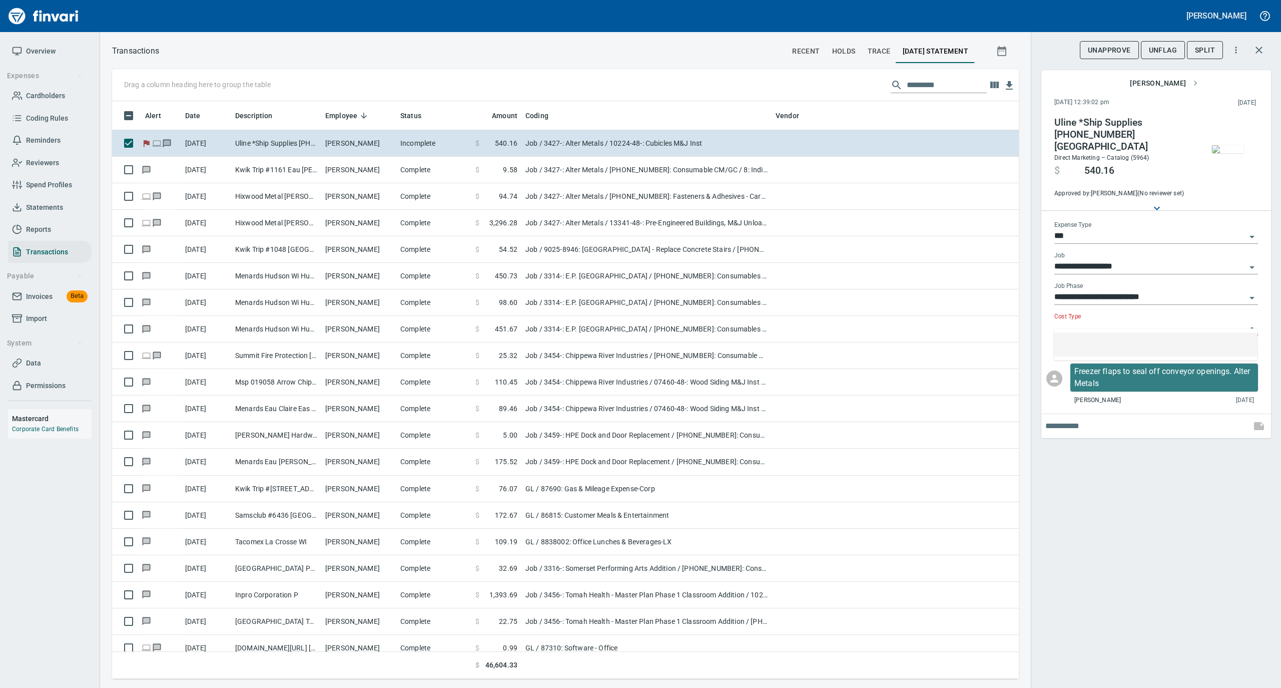
click at [1091, 321] on input "Cost Type" at bounding box center [1150, 328] width 192 height 14
click at [1093, 345] on li at bounding box center [1156, 344] width 204 height 24
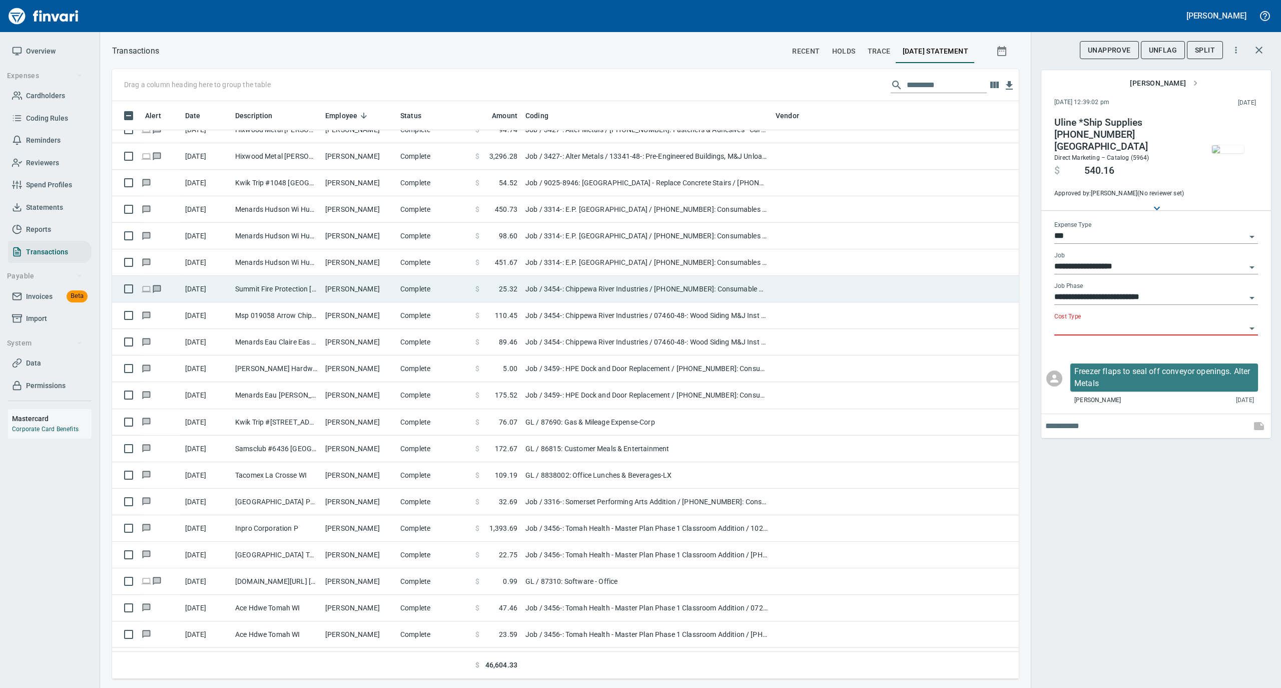
scroll to position [0, 0]
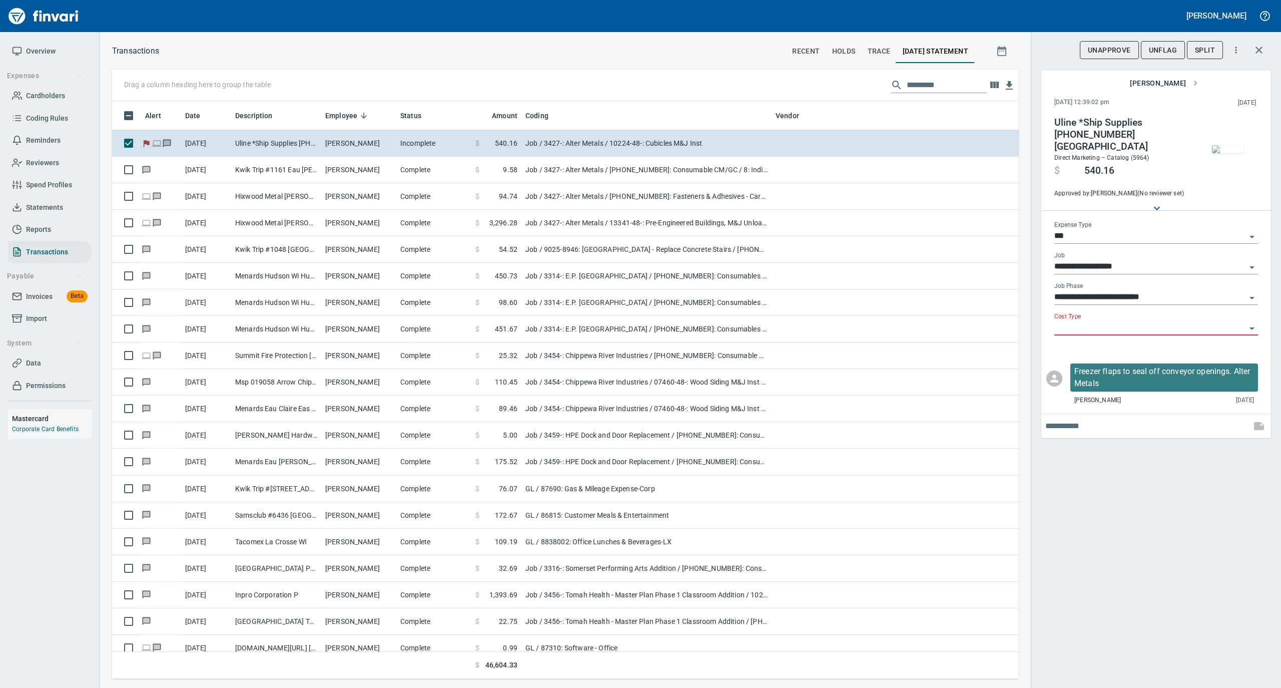
click at [1154, 48] on span "UnFlag" at bounding box center [1163, 50] width 28 height 13
click at [39, 364] on span "Data" at bounding box center [33, 363] width 15 height 13
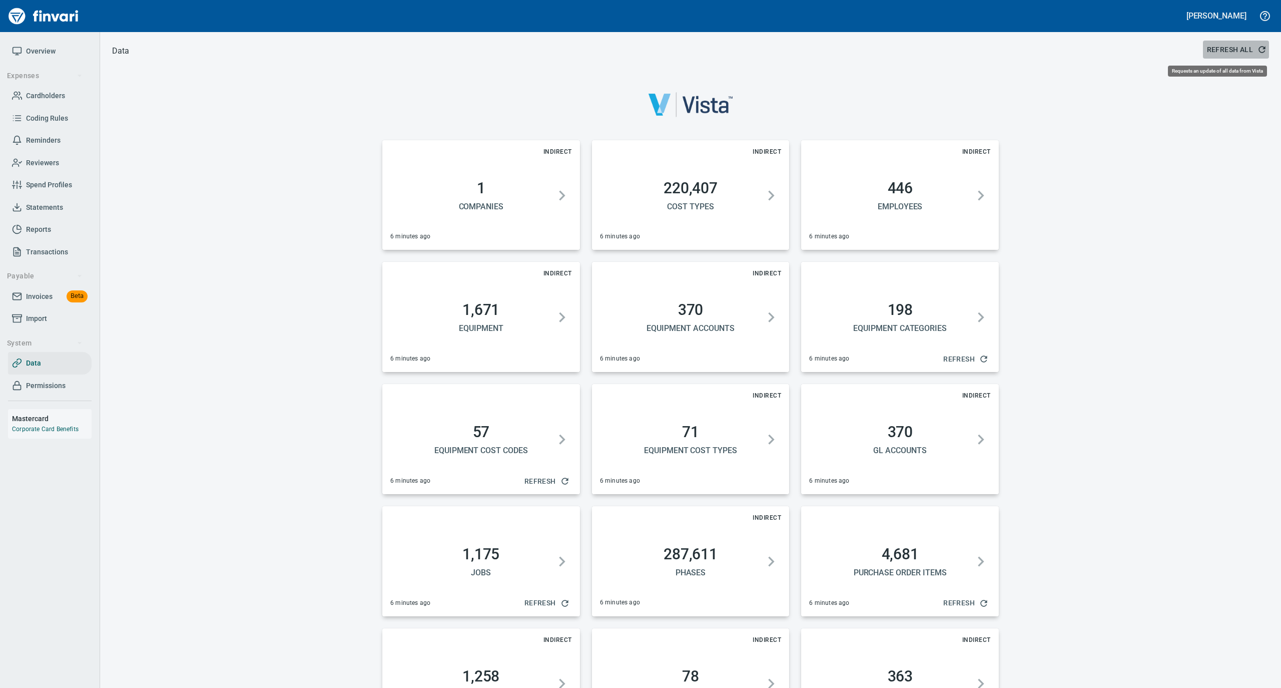
click at [1257, 46] on icon "button" at bounding box center [1262, 50] width 10 height 10
click at [41, 210] on span "Statements" at bounding box center [44, 207] width 37 height 13
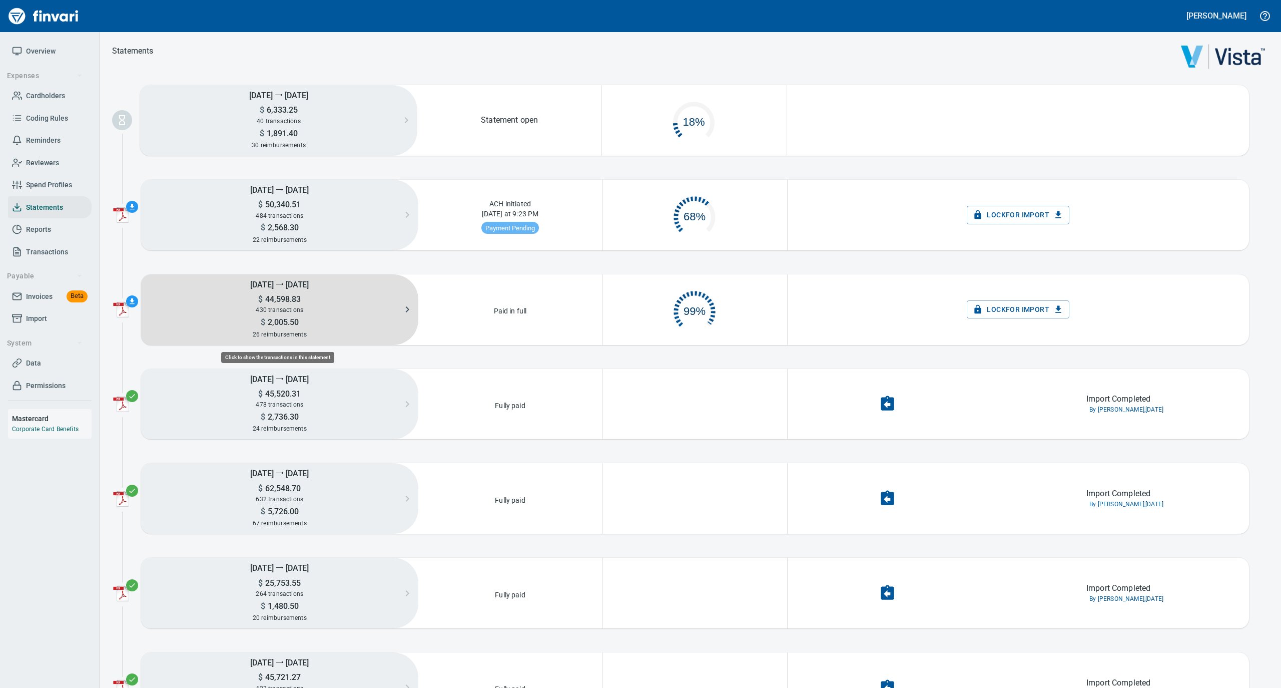
scroll to position [48, 173]
click at [263, 299] on span "44,598.83" at bounding box center [282, 299] width 38 height 10
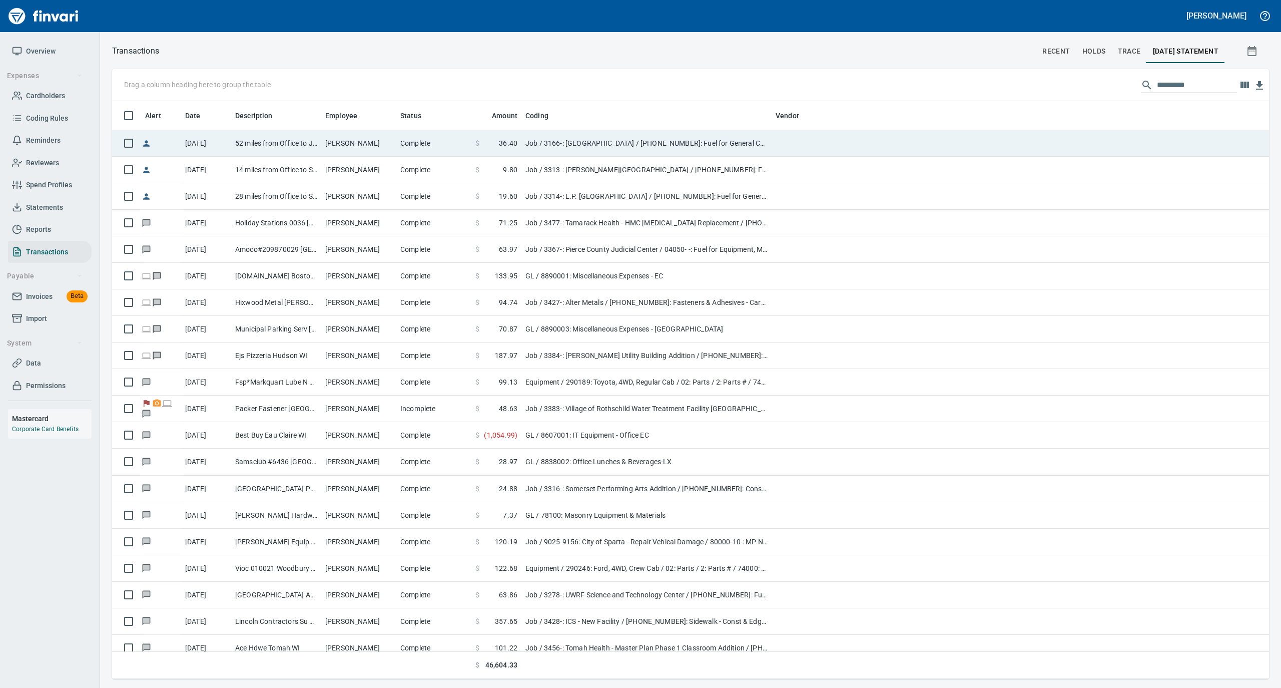
scroll to position [1, 1]
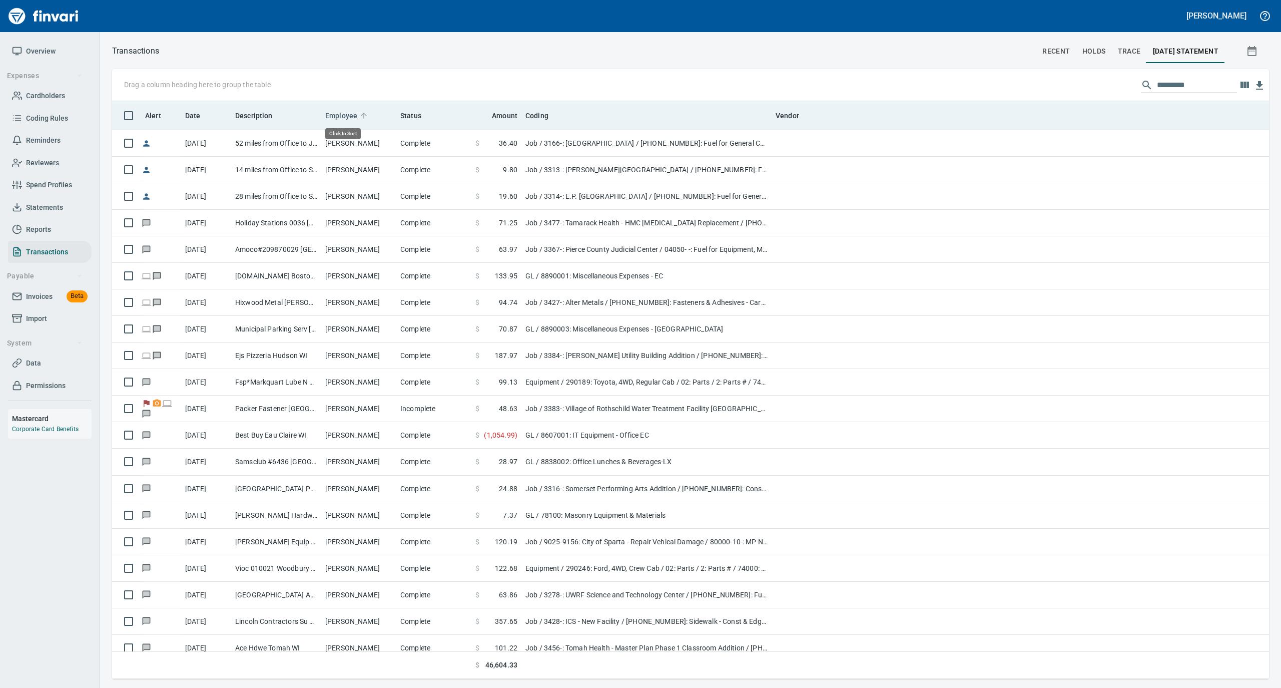
click at [363, 112] on icon at bounding box center [363, 115] width 9 height 9
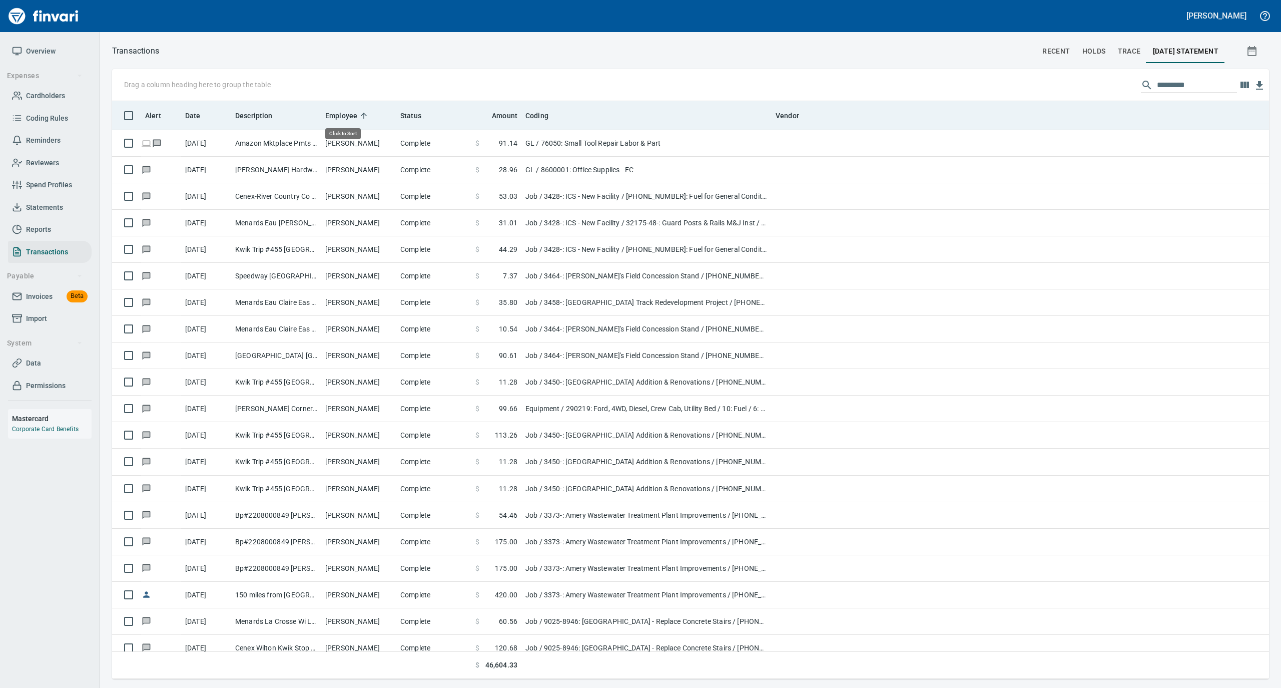
click at [363, 112] on icon at bounding box center [363, 115] width 9 height 9
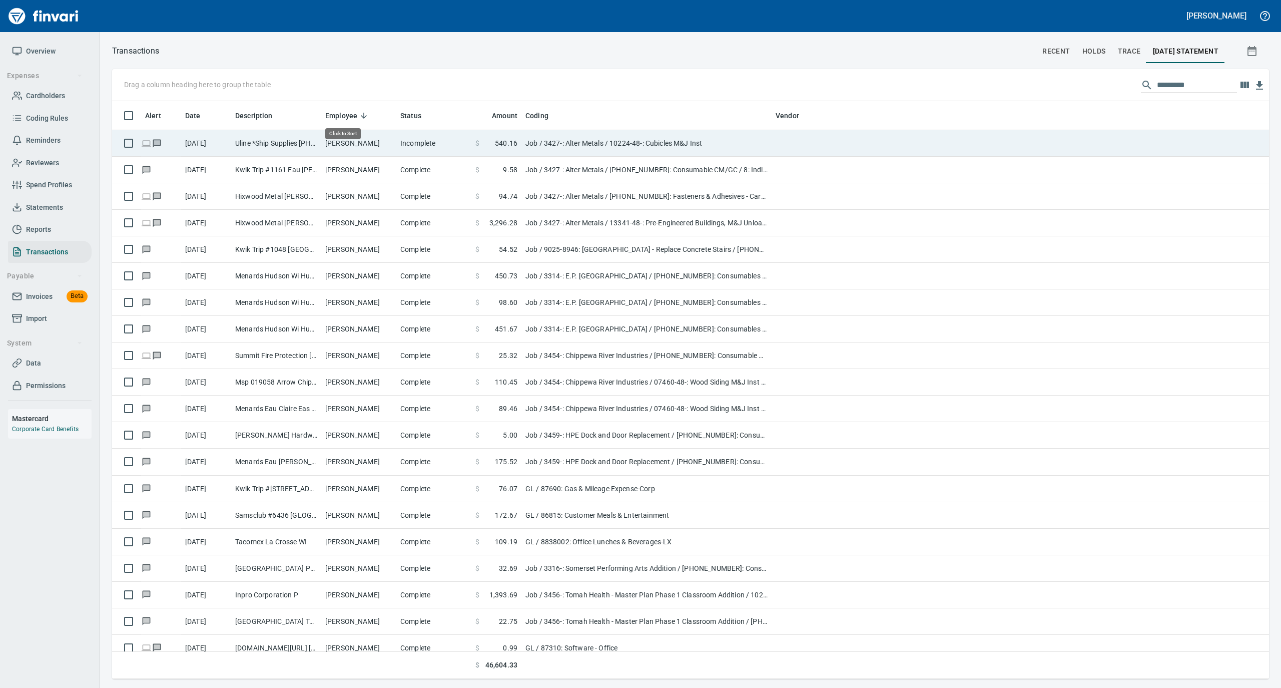
scroll to position [568, 1137]
click at [348, 141] on td "[PERSON_NAME]" at bounding box center [358, 143] width 75 height 27
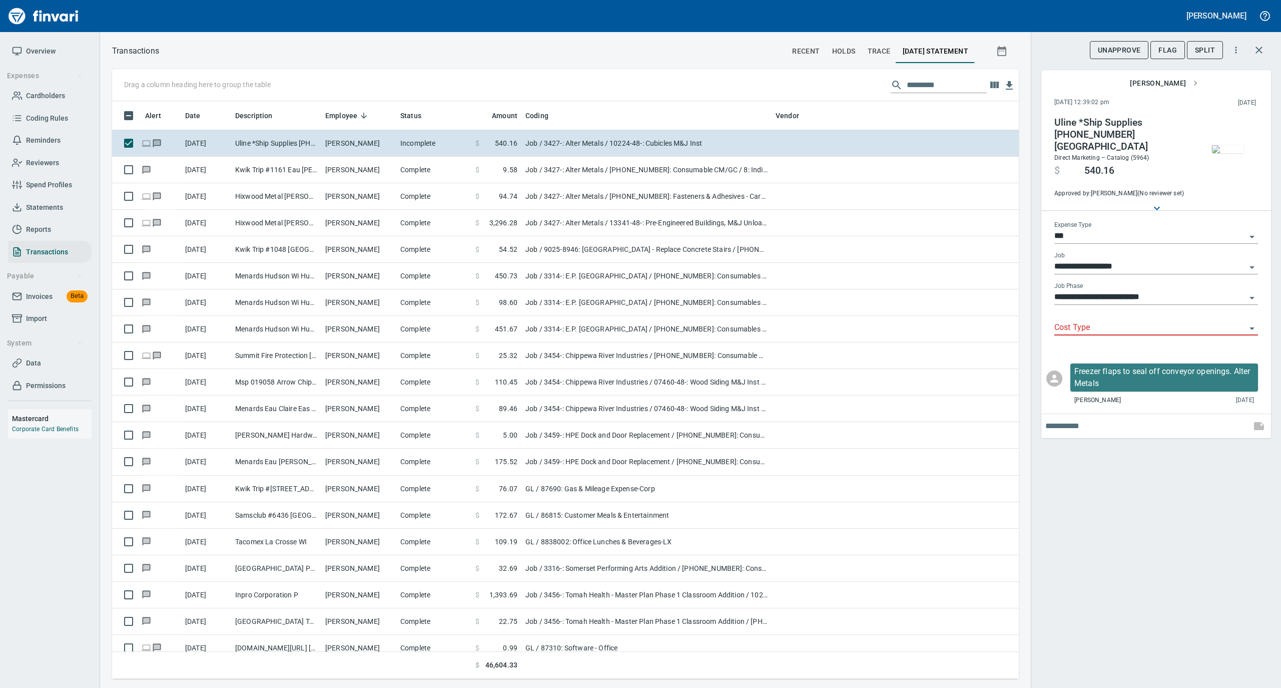
click at [1081, 321] on input "Cost Type" at bounding box center [1150, 328] width 192 height 14
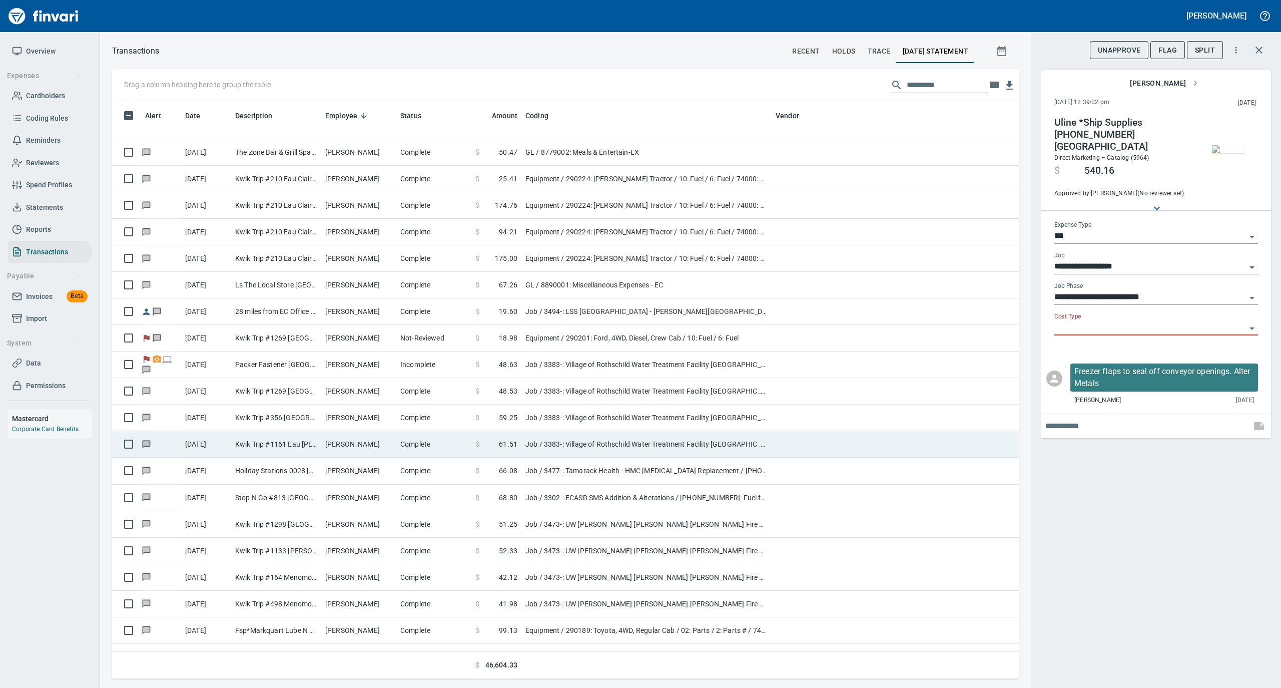
scroll to position [5738, 0]
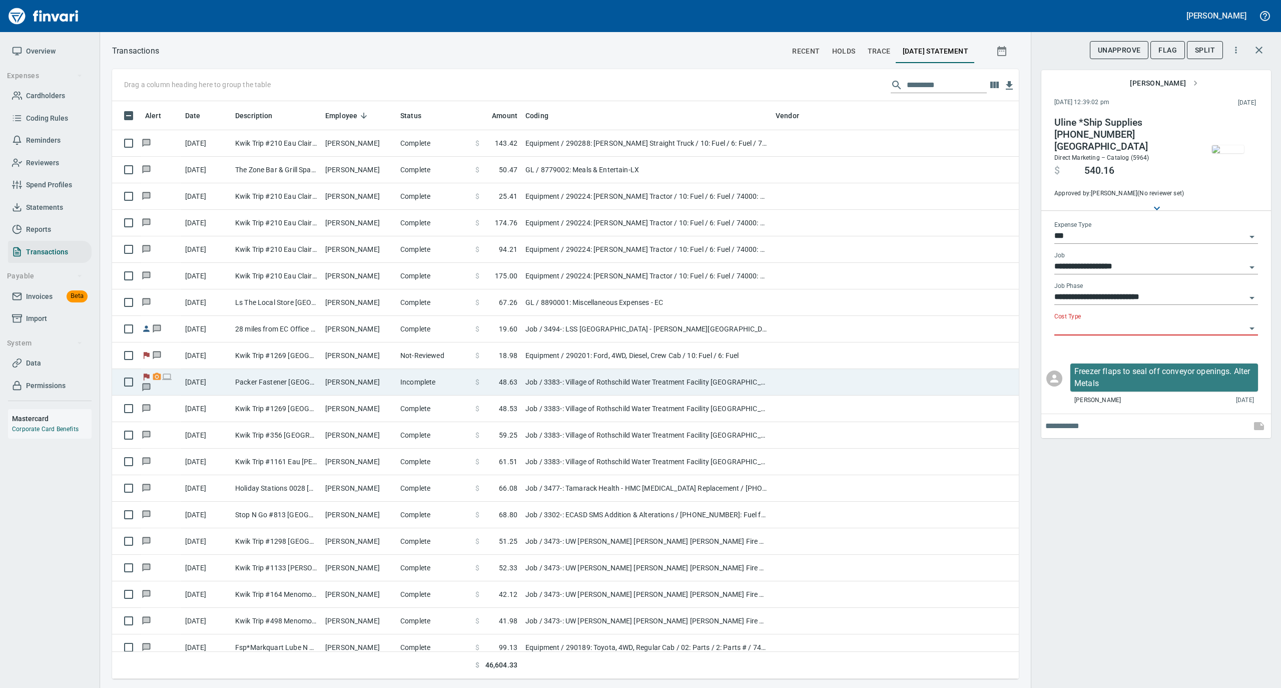
click at [368, 391] on td "[PERSON_NAME]" at bounding box center [358, 382] width 75 height 27
type input "**********"
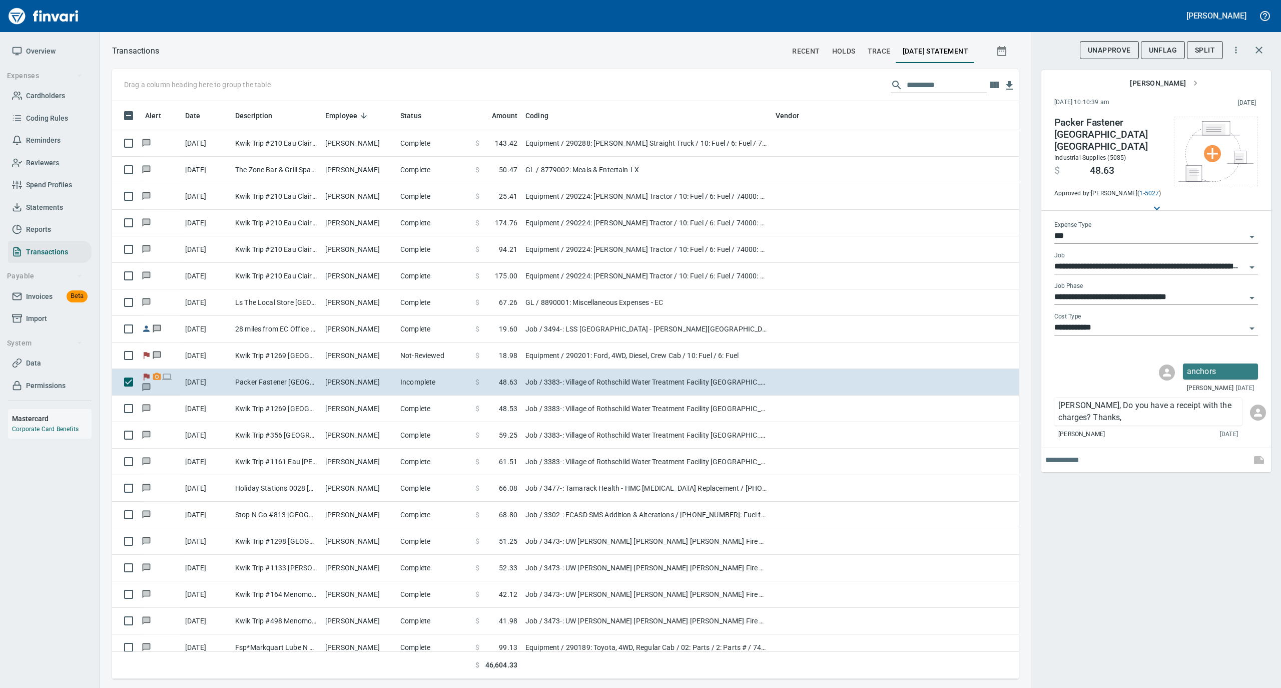
click at [25, 53] on span "Overview" at bounding box center [50, 51] width 76 height 13
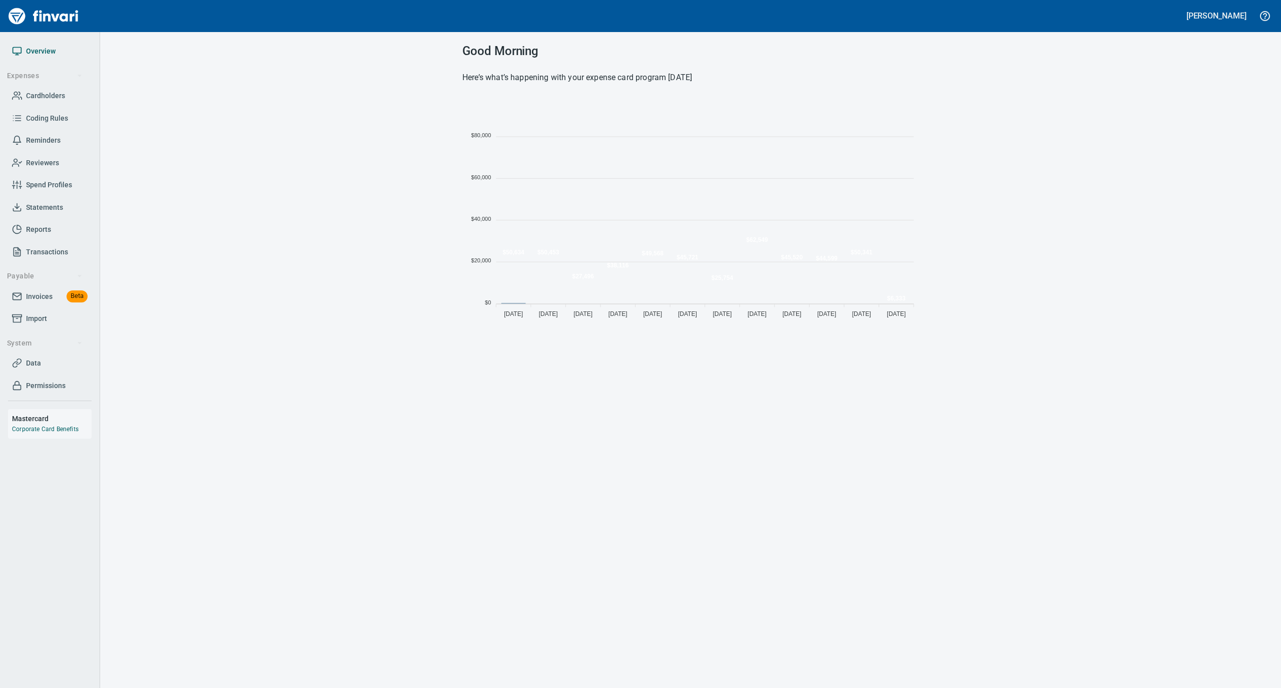
scroll to position [223, 446]
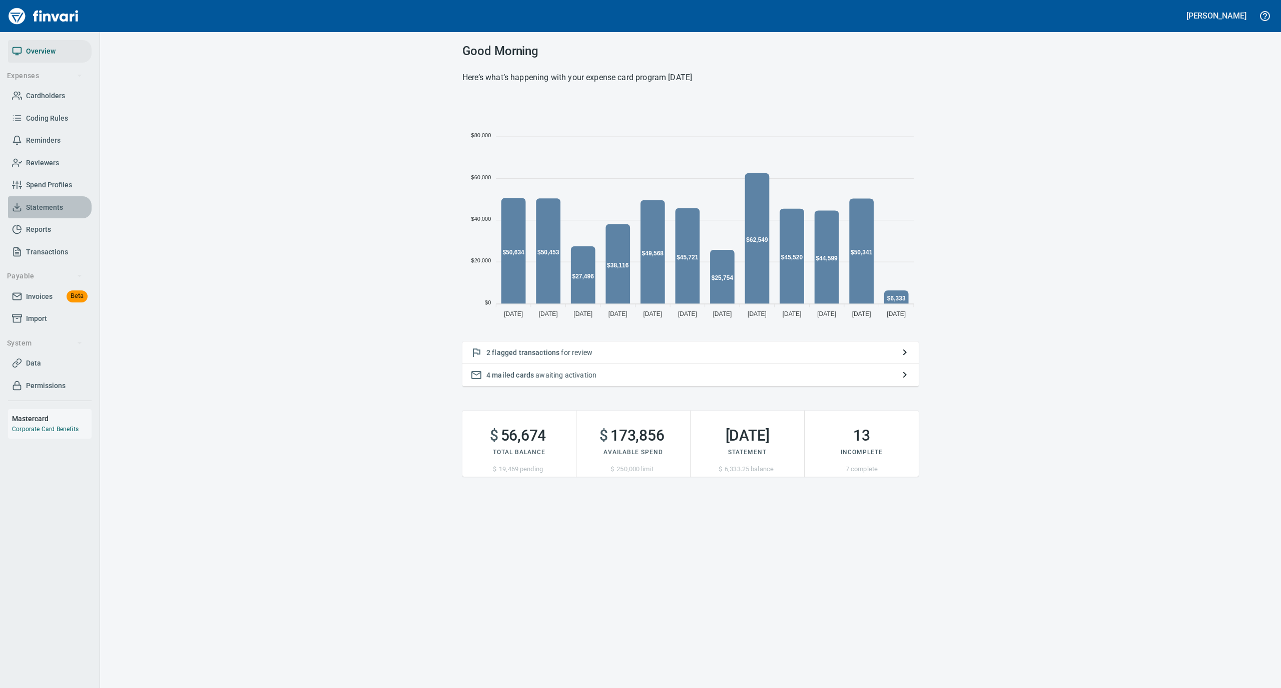
click at [43, 205] on span "Statements" at bounding box center [44, 207] width 37 height 13
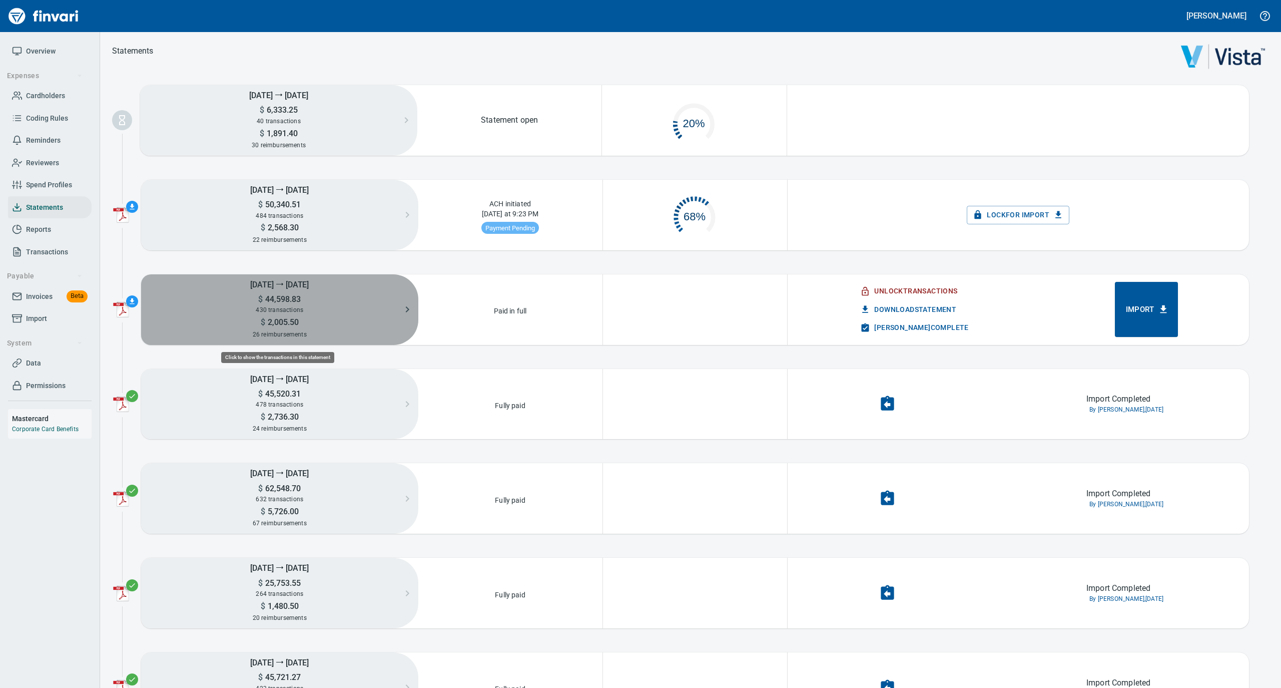
scroll to position [48, 173]
click at [282, 305] on div "430 transactions" at bounding box center [279, 309] width 277 height 11
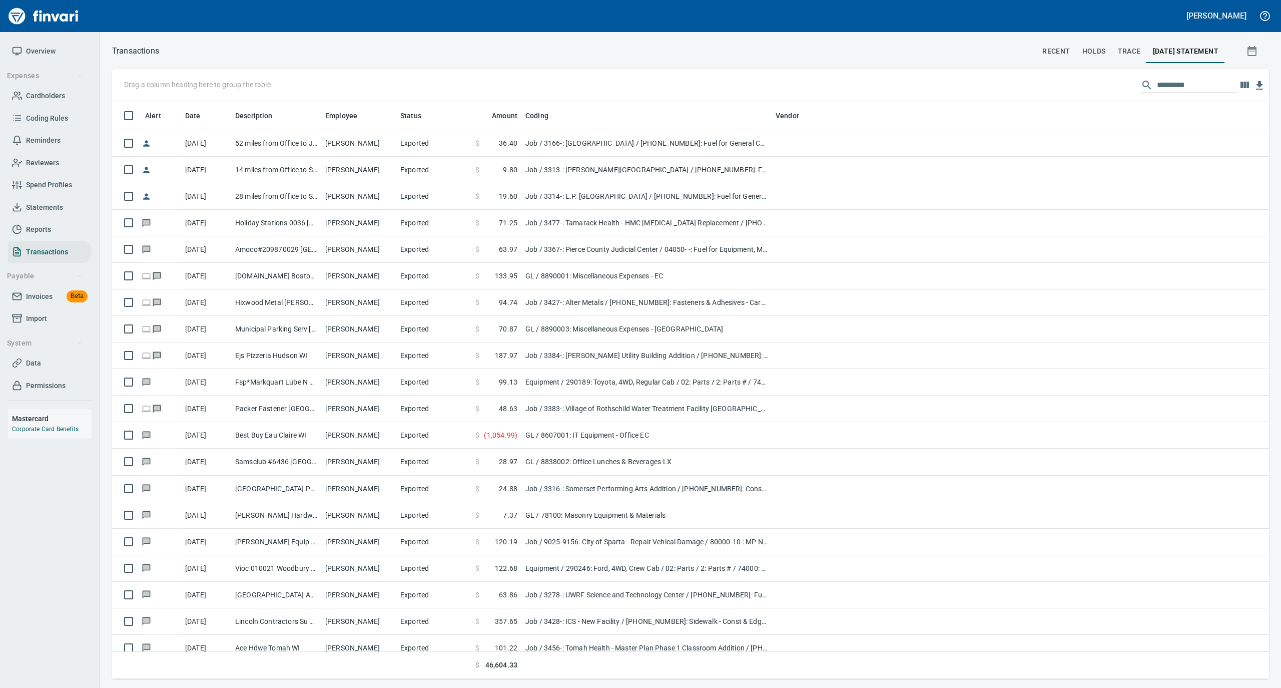
scroll to position [568, 1137]
click at [55, 96] on span "Cardholders" at bounding box center [45, 96] width 39 height 13
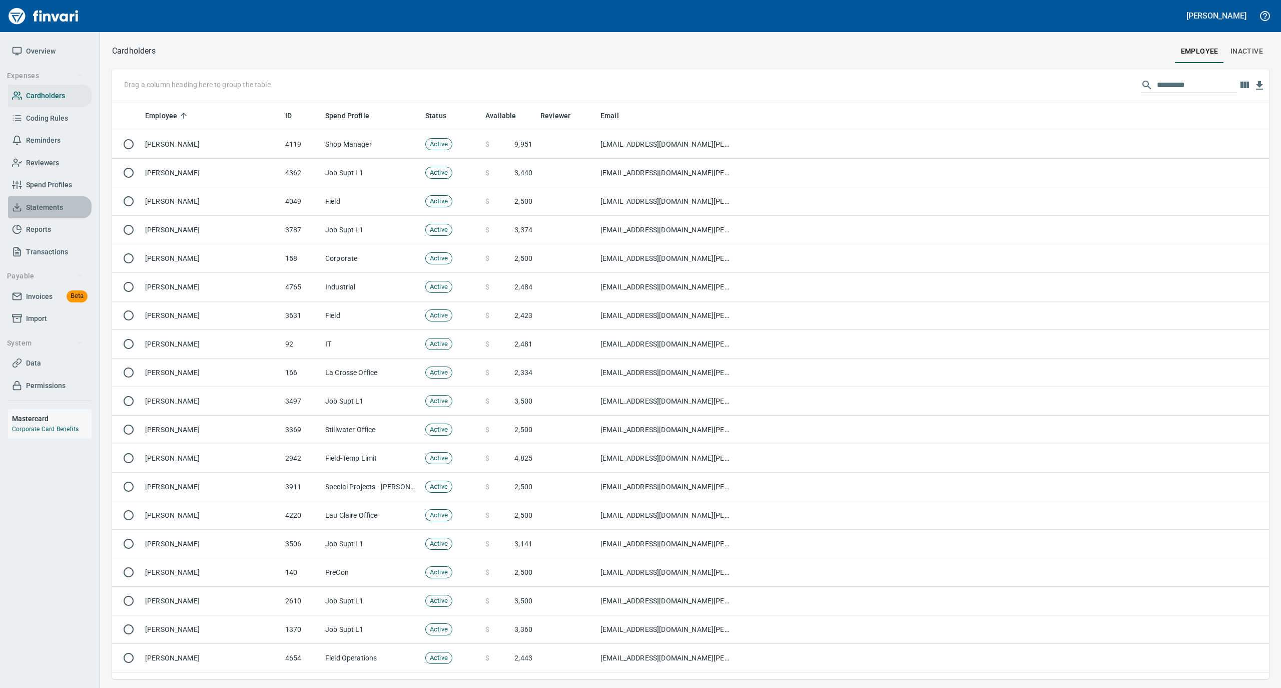
click at [55, 207] on span "Statements" at bounding box center [44, 207] width 37 height 13
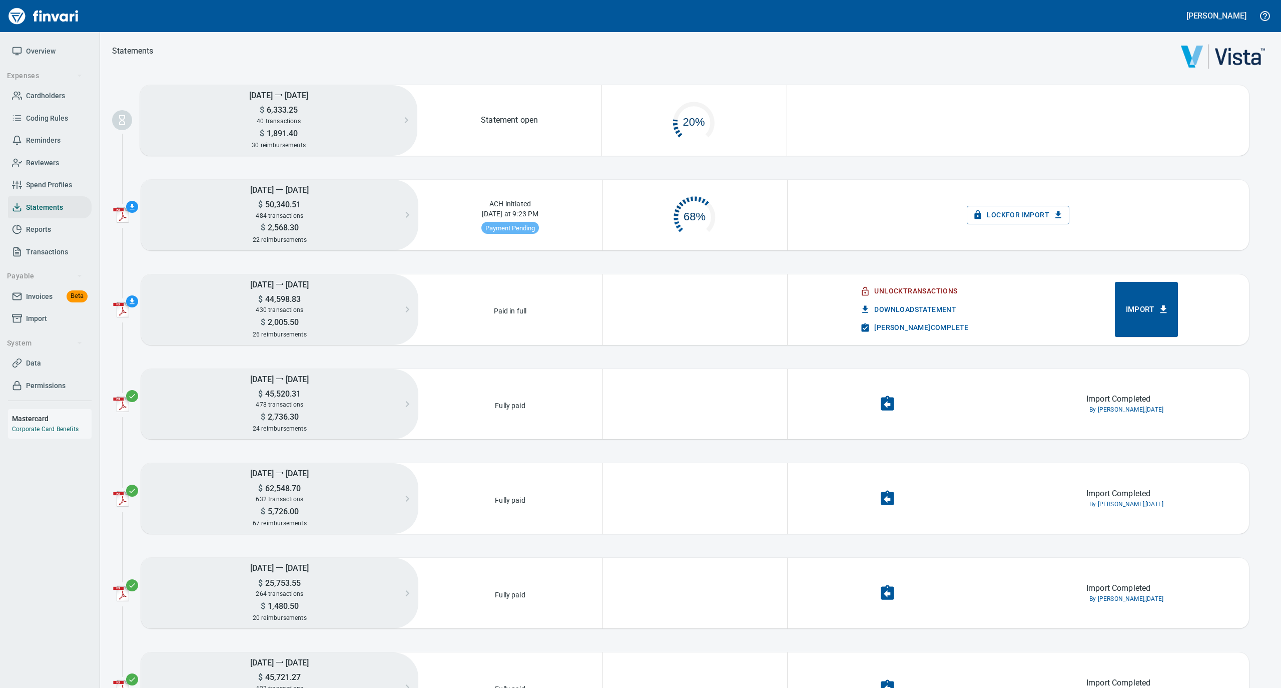
scroll to position [48, 173]
click at [1141, 309] on span "Import" at bounding box center [1147, 309] width 42 height 13
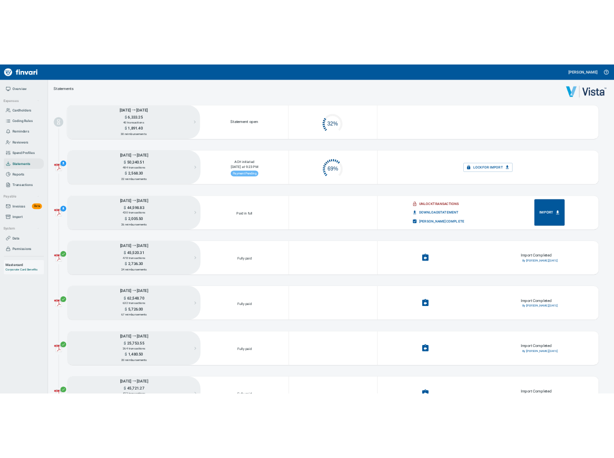
scroll to position [45, 173]
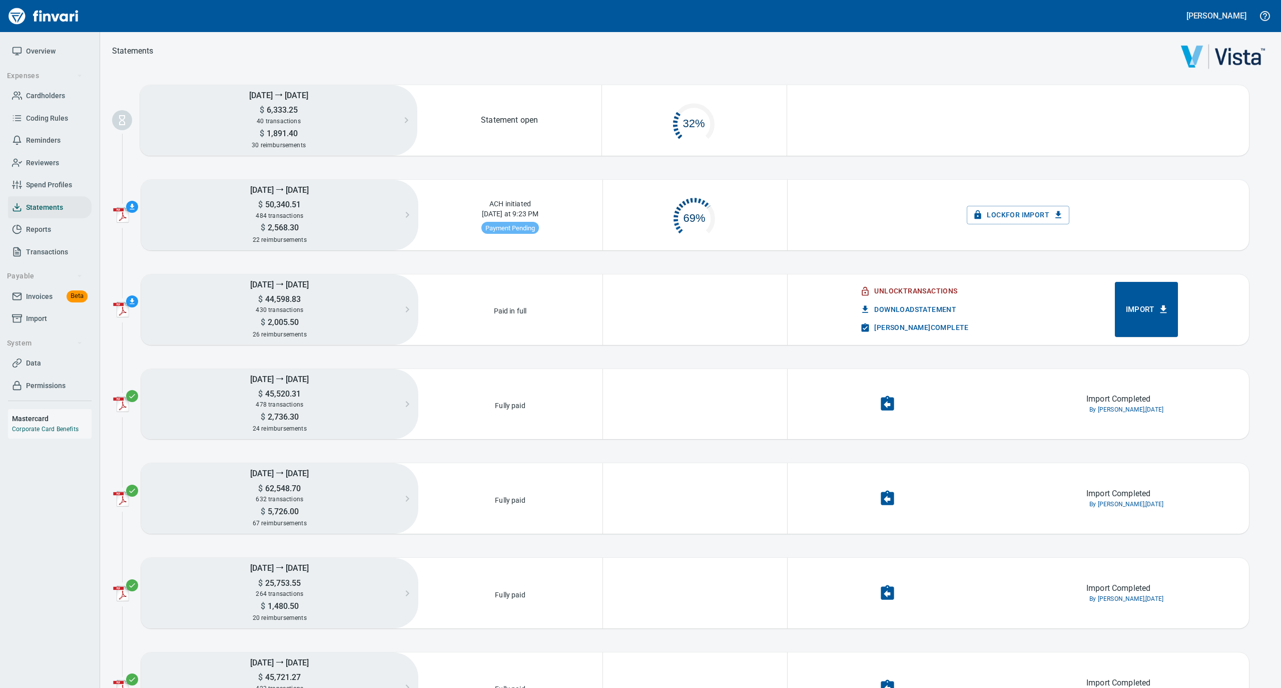
click at [894, 326] on span "[PERSON_NAME] Complete" at bounding box center [915, 327] width 106 height 13
